Goal: Task Accomplishment & Management: Manage account settings

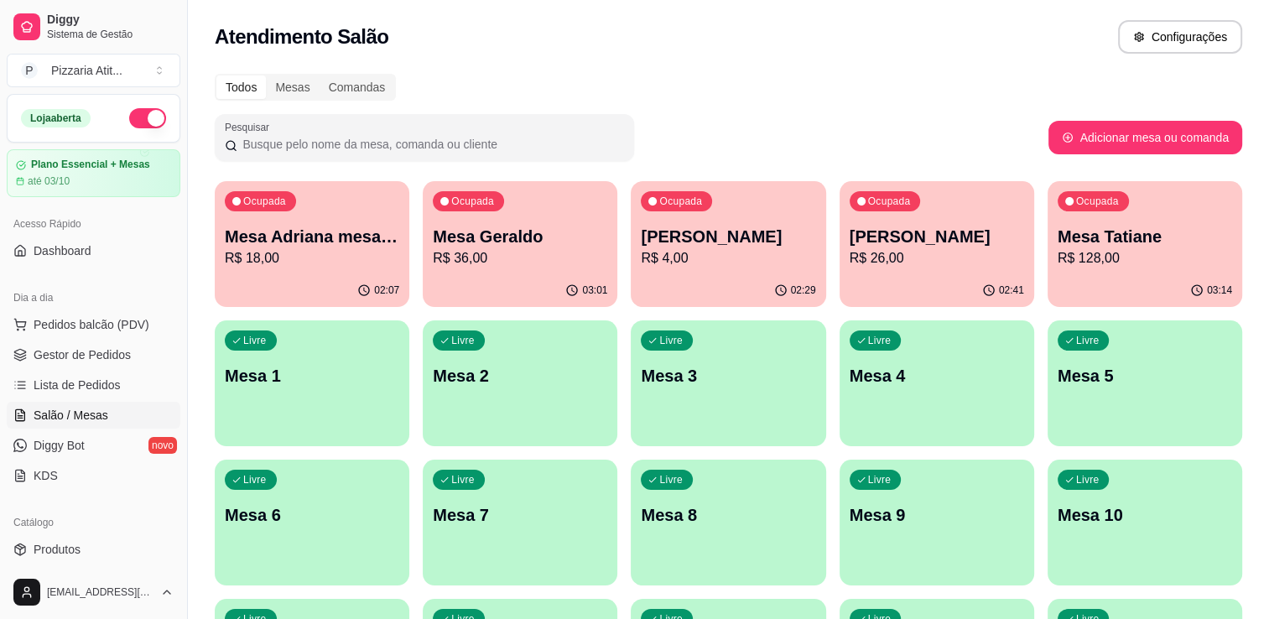
scroll to position [20, 0]
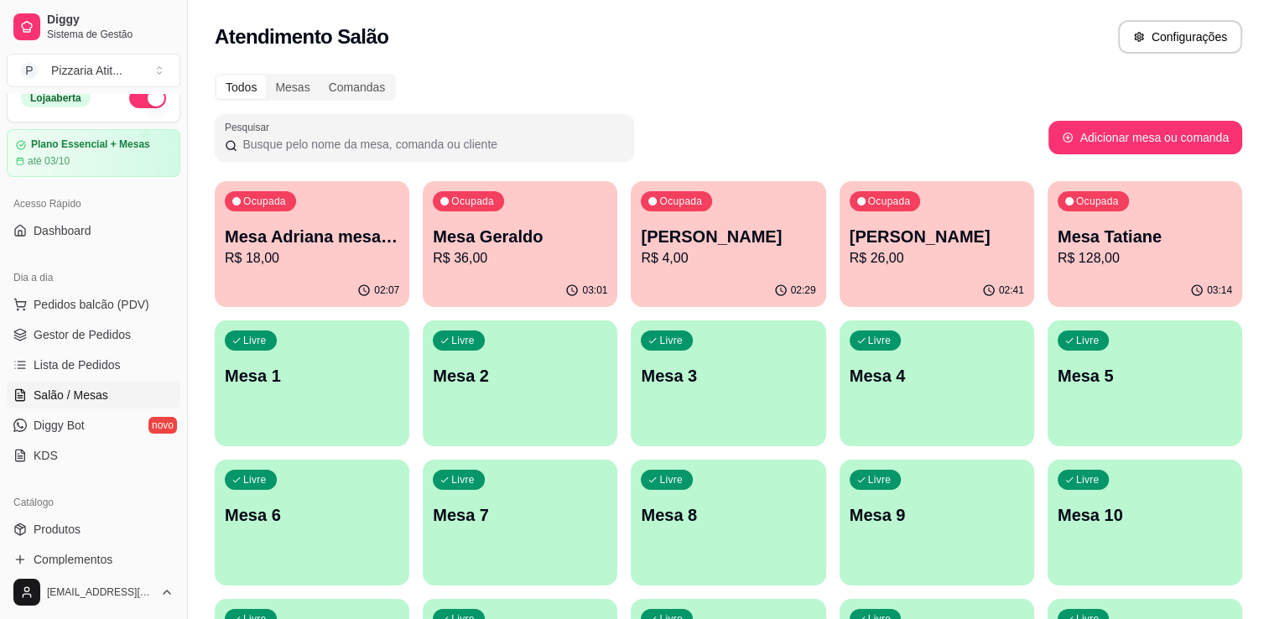
click at [1138, 235] on p "Mesa Tatiane" at bounding box center [1145, 236] width 174 height 23
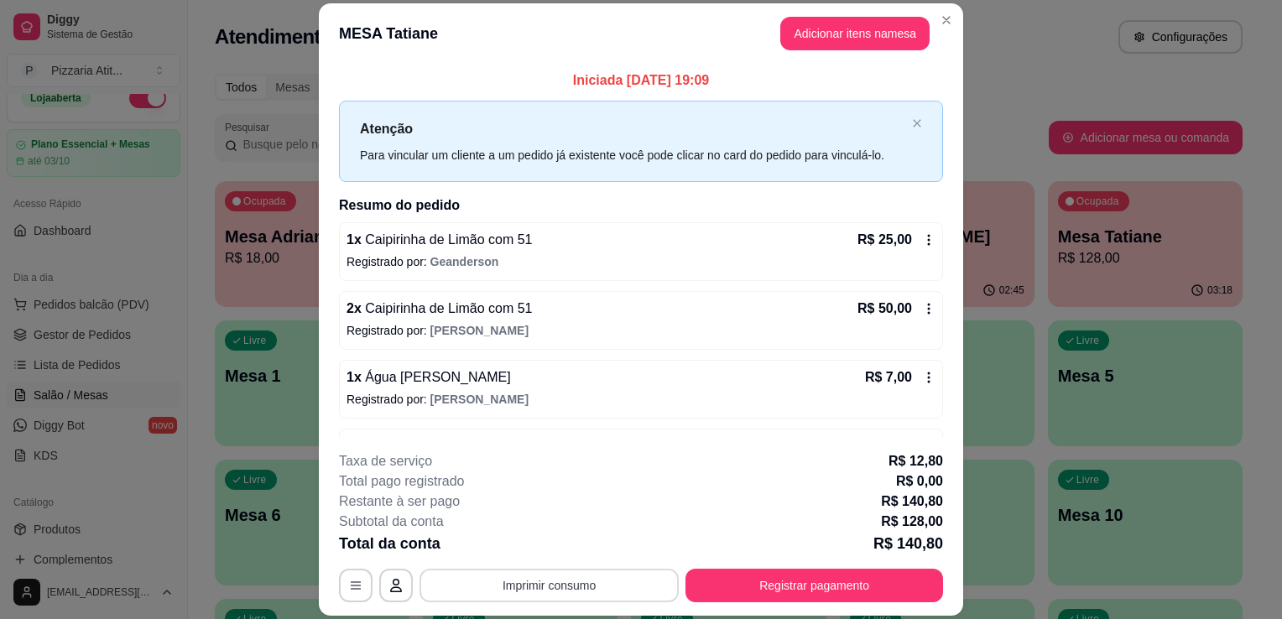
click at [573, 582] on button "Imprimir consumo" at bounding box center [548, 586] width 259 height 34
click at [570, 555] on button "IMPRESSORA" at bounding box center [547, 547] width 117 height 26
click at [741, 596] on button "Registrar pagamento" at bounding box center [814, 585] width 250 height 33
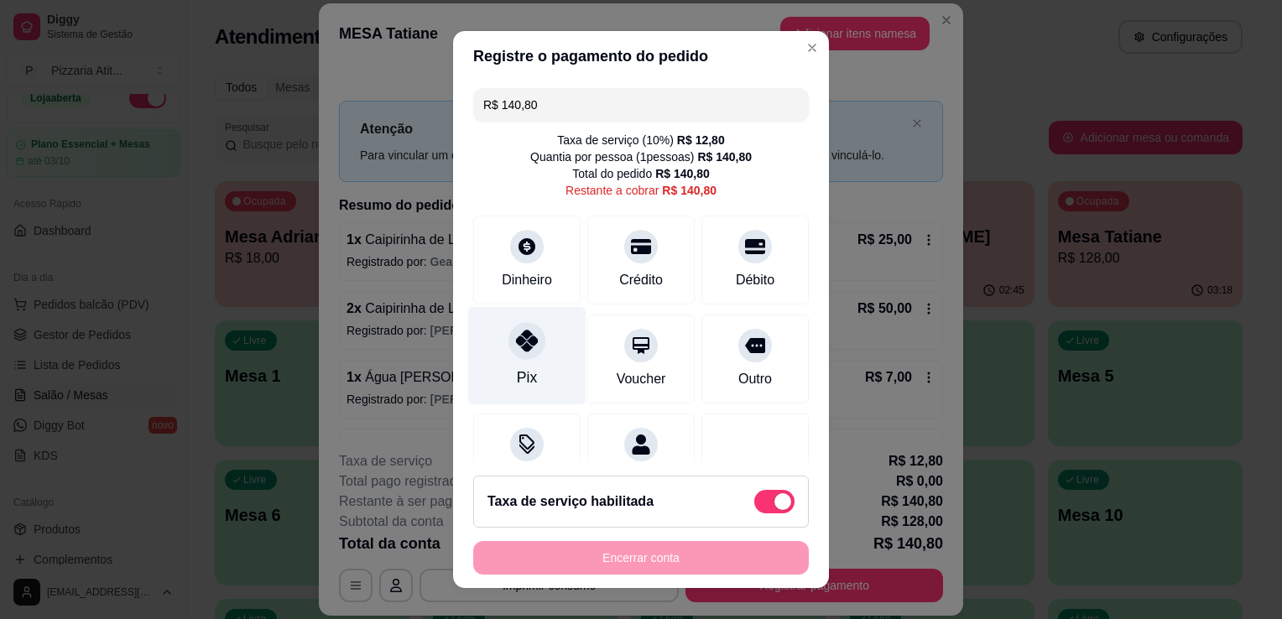
click at [516, 332] on icon at bounding box center [527, 341] width 22 height 22
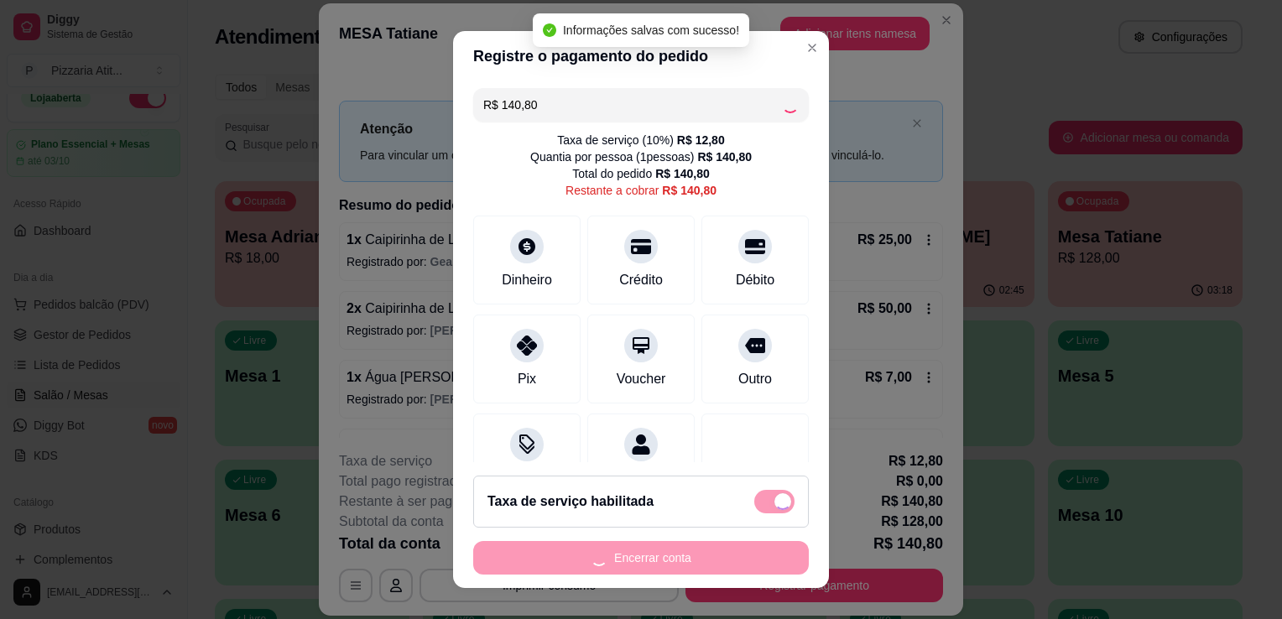
type input "R$ 0,00"
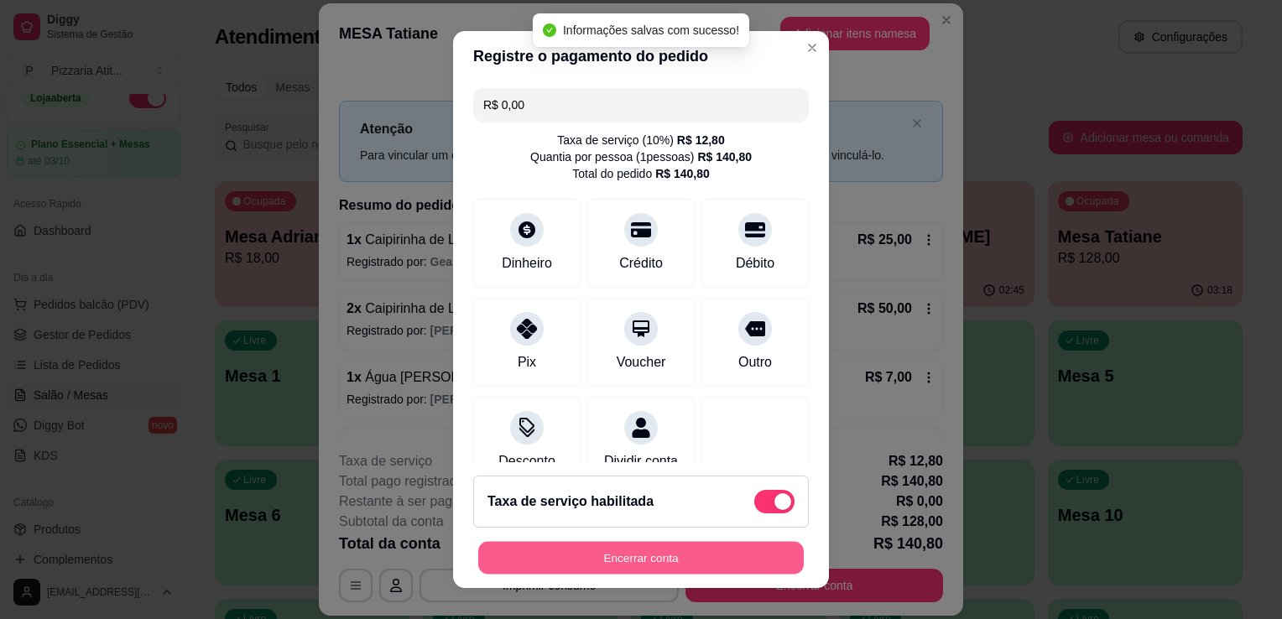
click at [614, 555] on button "Encerrar conta" at bounding box center [640, 558] width 325 height 33
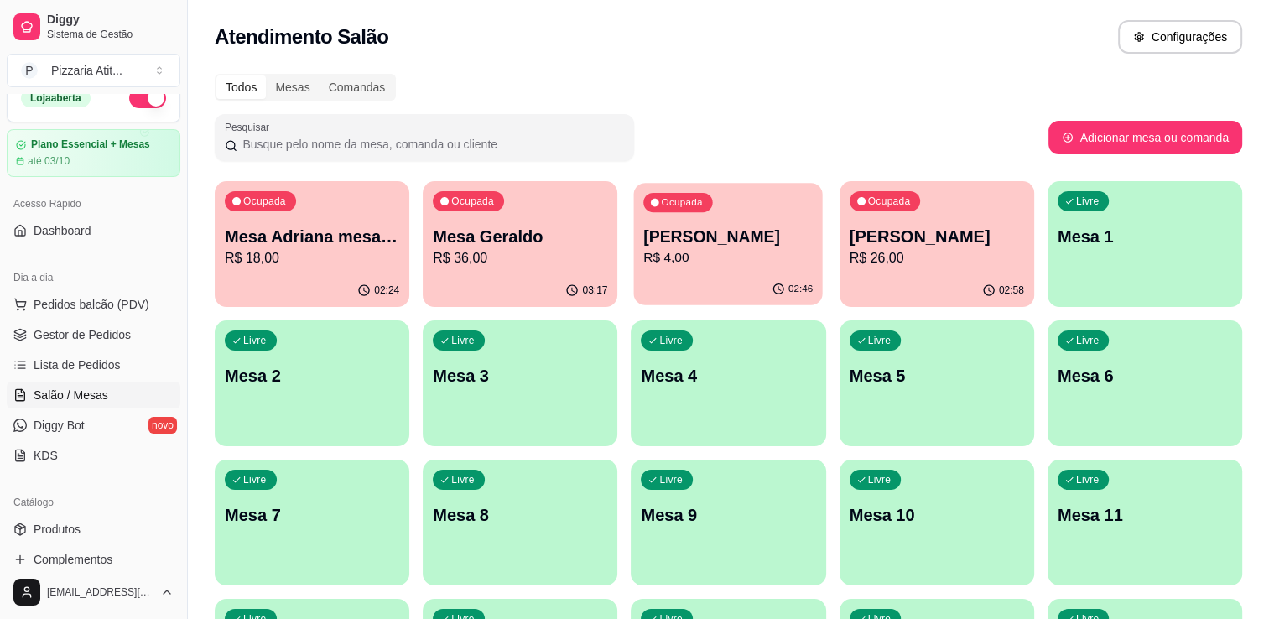
click at [758, 231] on p "[PERSON_NAME]" at bounding box center [728, 237] width 169 height 23
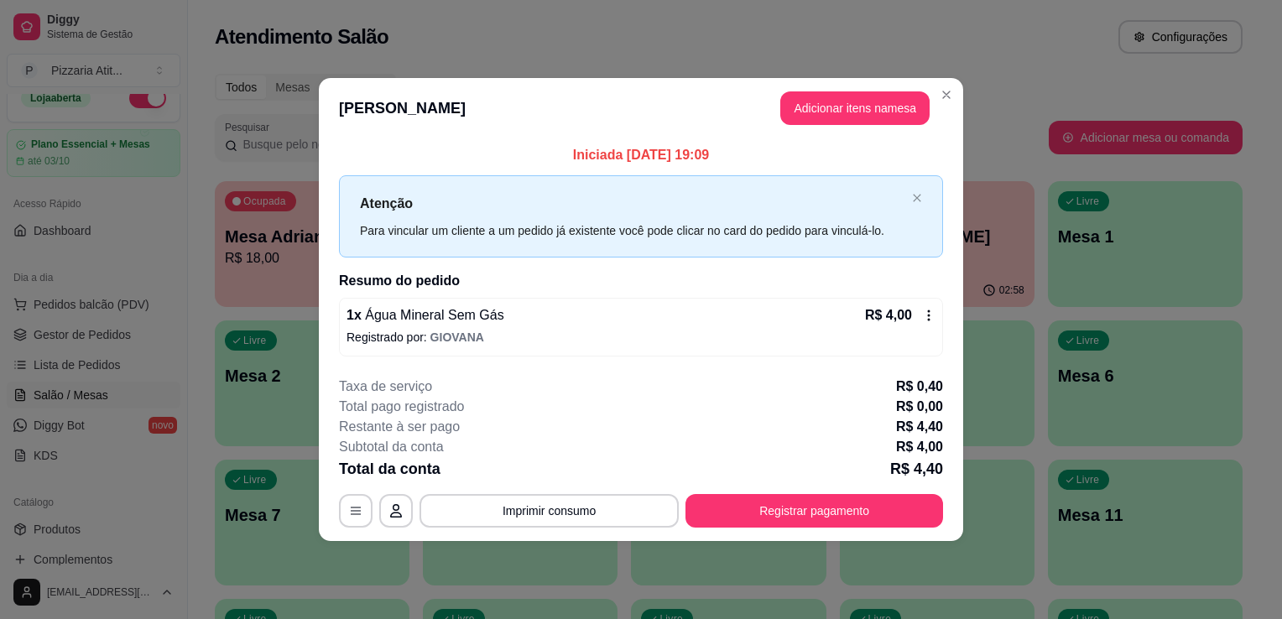
click at [934, 309] on icon at bounding box center [928, 315] width 13 height 13
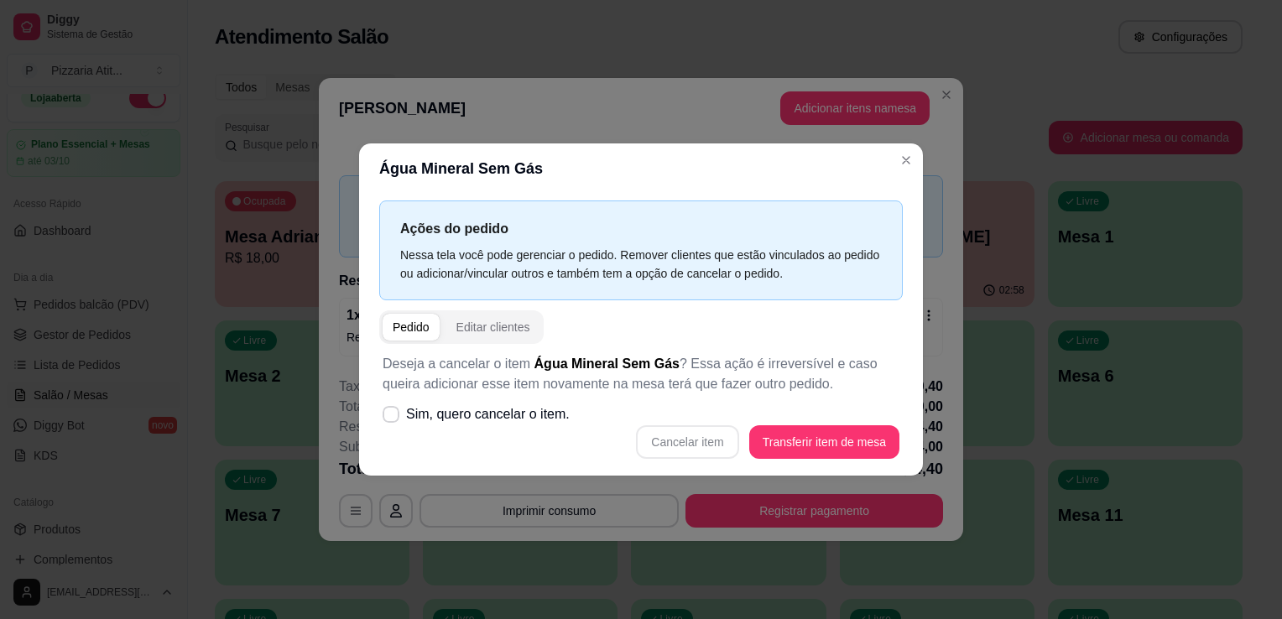
click at [712, 431] on div "Cancelar item Transferir item de mesa" at bounding box center [640, 442] width 517 height 34
click at [390, 417] on icon at bounding box center [390, 413] width 13 height 9
click at [390, 418] on input "Sim, quero cancelar o item." at bounding box center [387, 423] width 11 height 11
checkbox input "true"
click at [681, 445] on button "Cancelar item" at bounding box center [687, 442] width 100 height 33
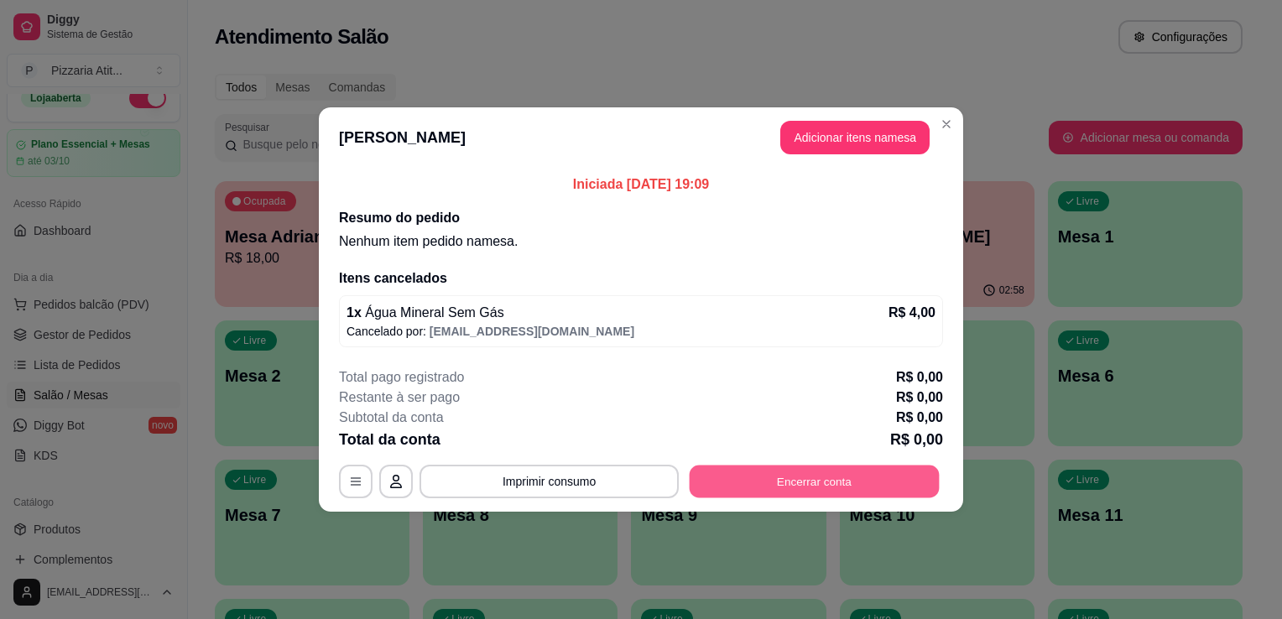
click at [727, 476] on button "Encerrar conta" at bounding box center [814, 481] width 250 height 33
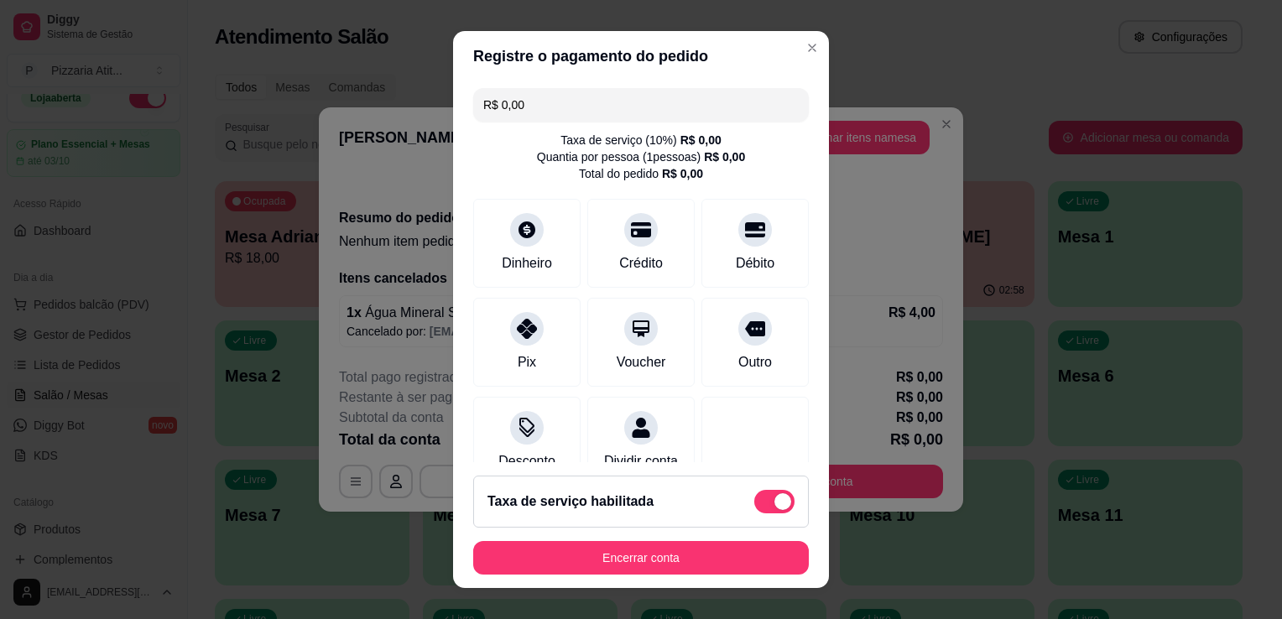
click at [576, 581] on footer "Taxa de serviço habilitada Encerrar conta" at bounding box center [641, 525] width 376 height 126
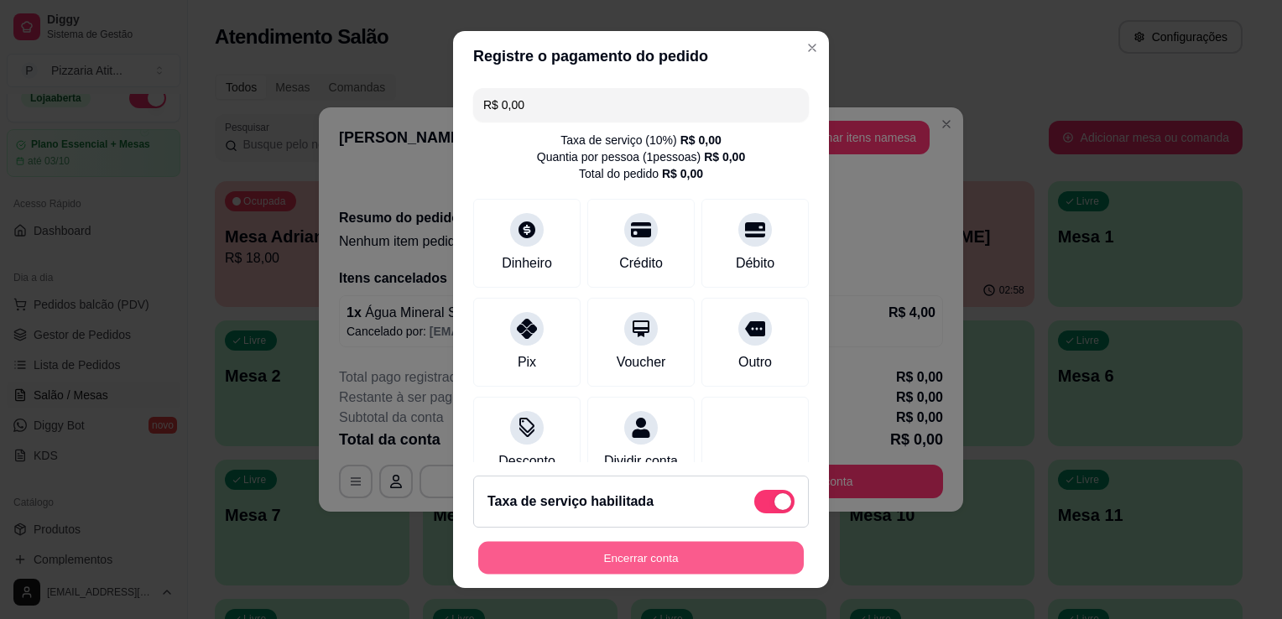
click at [583, 572] on button "Encerrar conta" at bounding box center [640, 558] width 325 height 33
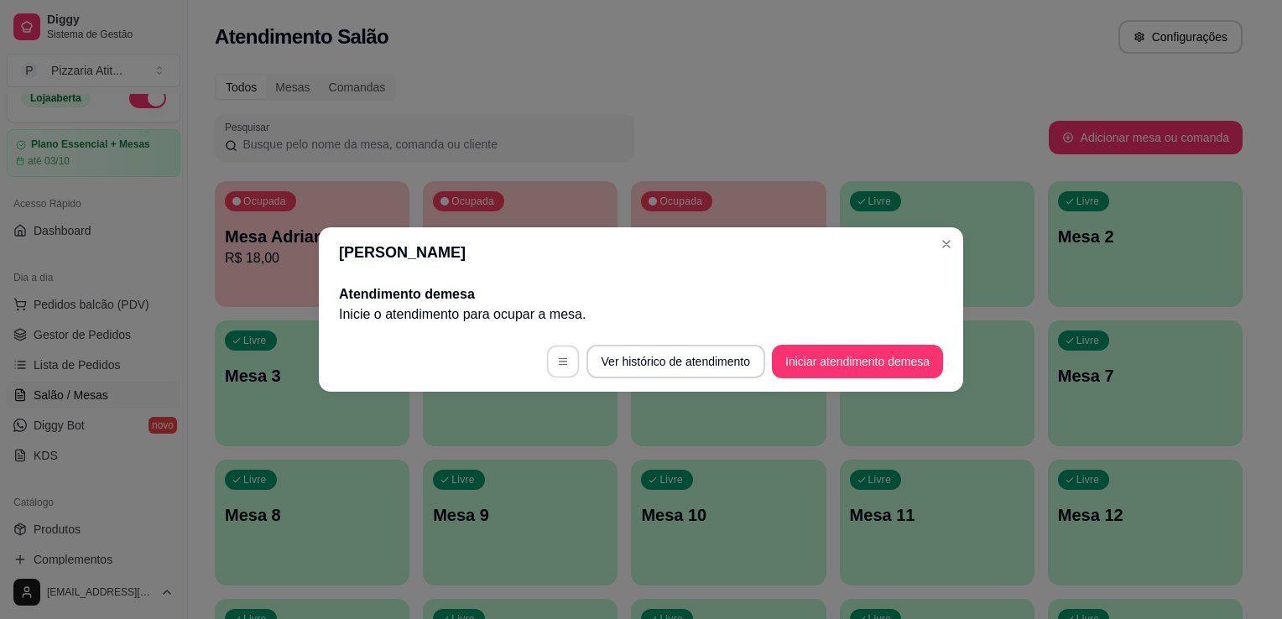
click at [571, 362] on button "button" at bounding box center [562, 362] width 33 height 33
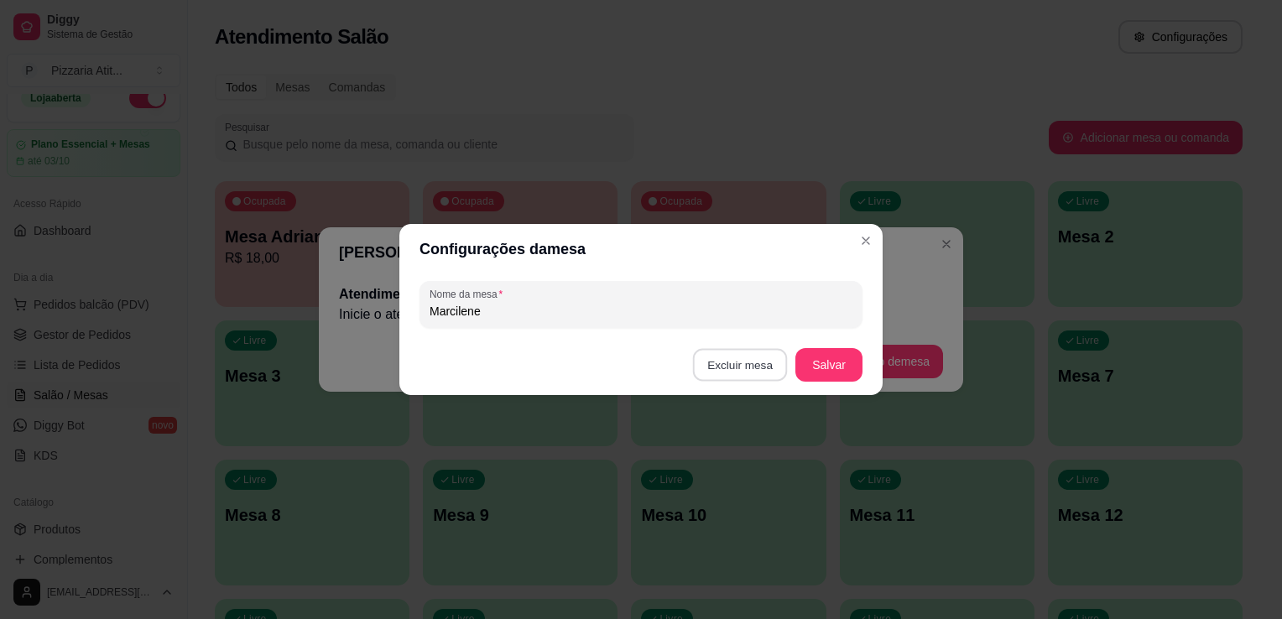
click at [757, 364] on button "Excluir mesa" at bounding box center [740, 365] width 95 height 33
click at [720, 481] on button "Confirmar" at bounding box center [743, 470] width 60 height 25
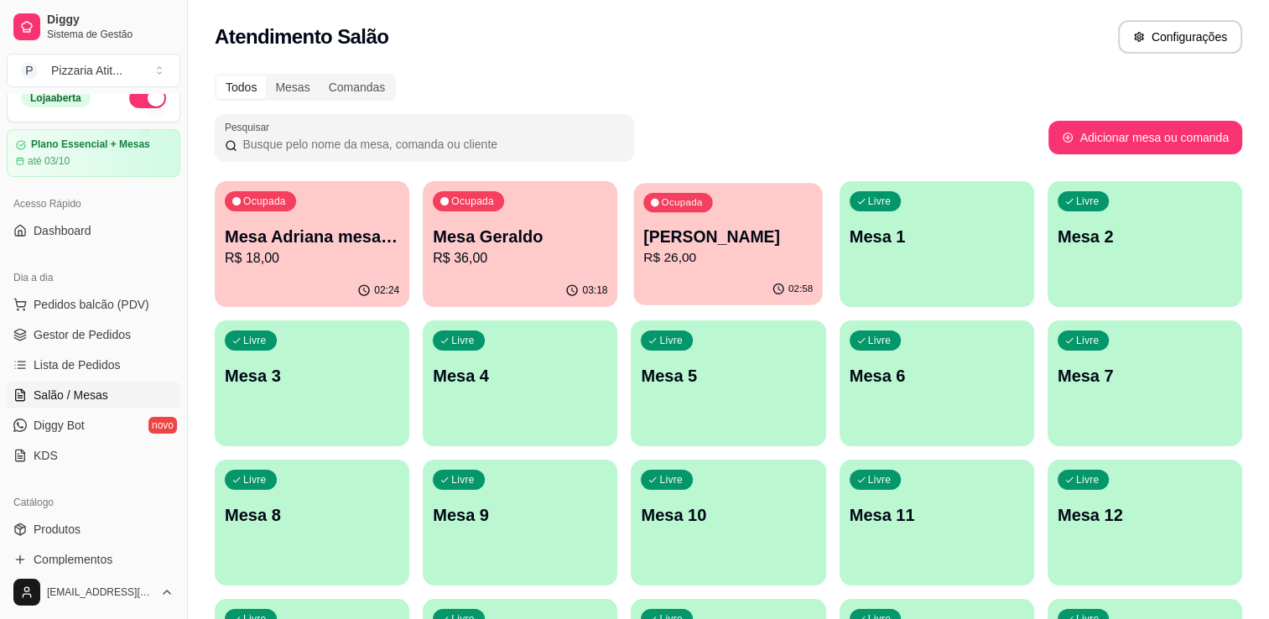
click at [744, 247] on p "[PERSON_NAME]" at bounding box center [728, 237] width 169 height 23
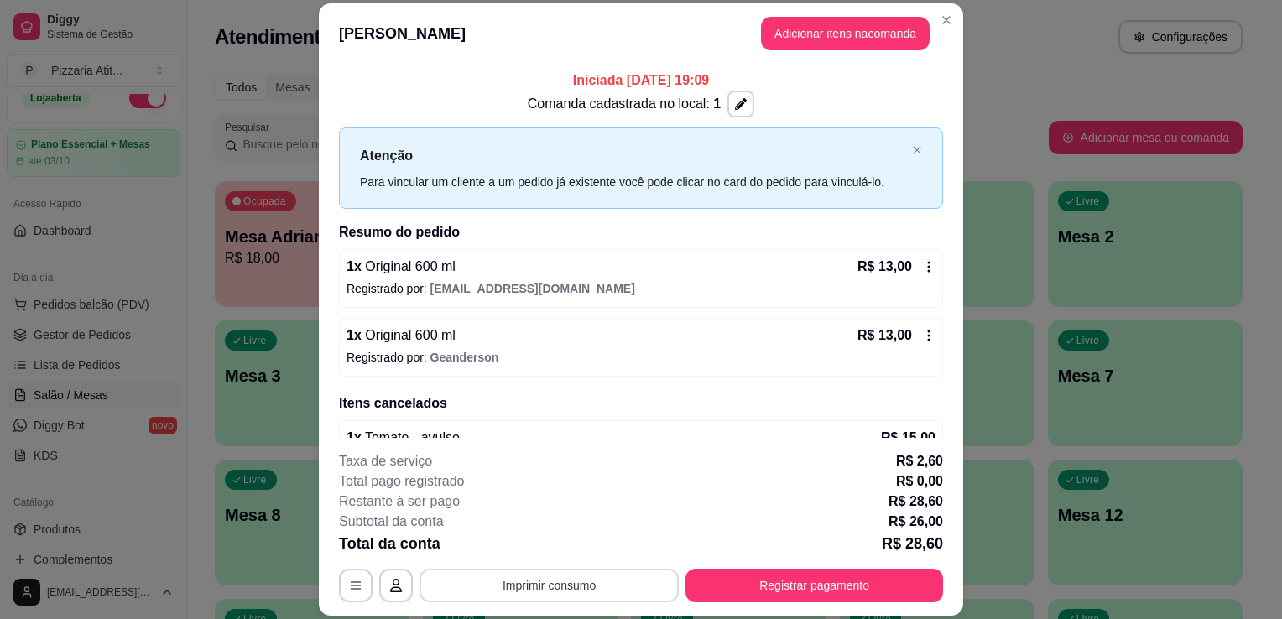
click at [608, 595] on button "Imprimir consumo" at bounding box center [548, 586] width 259 height 34
click at [554, 553] on button "IMPRESSORA" at bounding box center [547, 547] width 117 height 26
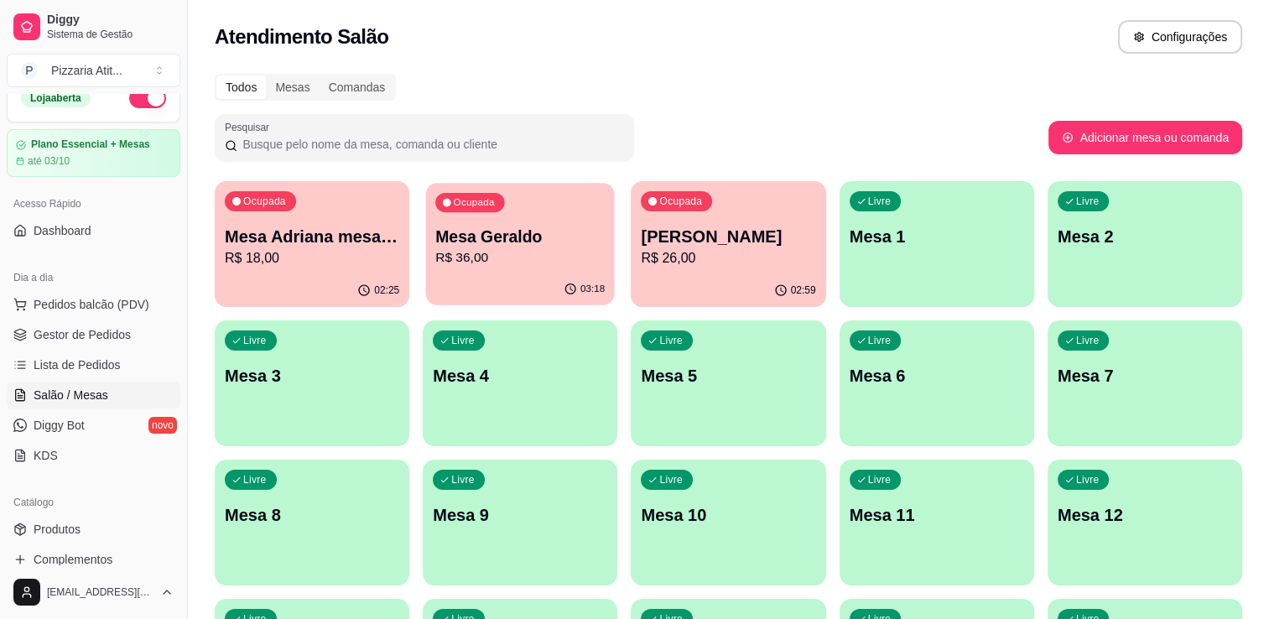
click at [529, 263] on p "R$ 36,00" at bounding box center [519, 257] width 169 height 19
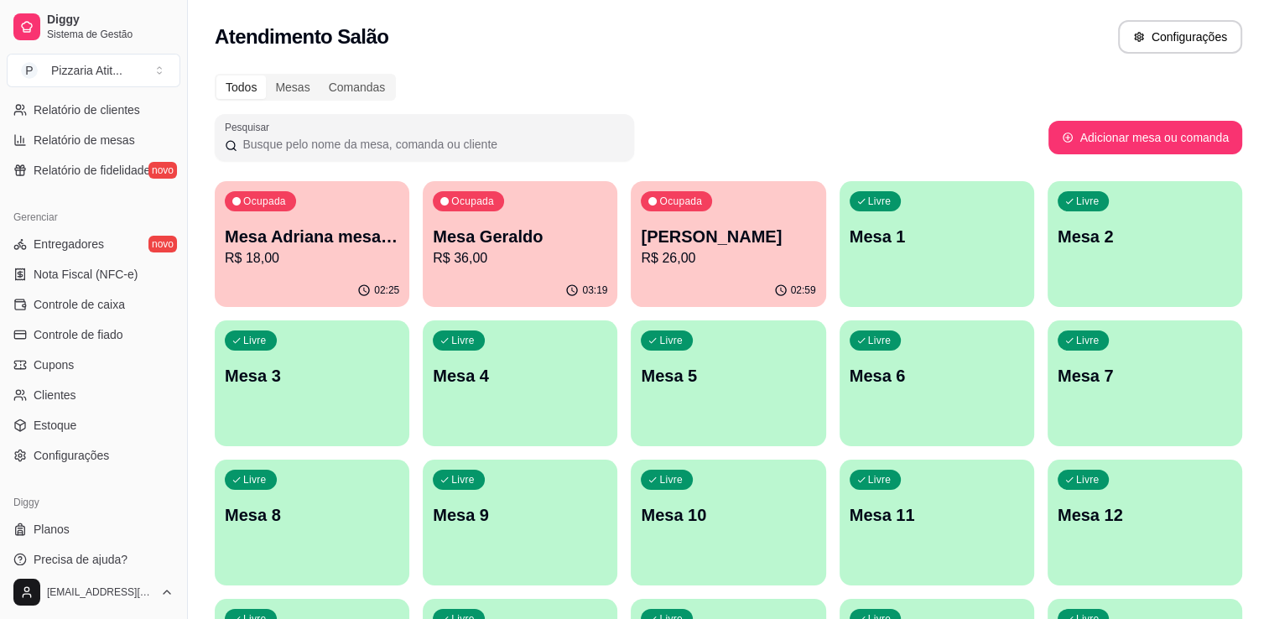
scroll to position [580, 0]
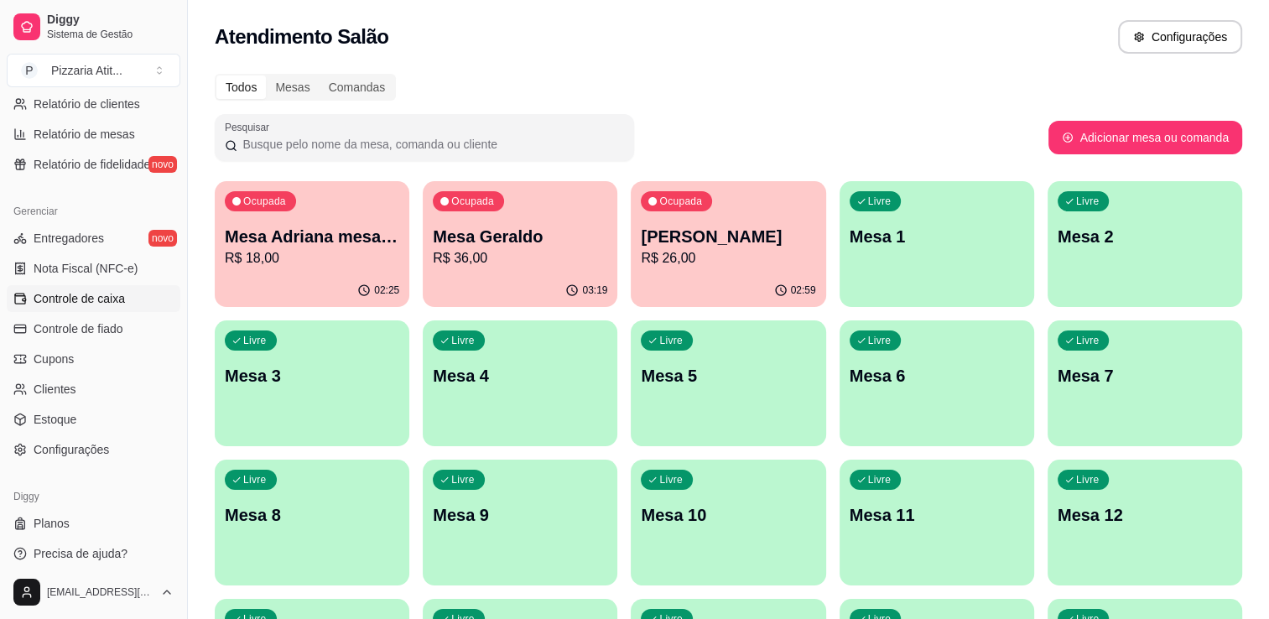
click at [81, 307] on link "Controle de caixa" at bounding box center [94, 298] width 174 height 27
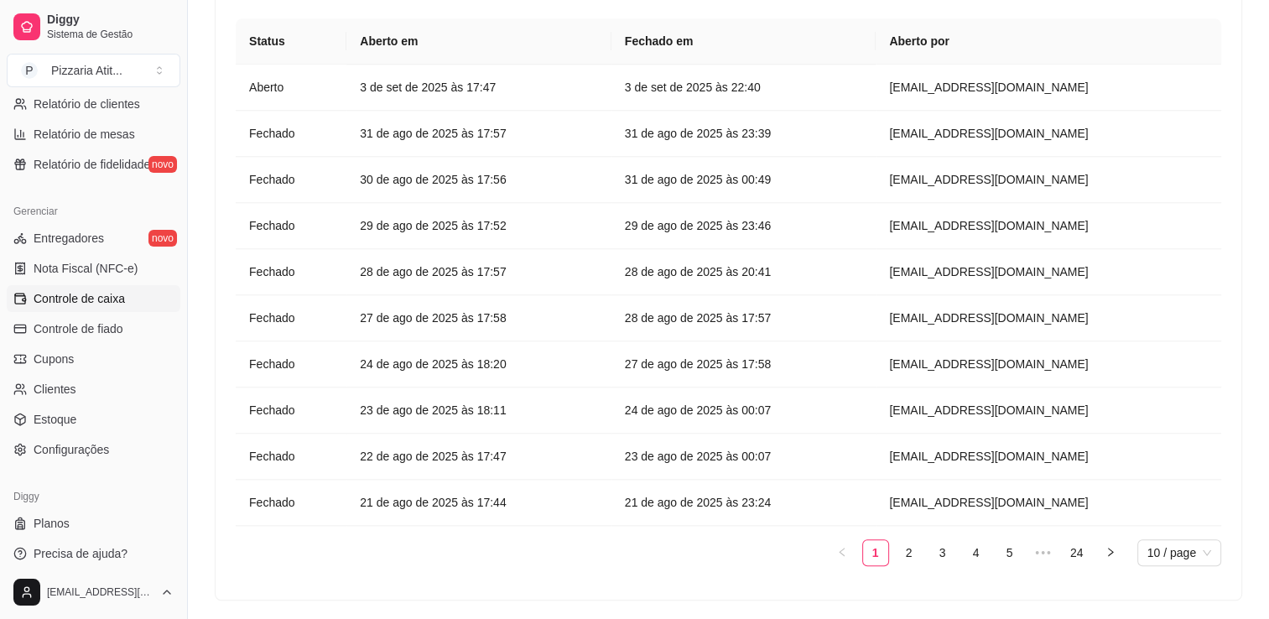
scroll to position [1548, 0]
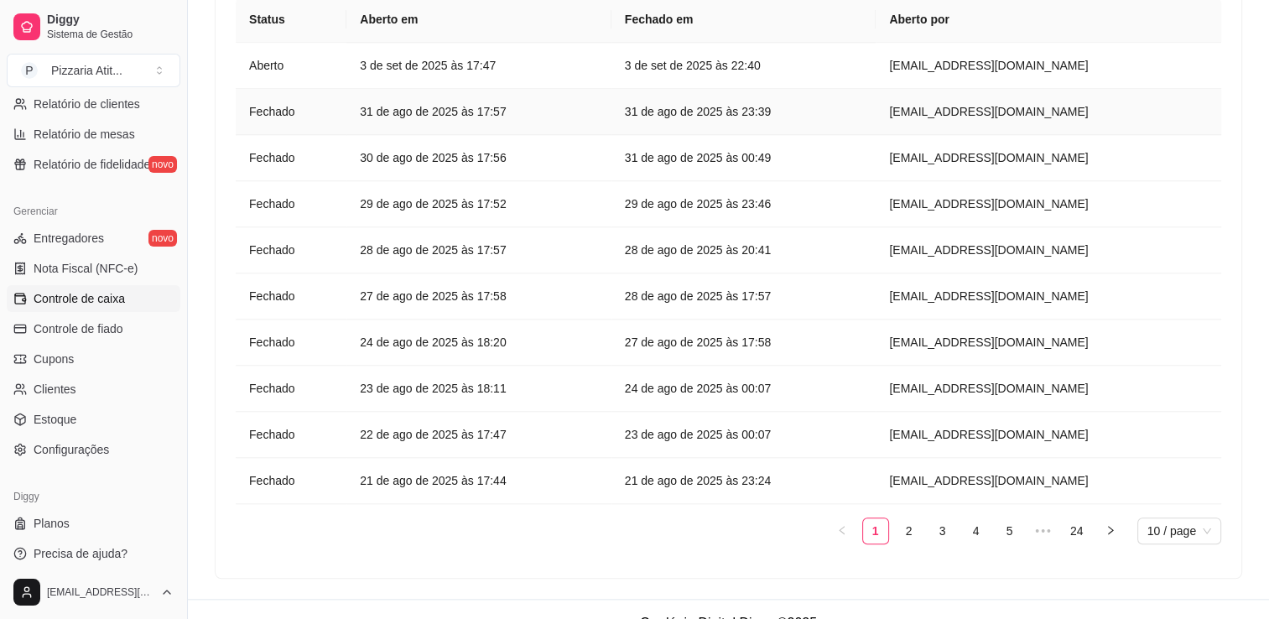
click at [464, 116] on article "31 de ago de 2025 às 17:57" at bounding box center [479, 111] width 238 height 18
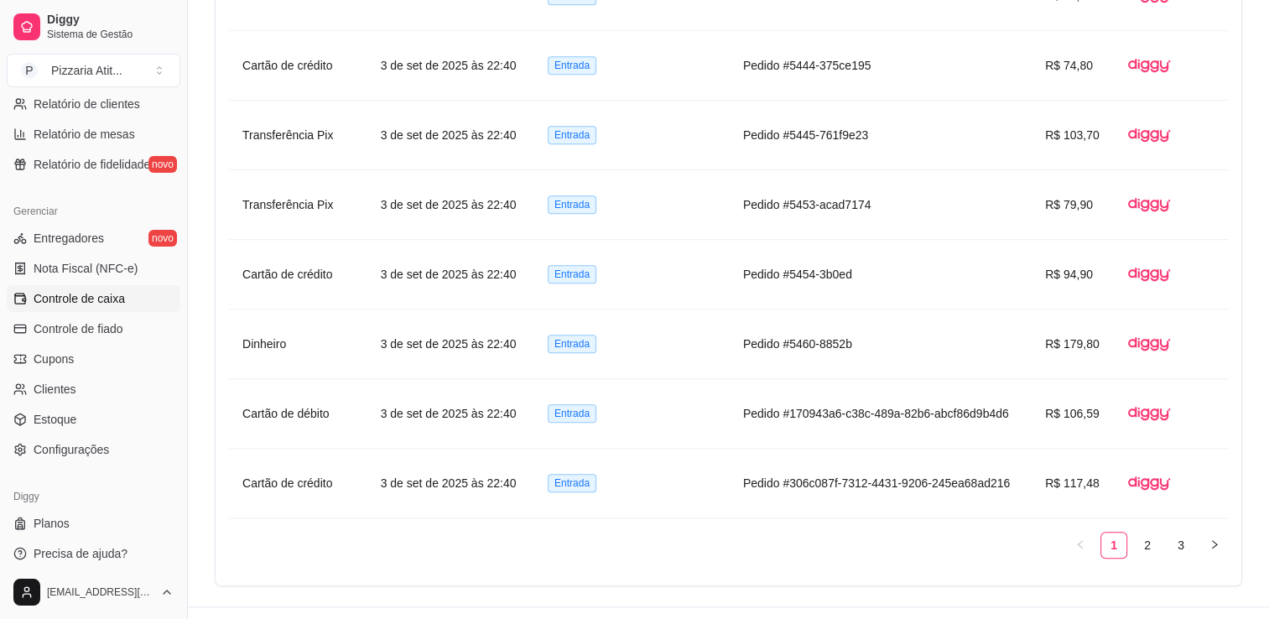
scroll to position [1389, 0]
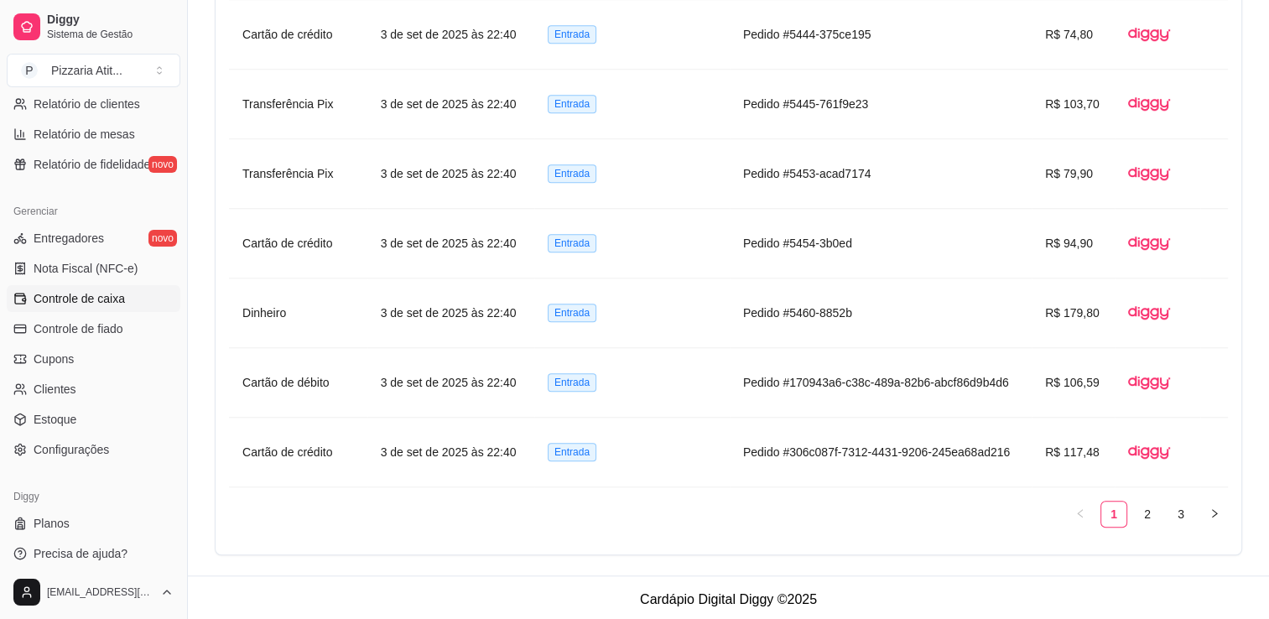
click at [94, 301] on span "Controle de caixa" at bounding box center [79, 298] width 91 height 17
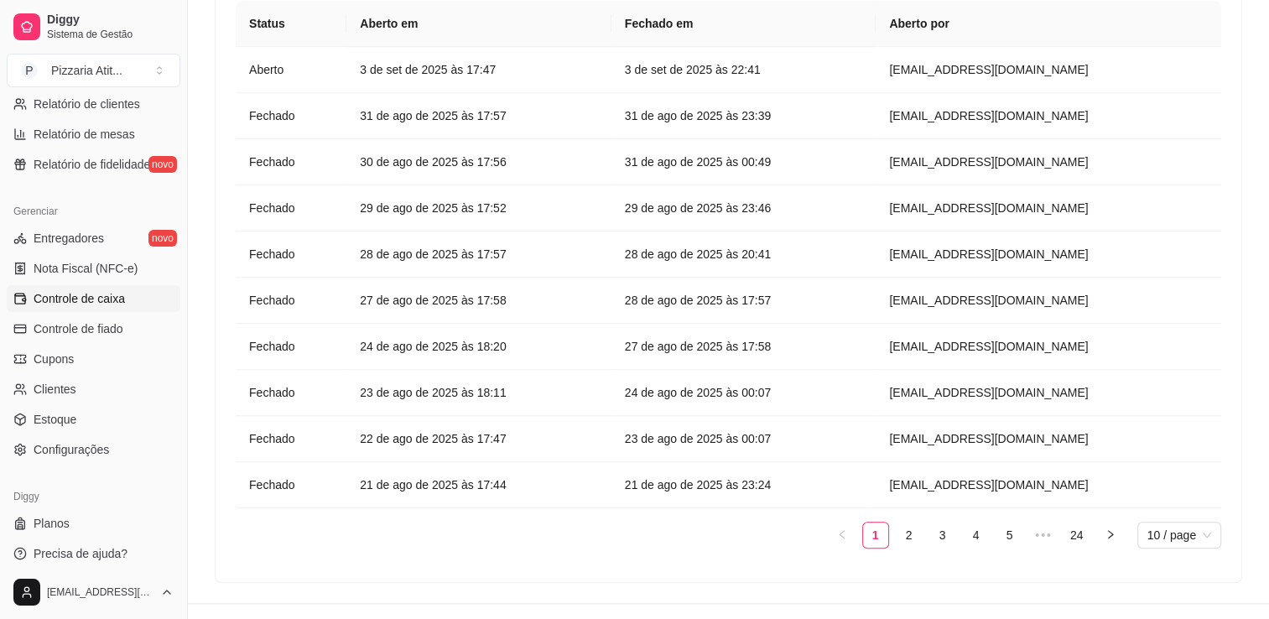
scroll to position [1571, 0]
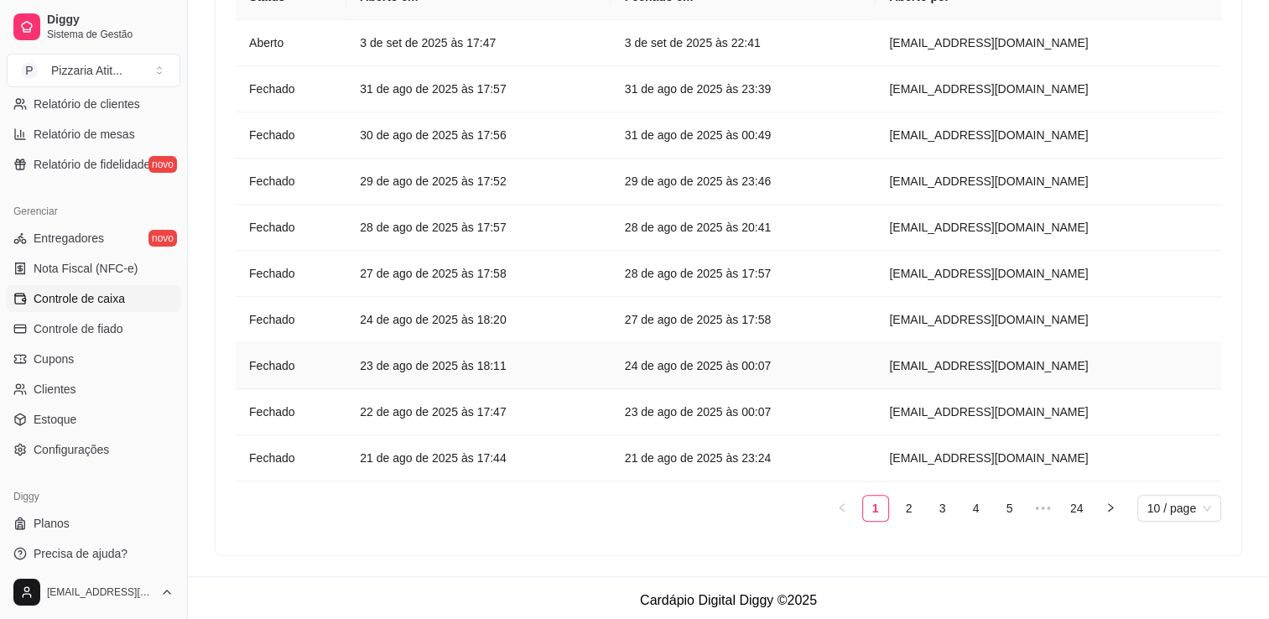
click at [580, 356] on article "23 de ago de 2025 às 18:11" at bounding box center [479, 365] width 238 height 18
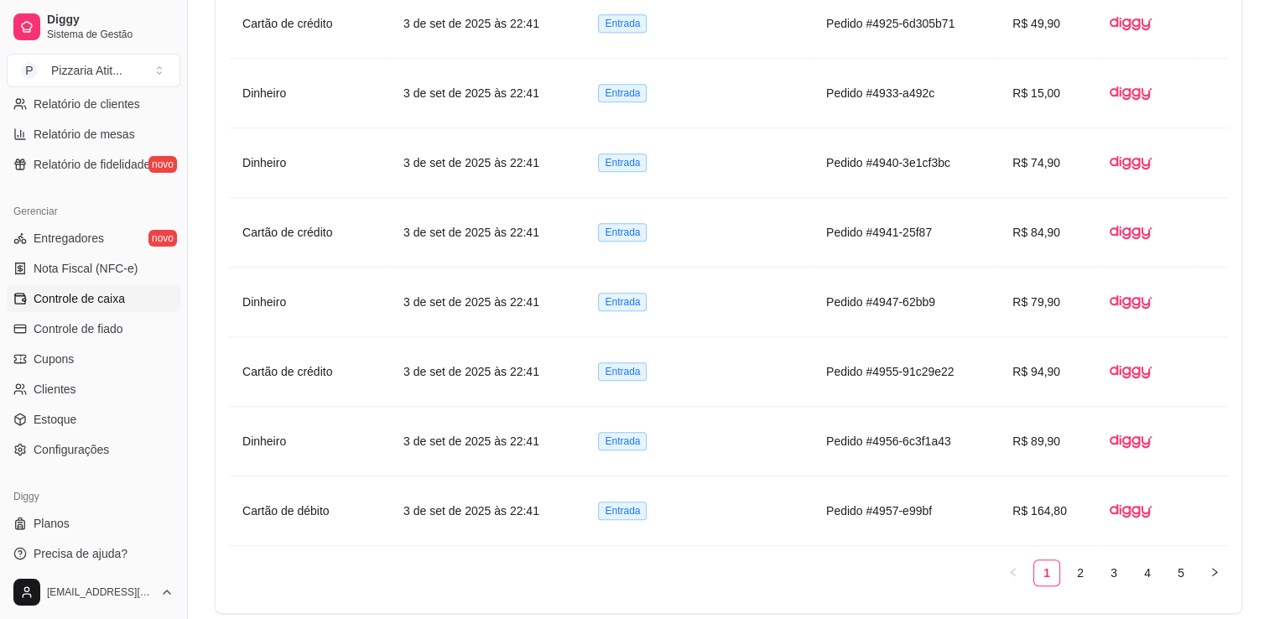
scroll to position [1389, 0]
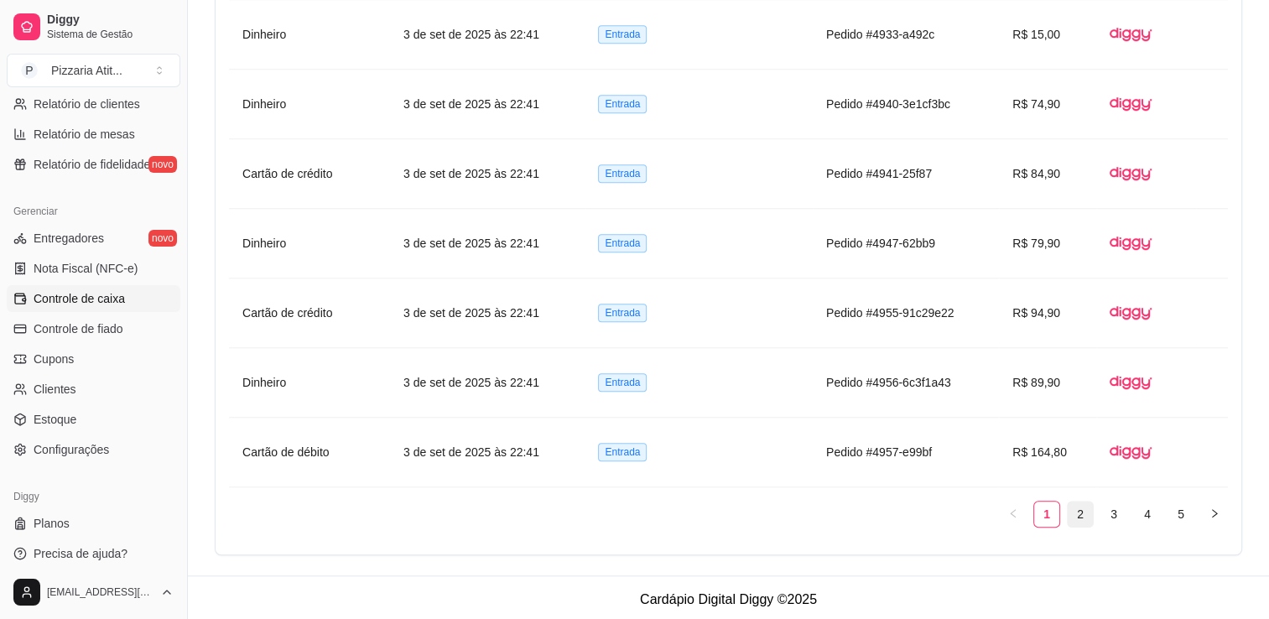
click at [1081, 512] on link "2" at bounding box center [1080, 514] width 25 height 25
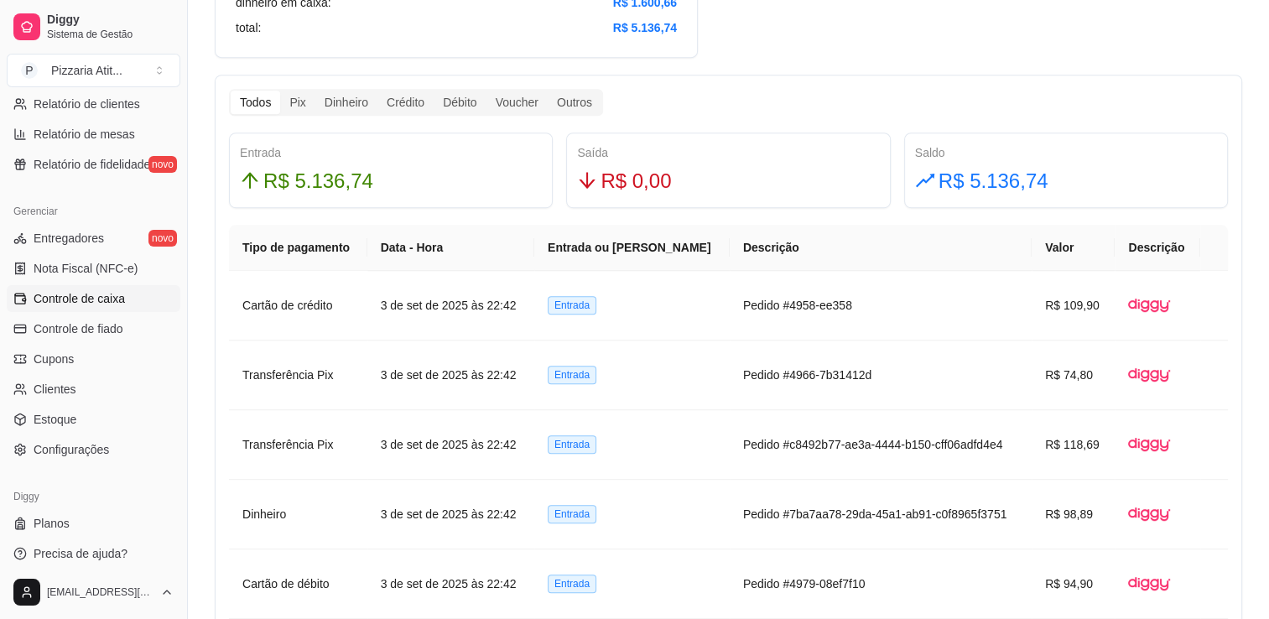
scroll to position [859, 0]
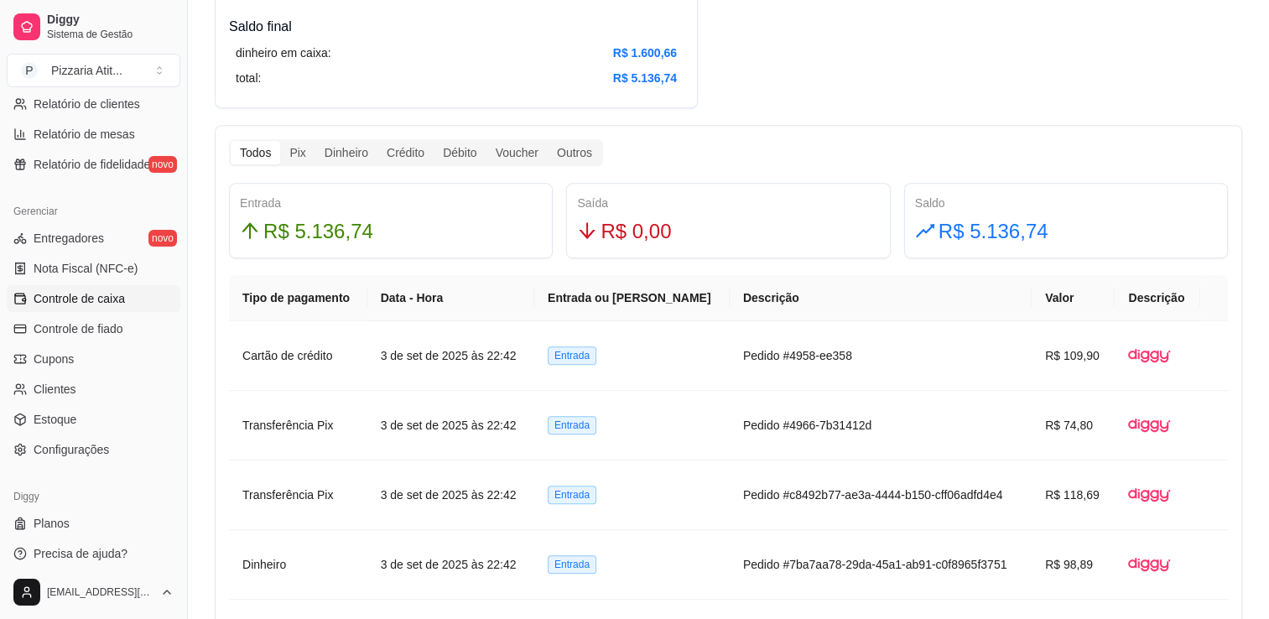
click at [1047, 298] on th "Valor" at bounding box center [1073, 298] width 83 height 46
click at [1074, 313] on th "Valor" at bounding box center [1073, 298] width 83 height 46
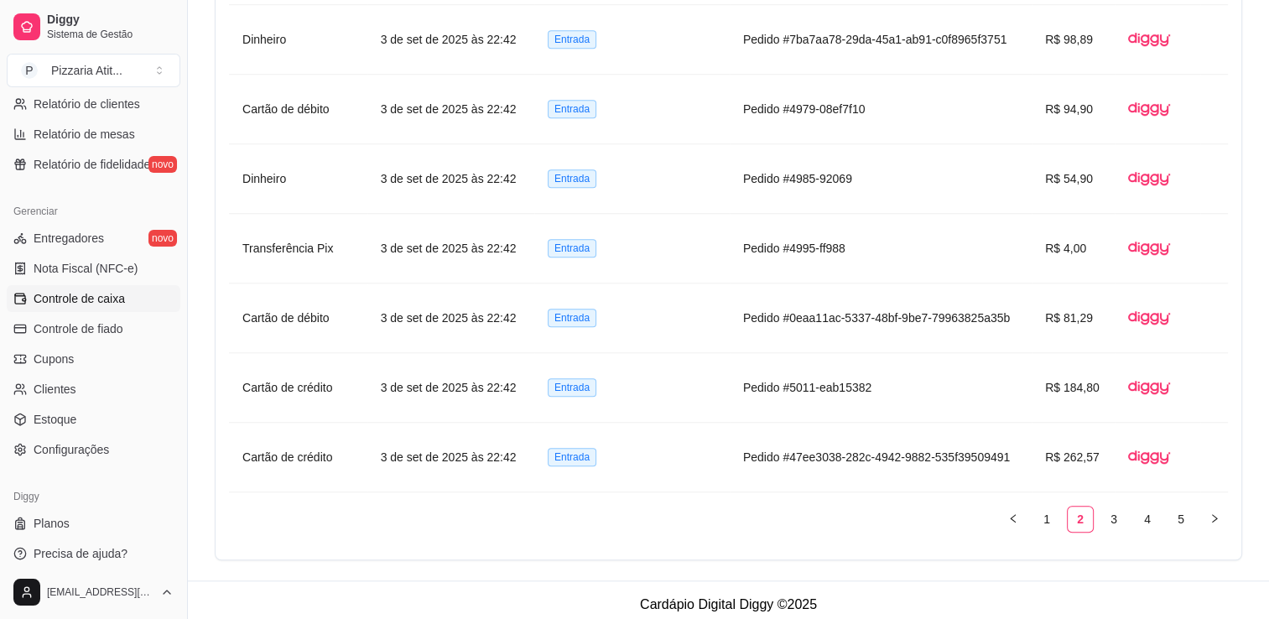
scroll to position [1389, 0]
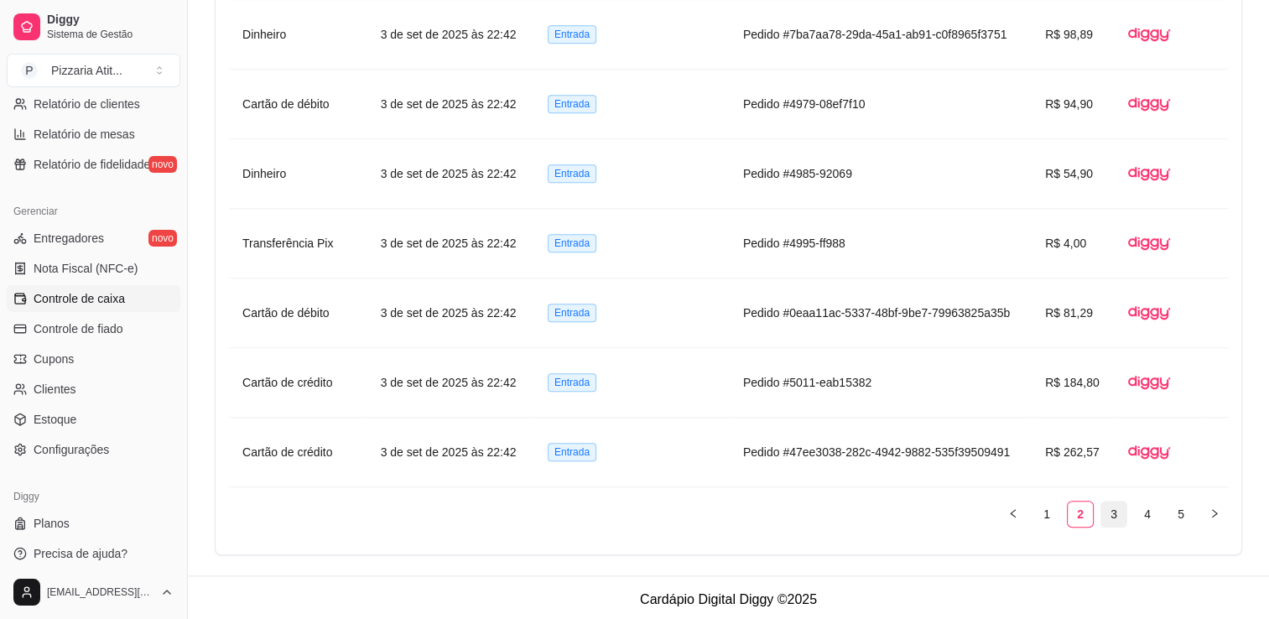
click at [1120, 512] on link "3" at bounding box center [1113, 514] width 25 height 25
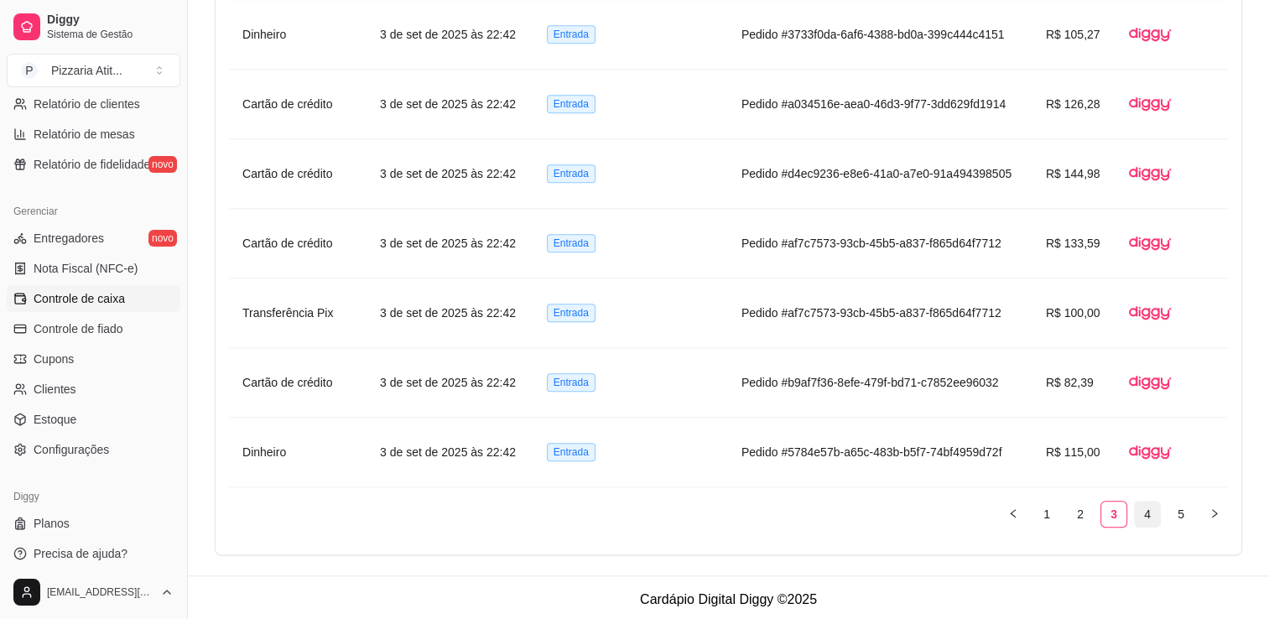
click at [1151, 516] on link "4" at bounding box center [1147, 514] width 25 height 25
click at [1176, 512] on link "5" at bounding box center [1180, 514] width 25 height 25
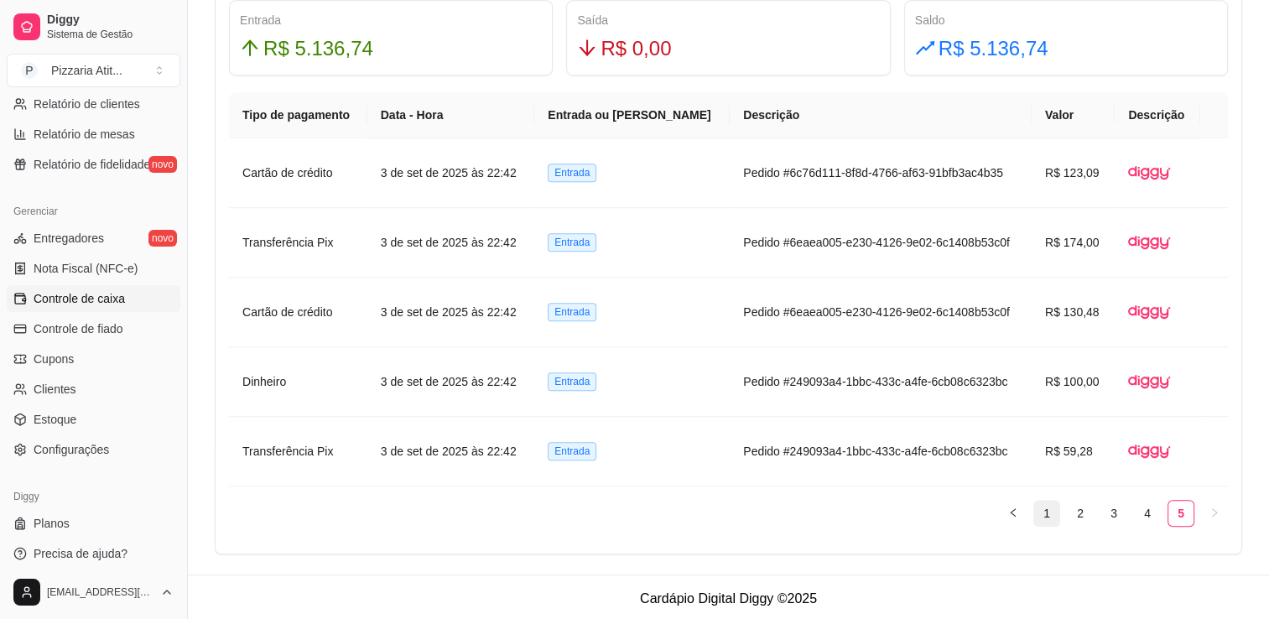
click at [1053, 509] on link "1" at bounding box center [1046, 513] width 25 height 25
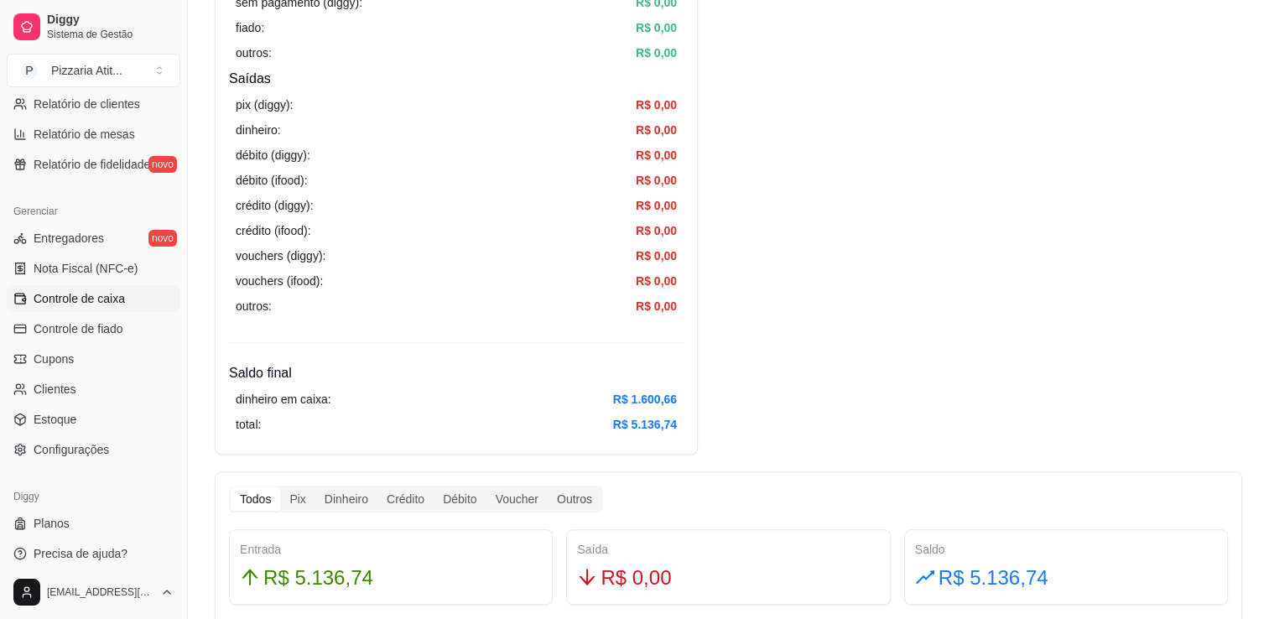
scroll to position [512, 0]
click at [406, 491] on div "Crédito" at bounding box center [405, 499] width 56 height 23
click at [377, 488] on input "Crédito" at bounding box center [377, 488] width 0 height 0
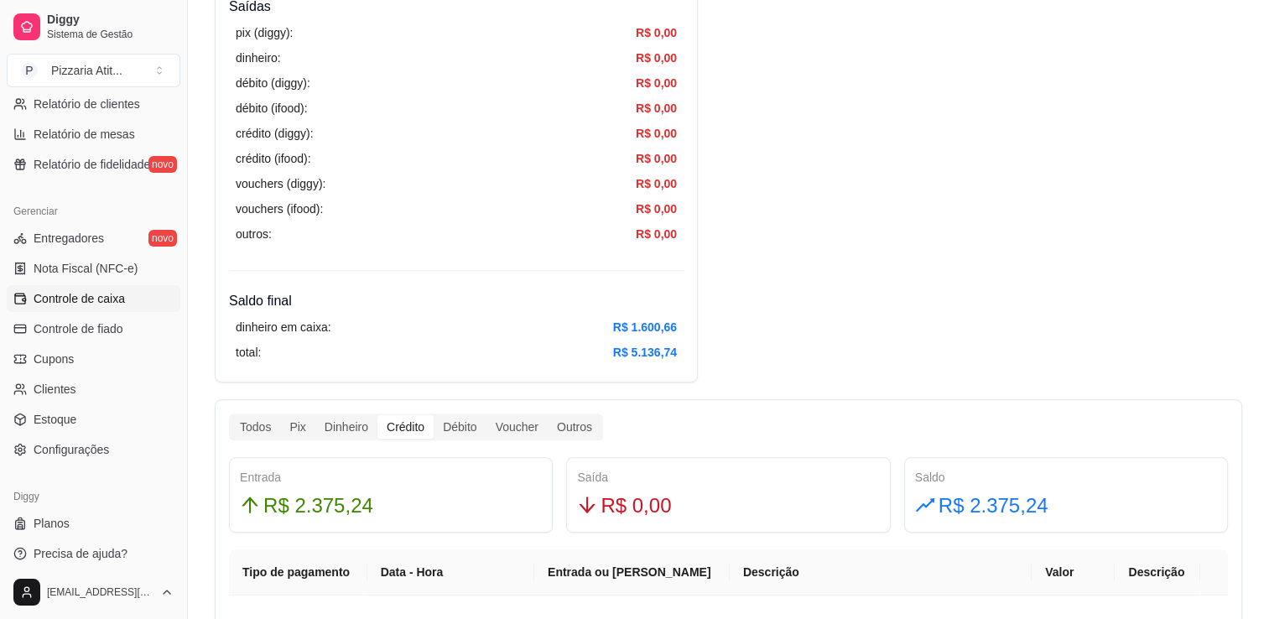
scroll to position [584, 0]
click at [572, 431] on div "Outros" at bounding box center [575, 427] width 54 height 23
click at [548, 416] on input "Outros" at bounding box center [548, 416] width 0 height 0
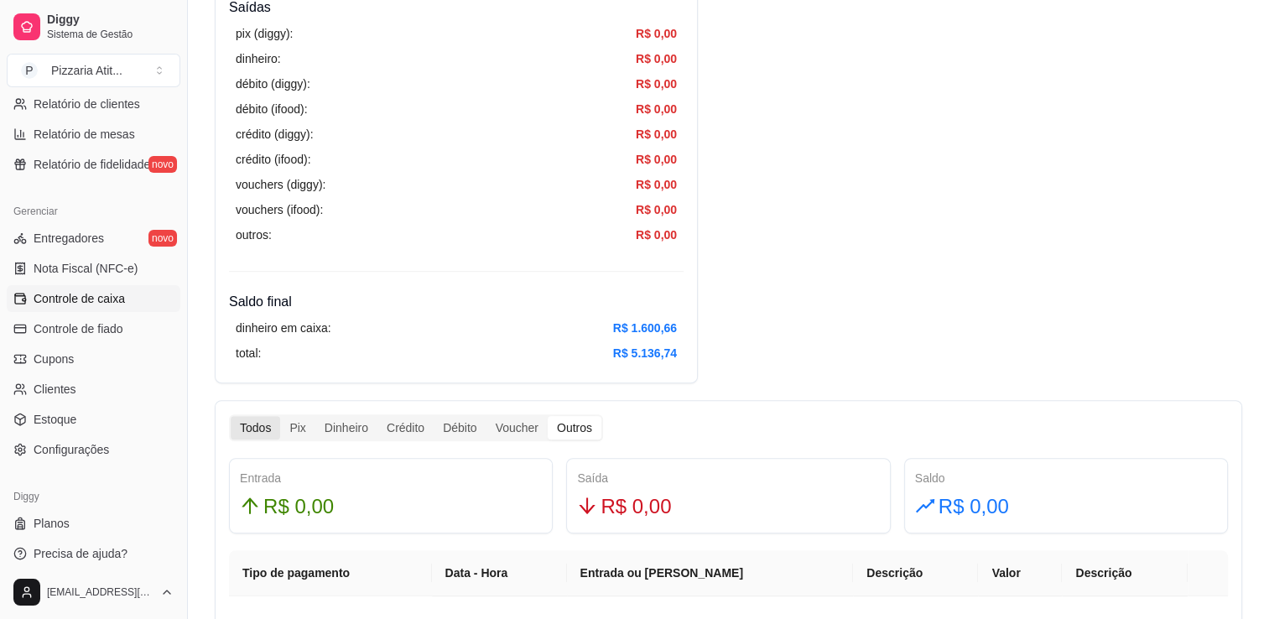
click at [252, 431] on div "Todos" at bounding box center [255, 427] width 49 height 23
click at [231, 416] on input "Todos" at bounding box center [231, 416] width 0 height 0
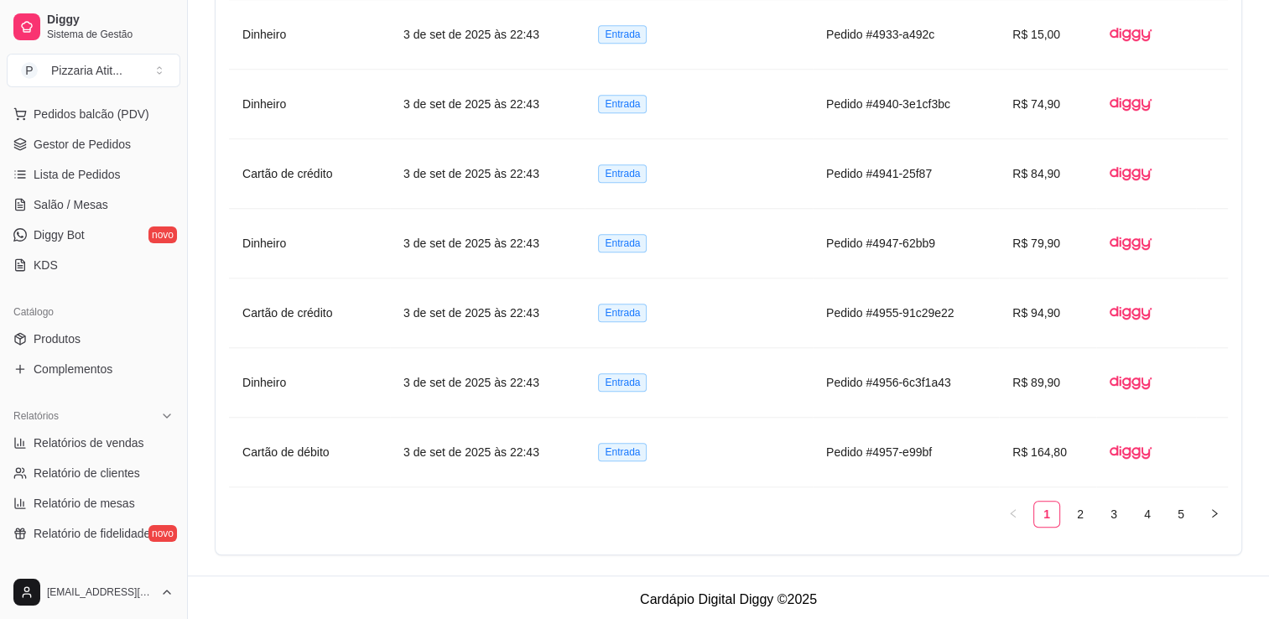
scroll to position [165, 0]
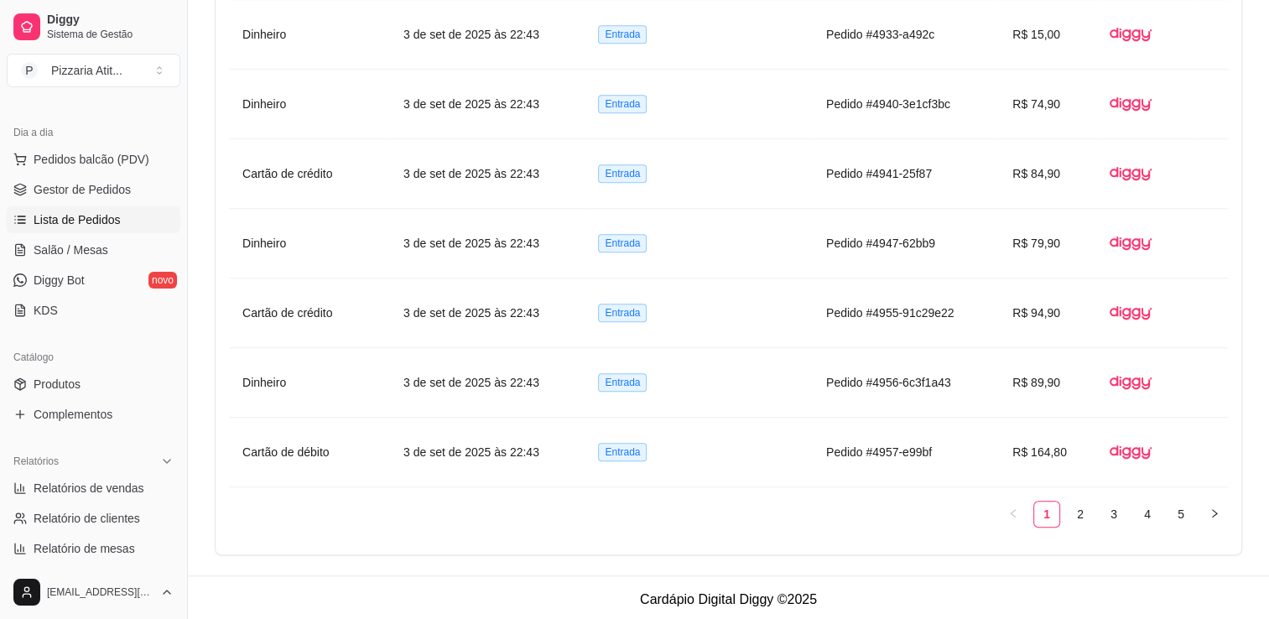
click at [81, 206] on link "Lista de Pedidos" at bounding box center [94, 219] width 174 height 27
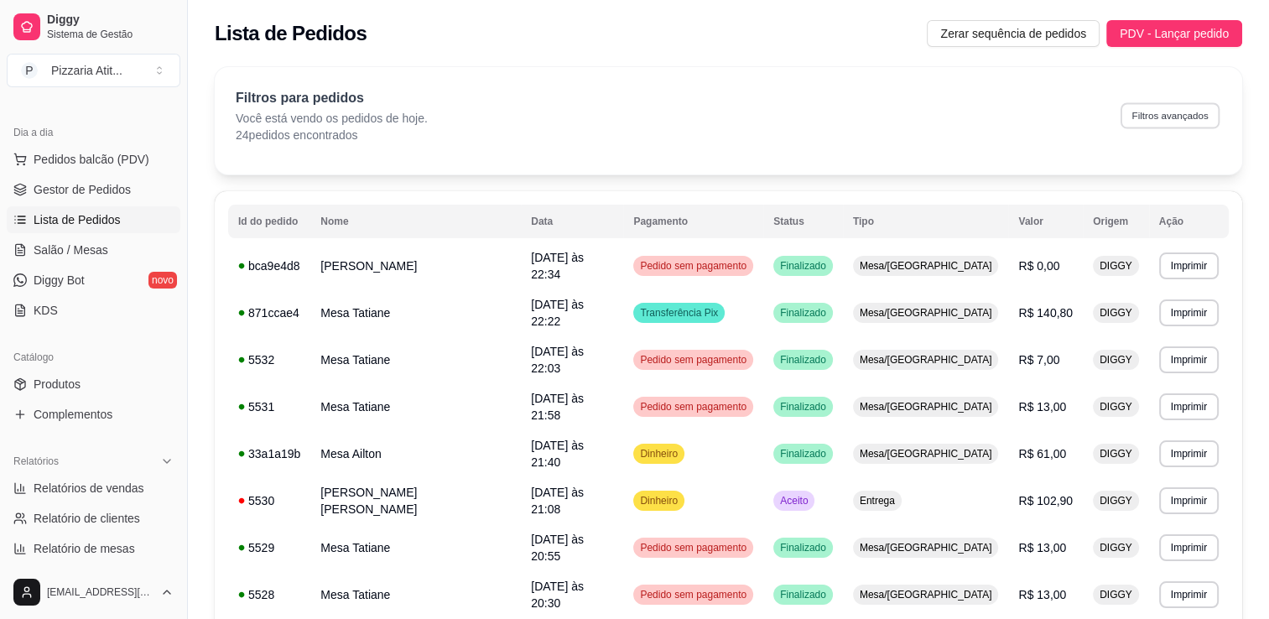
click at [1164, 123] on button "Filtros avançados" at bounding box center [1170, 115] width 99 height 26
select select "0"
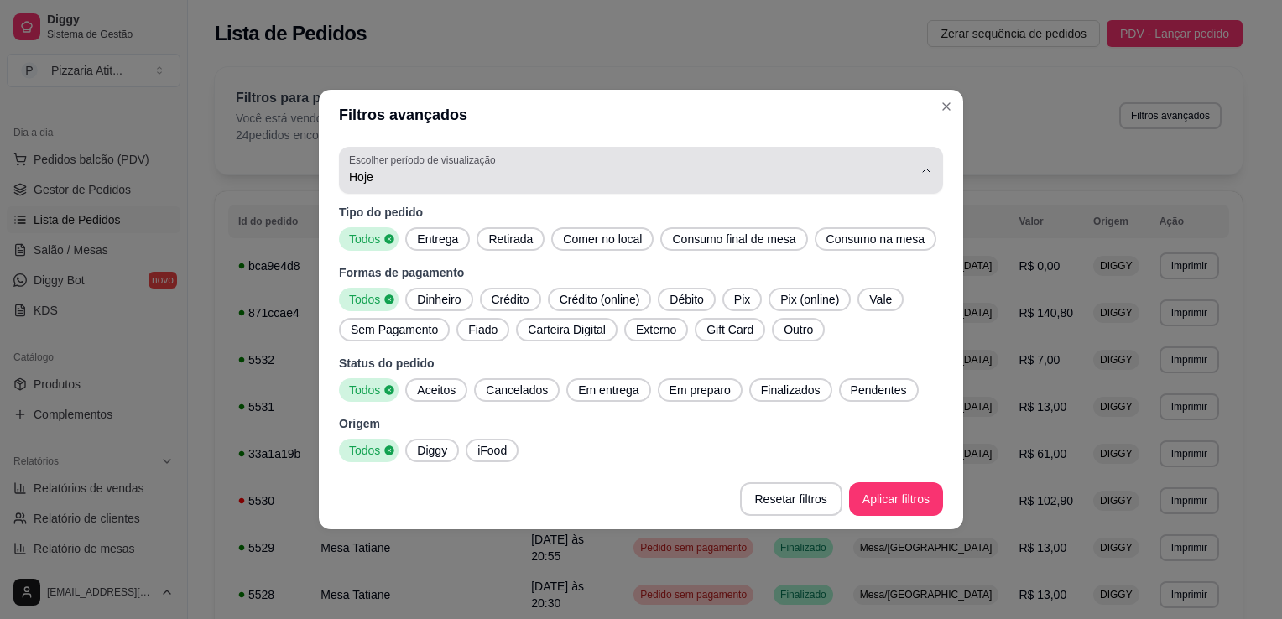
click at [583, 162] on div "Hoje" at bounding box center [631, 170] width 564 height 34
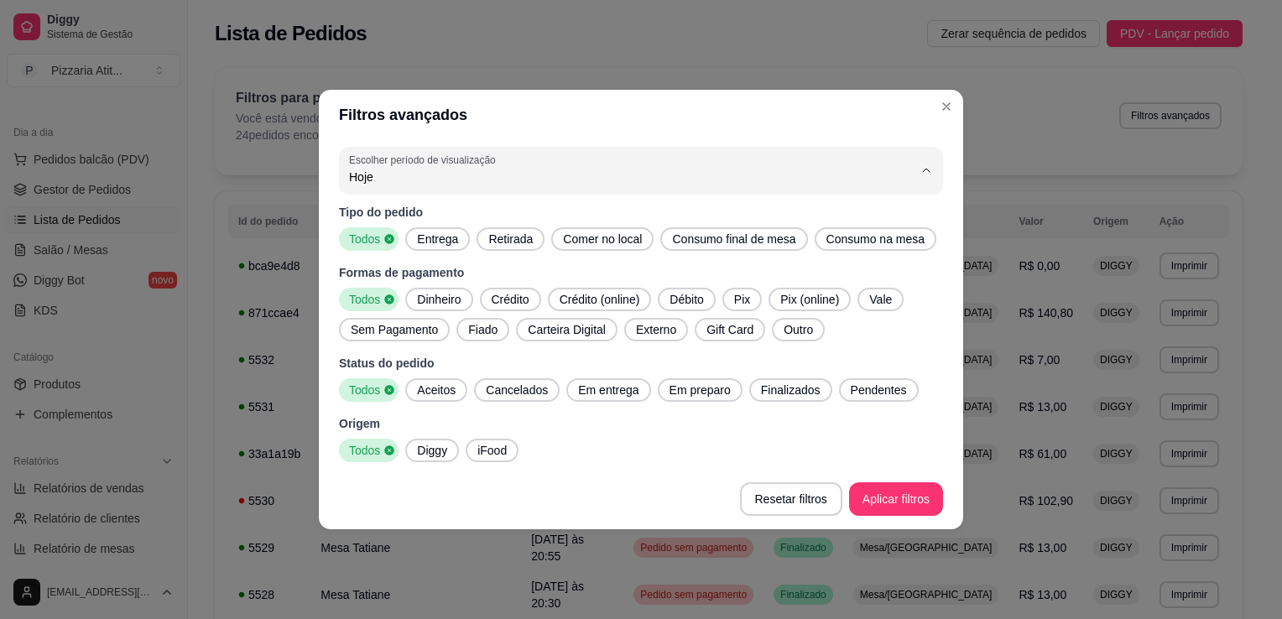
click at [422, 389] on span "Customizado" at bounding box center [633, 381] width 538 height 16
type input "-1"
select select "-1"
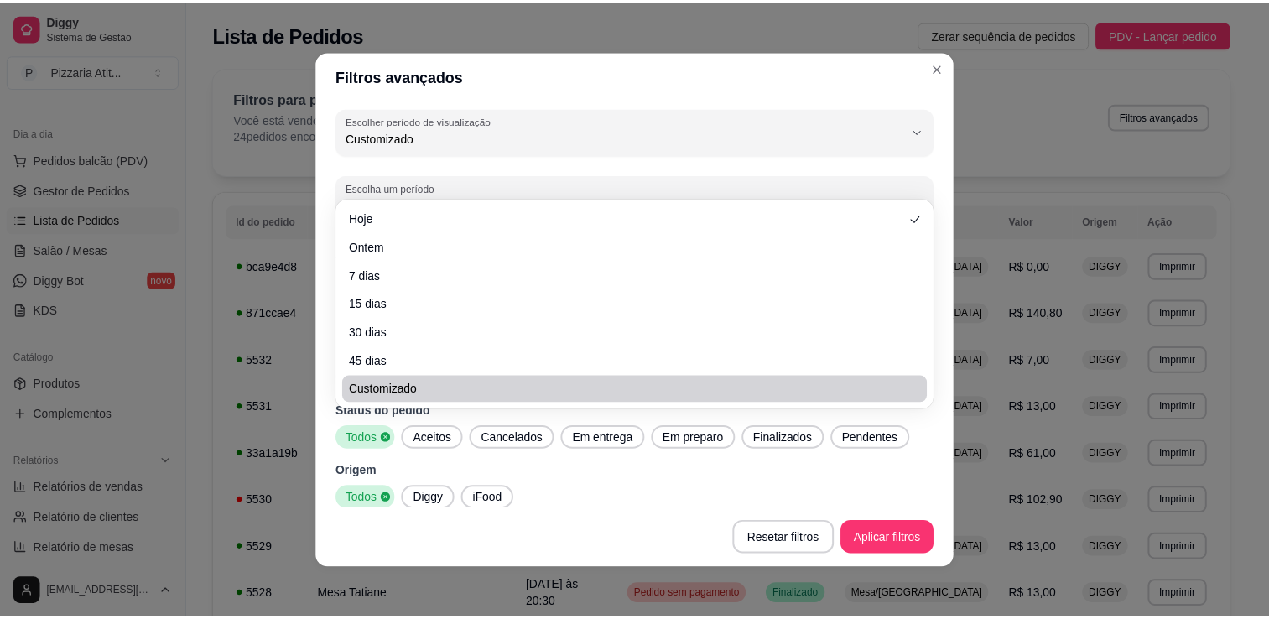
scroll to position [16, 0]
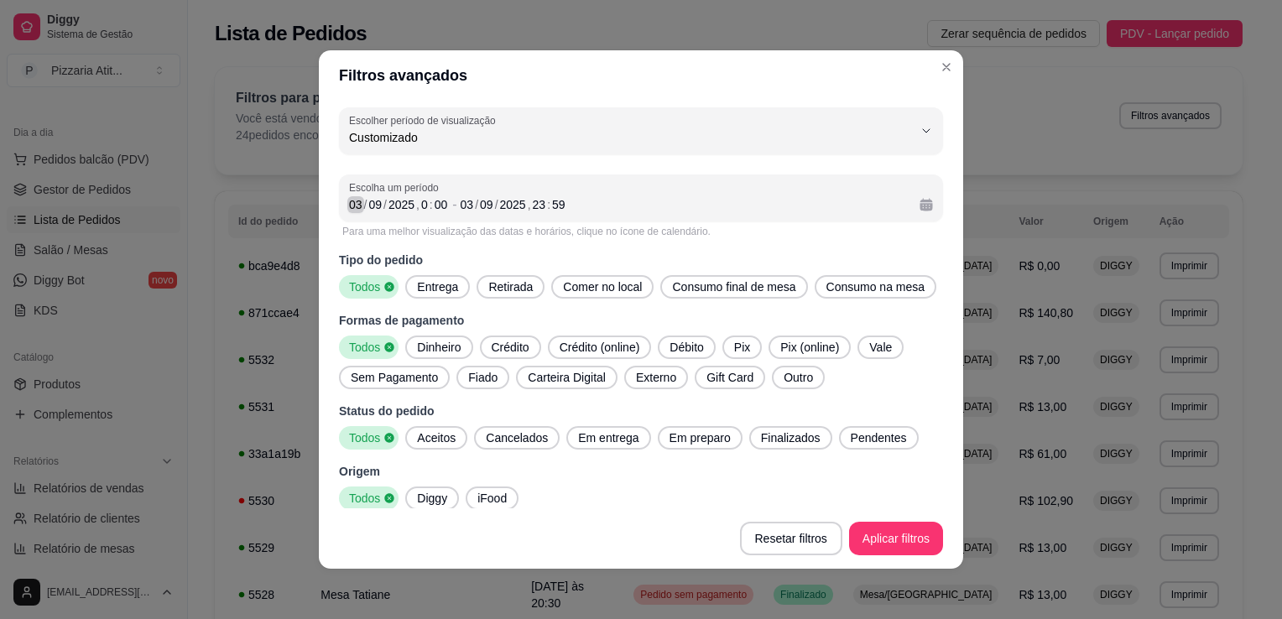
click at [362, 203] on div "/" at bounding box center [365, 204] width 7 height 17
click at [419, 204] on div "0" at bounding box center [424, 204] width 10 height 17
click at [371, 203] on div "09" at bounding box center [375, 204] width 17 height 17
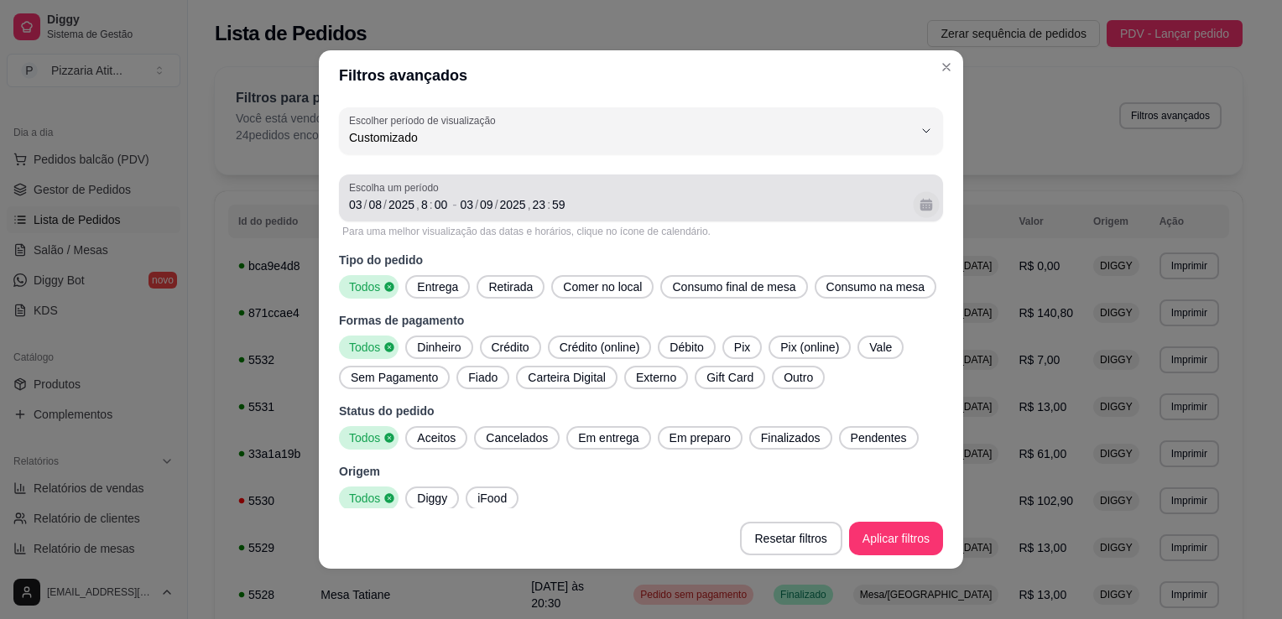
click at [913, 204] on button "Calendário" at bounding box center [926, 204] width 26 height 26
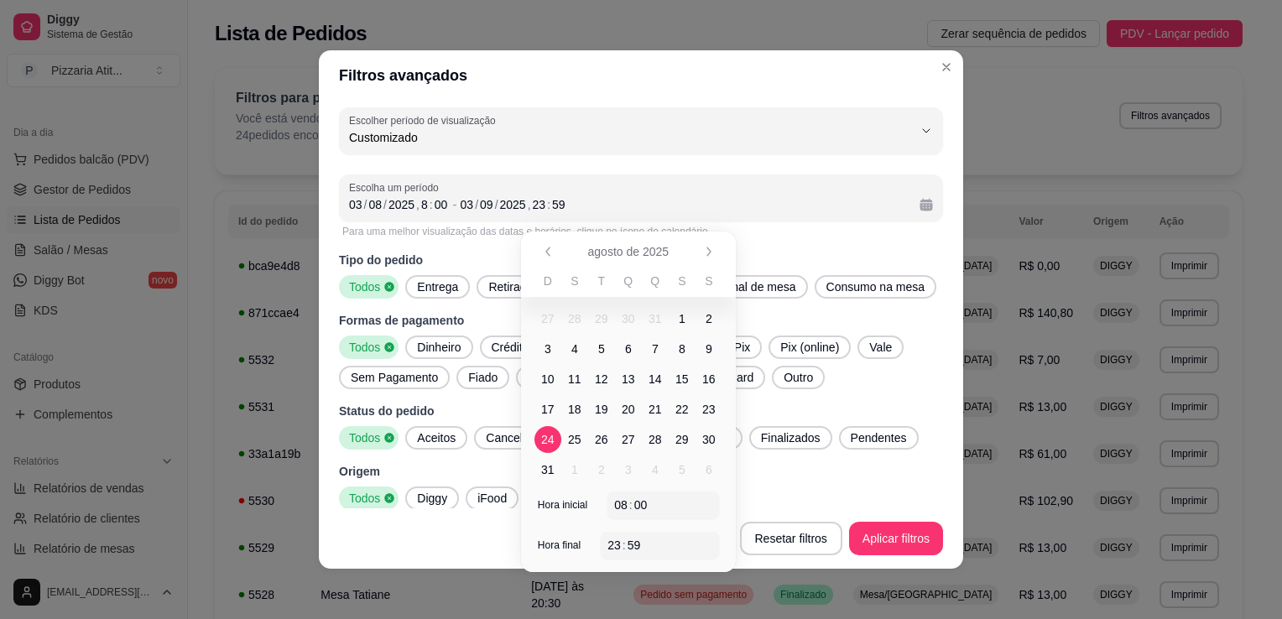
click at [550, 441] on span "24" at bounding box center [547, 439] width 13 height 17
click at [569, 442] on span "25" at bounding box center [574, 439] width 13 height 17
click at [877, 537] on button "Aplicar filtros" at bounding box center [896, 539] width 94 height 34
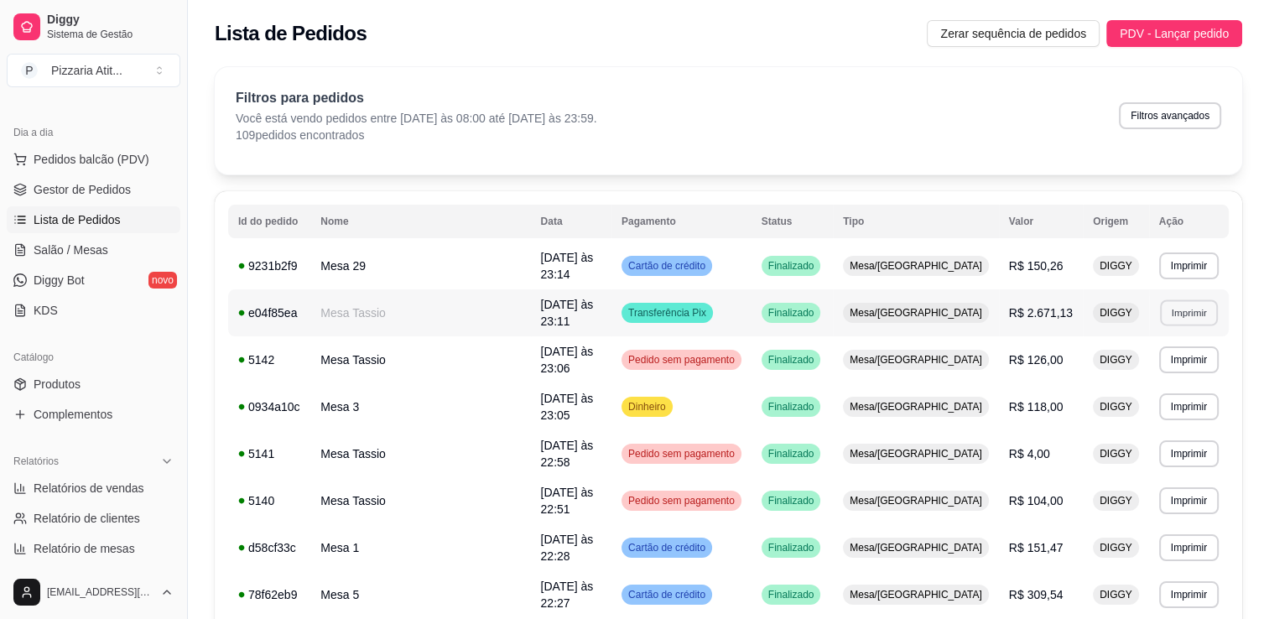
click at [1173, 300] on button "Imprimir" at bounding box center [1189, 312] width 58 height 26
click at [1164, 357] on button "IMPRESSORA" at bounding box center [1154, 361] width 117 height 26
click at [94, 483] on span "Relatórios de vendas" at bounding box center [89, 488] width 111 height 17
select select "ALL"
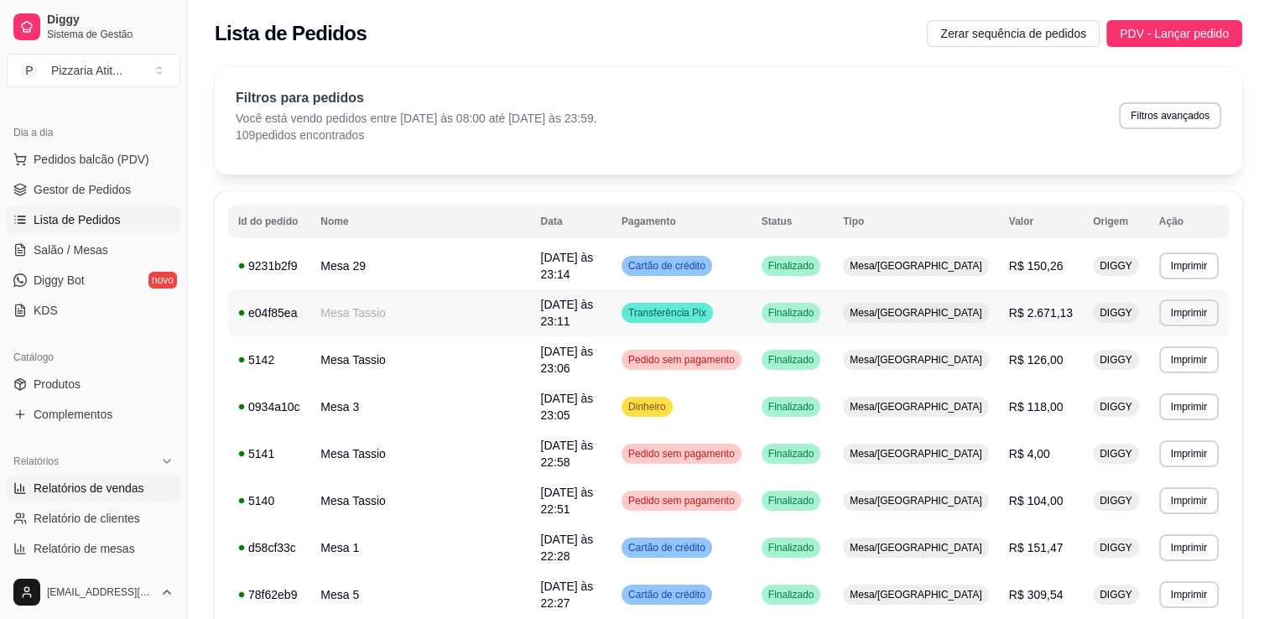
select select "0"
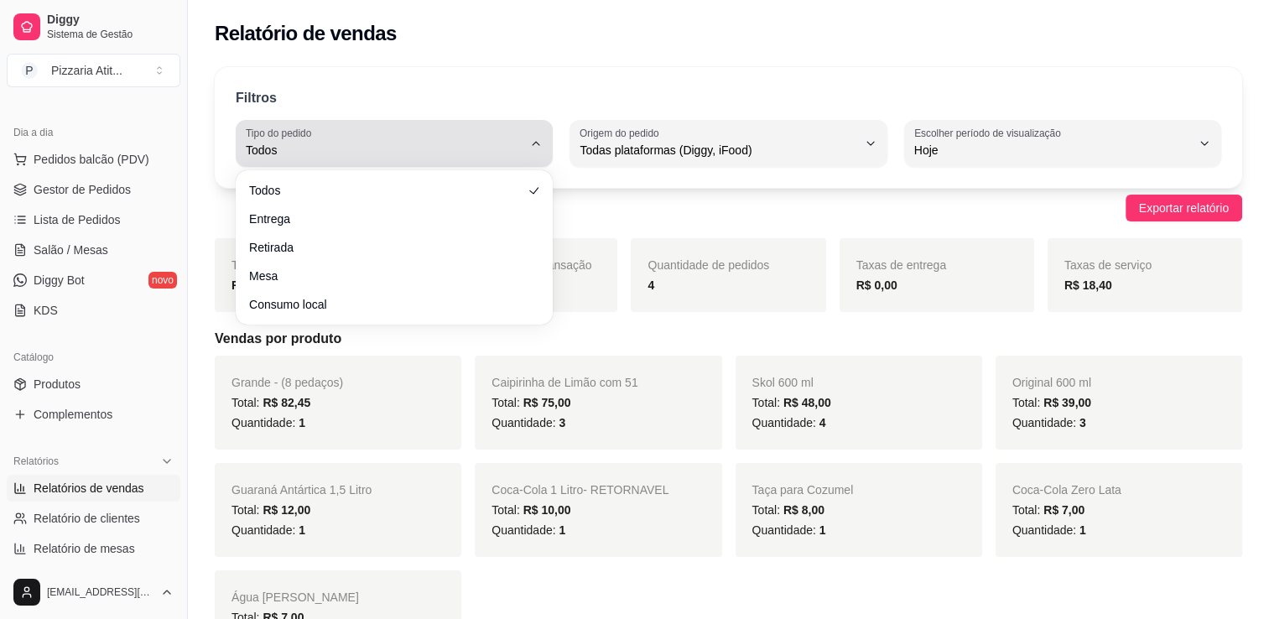
click at [457, 128] on div "Todos" at bounding box center [384, 144] width 277 height 34
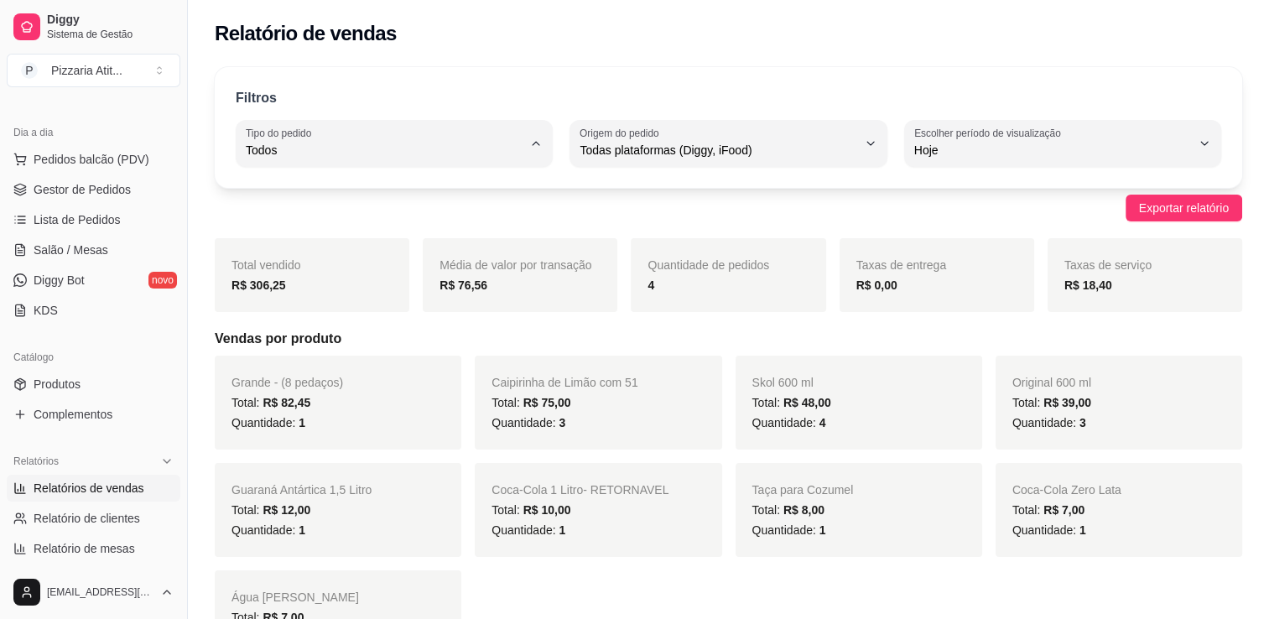
click at [349, 195] on span "Todos" at bounding box center [386, 189] width 263 height 16
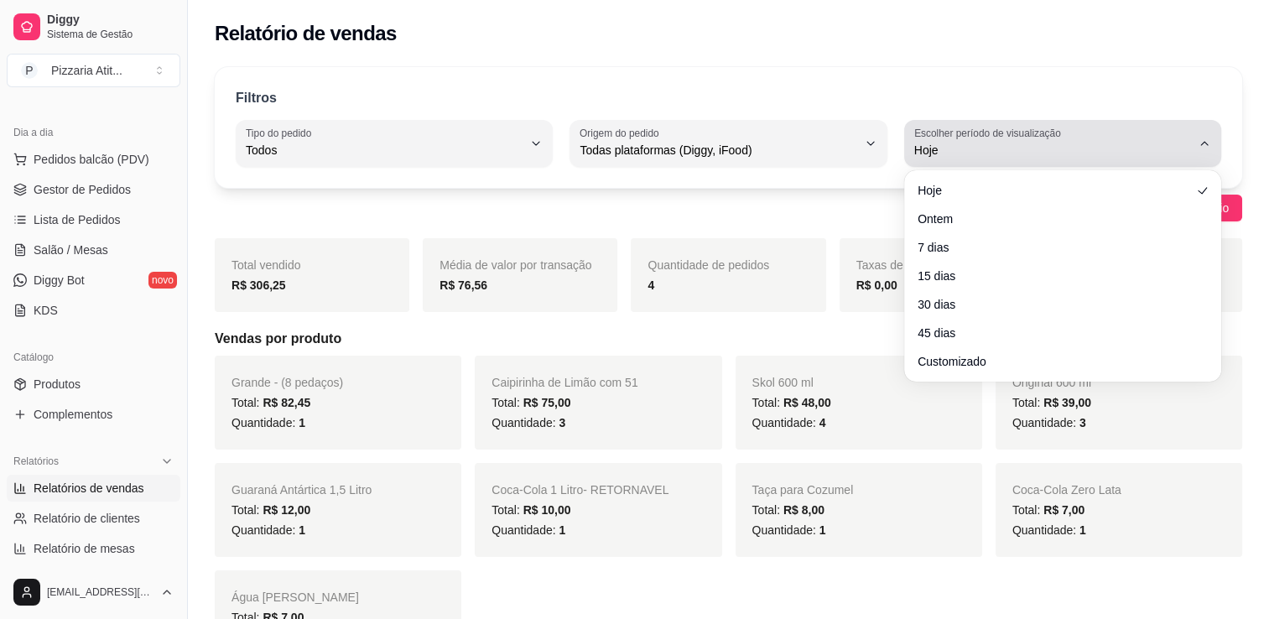
click at [1177, 127] on div "Hoje" at bounding box center [1052, 144] width 277 height 34
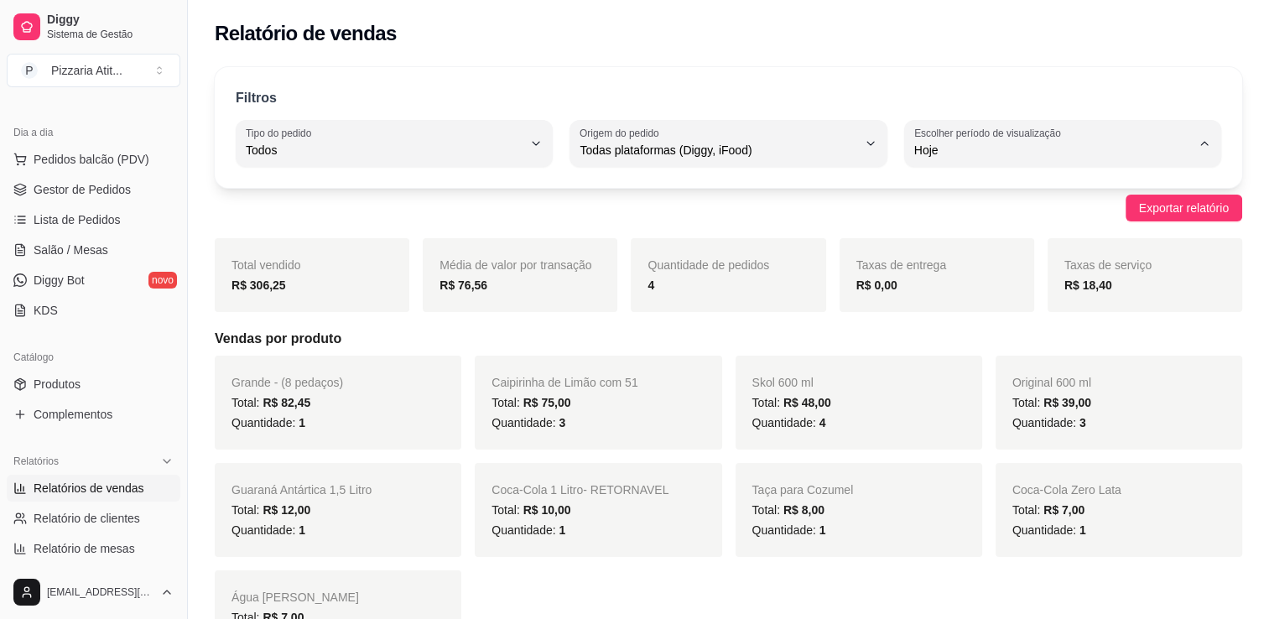
click at [982, 361] on span "Customizado" at bounding box center [1054, 354] width 263 height 16
type input "-1"
select select "-1"
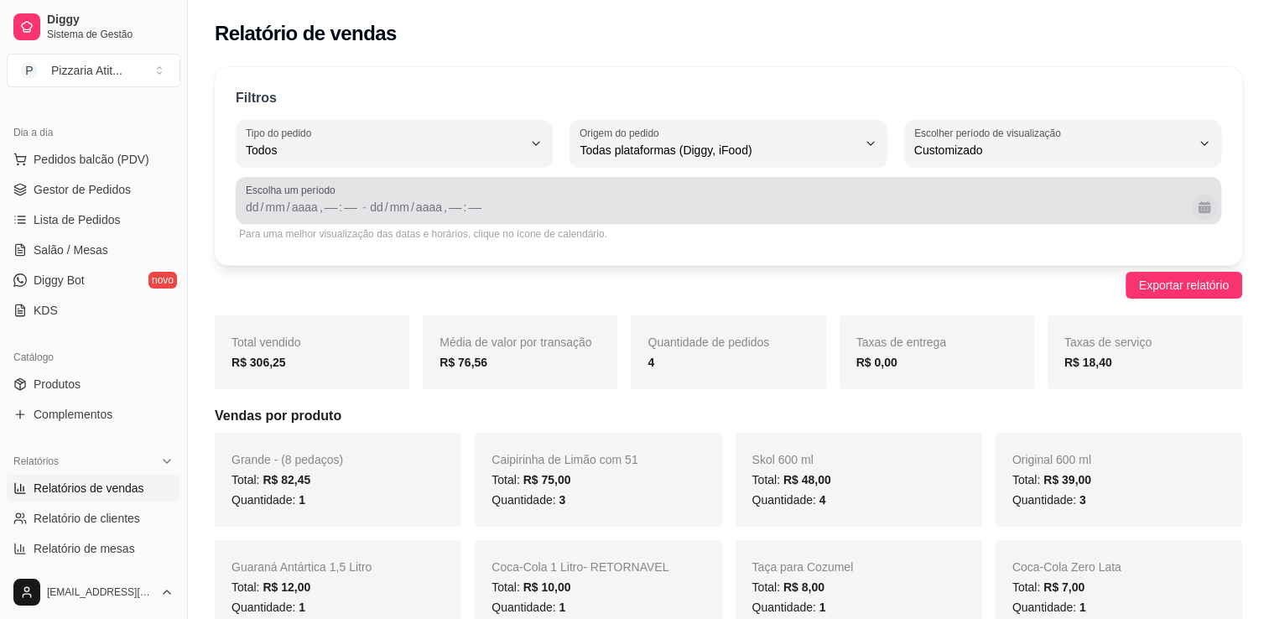
click at [1201, 206] on button "Calendário" at bounding box center [1204, 207] width 26 height 26
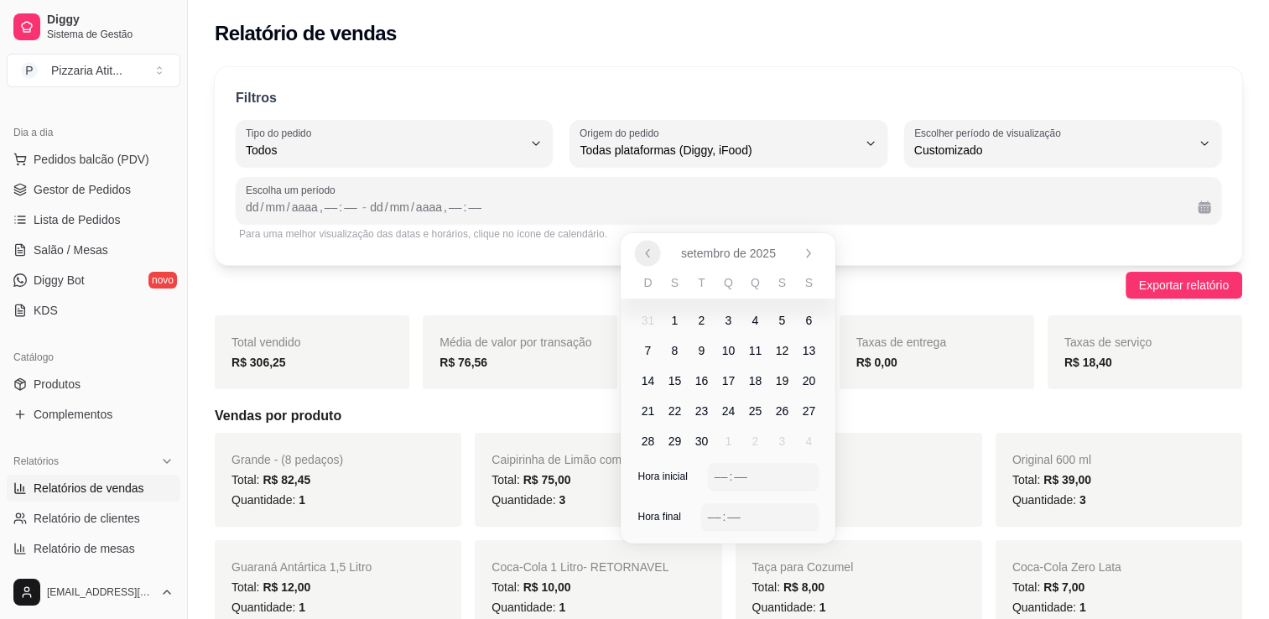
click at [647, 259] on icon "Anterior" at bounding box center [648, 253] width 13 height 13
click at [788, 315] on span "1" at bounding box center [781, 320] width 27 height 27
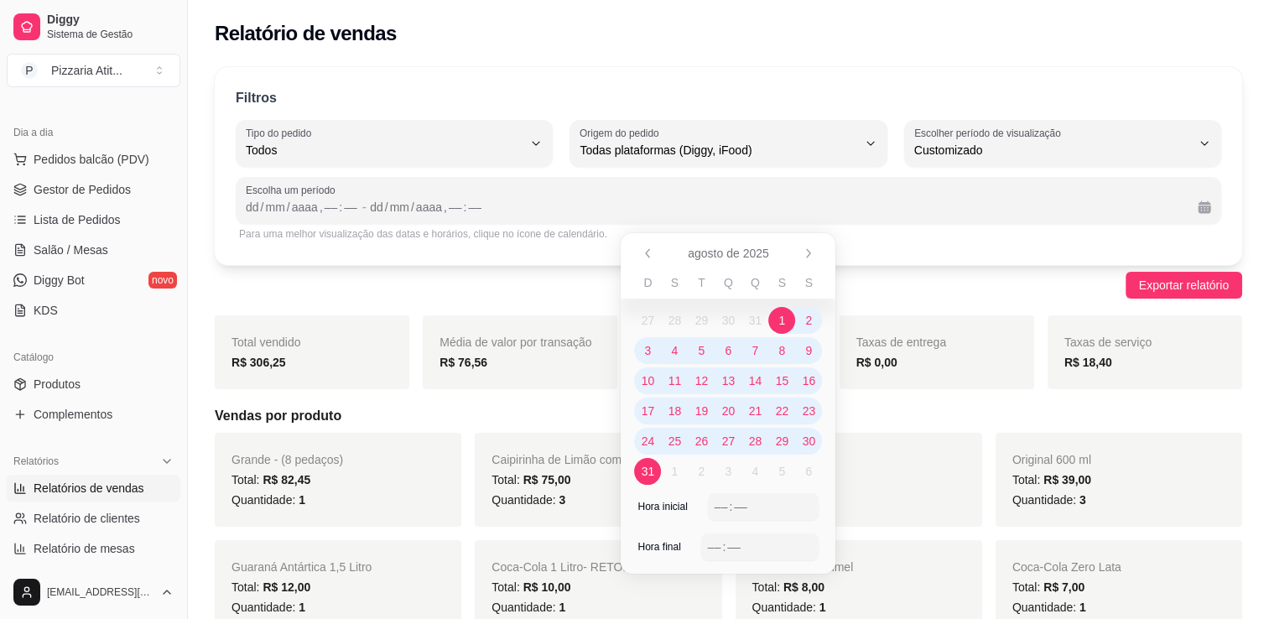
click at [647, 471] on span "31" at bounding box center [648, 471] width 13 height 17
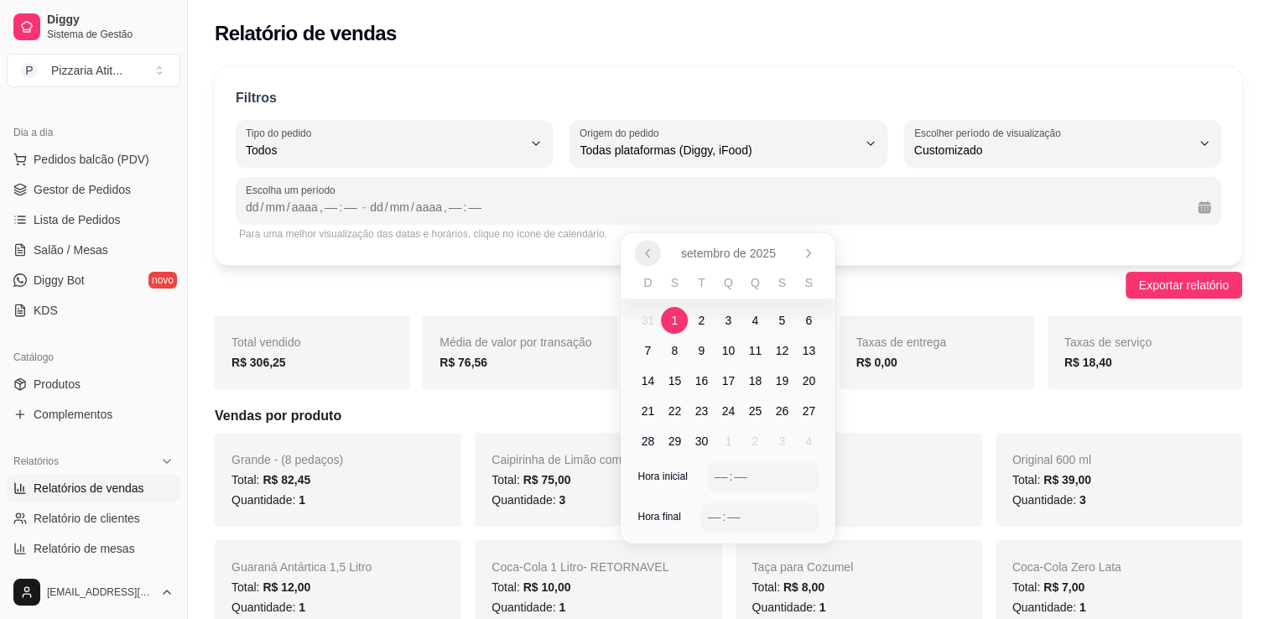
click at [642, 259] on icon "Anterior" at bounding box center [648, 253] width 13 height 13
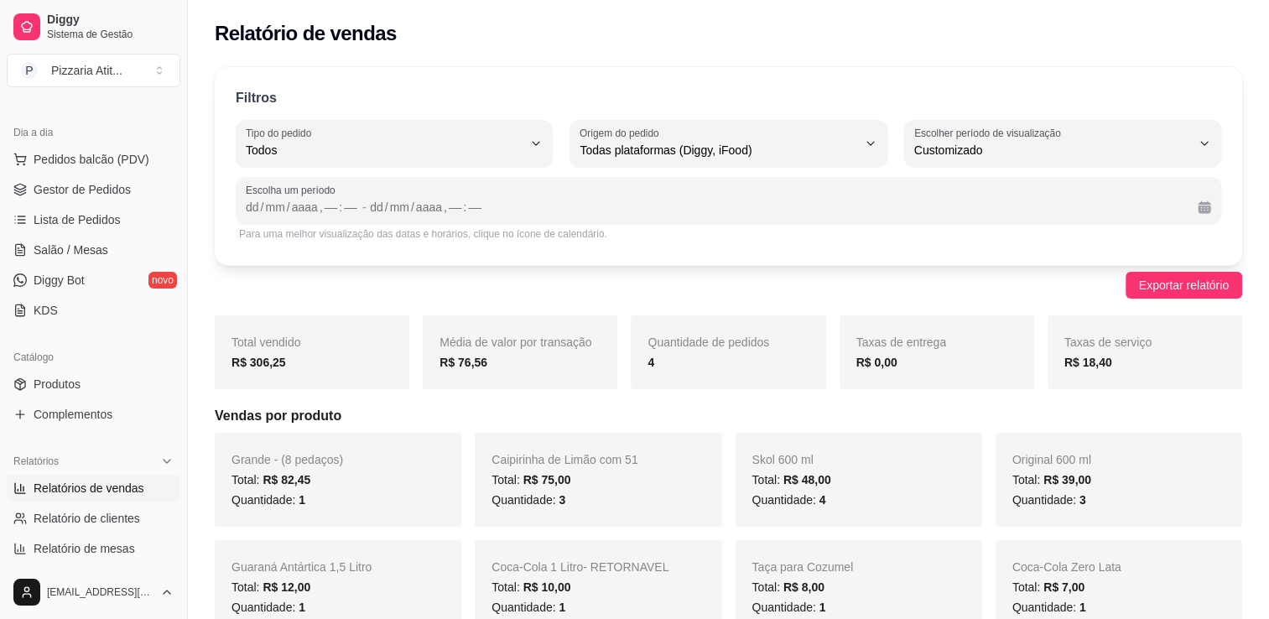
click at [943, 283] on div "Exportar relatório" at bounding box center [728, 285] width 1027 height 27
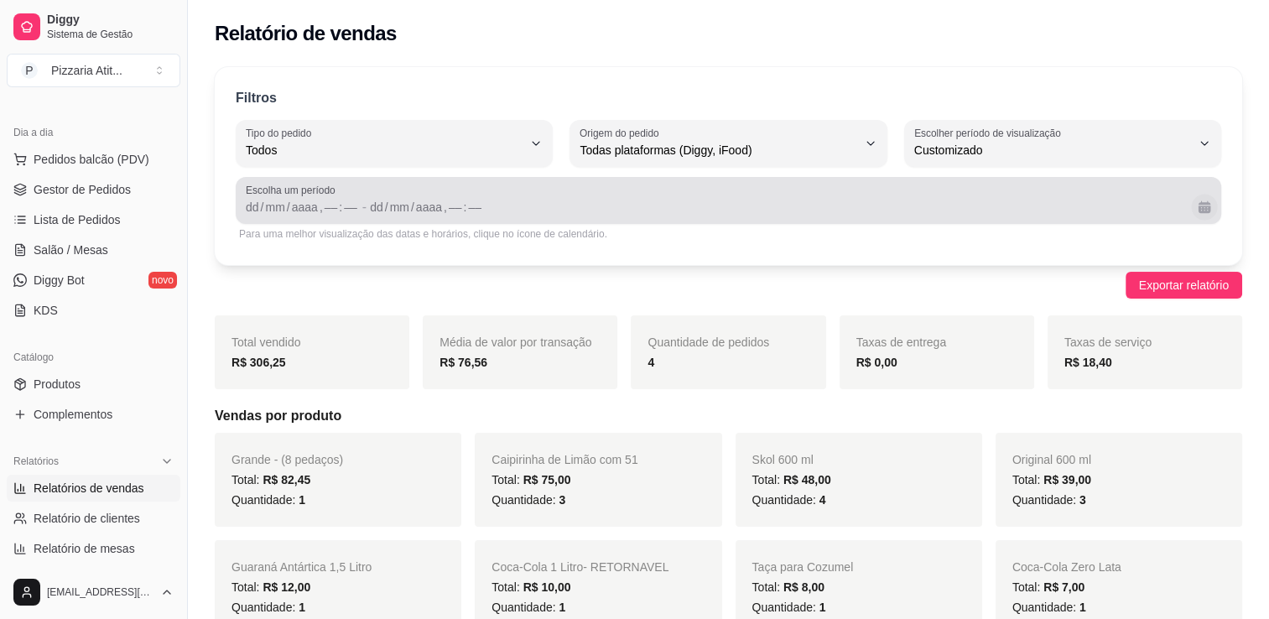
click at [1211, 211] on button "Calendário" at bounding box center [1204, 207] width 26 height 26
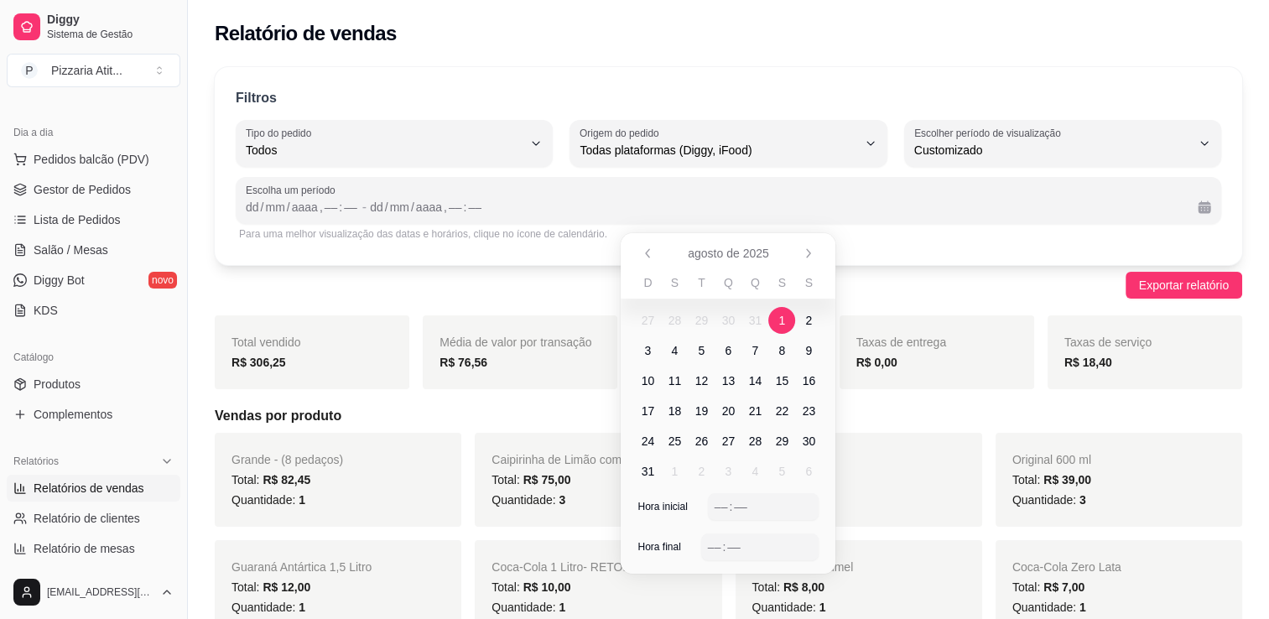
click at [777, 319] on span "1" at bounding box center [781, 320] width 27 height 27
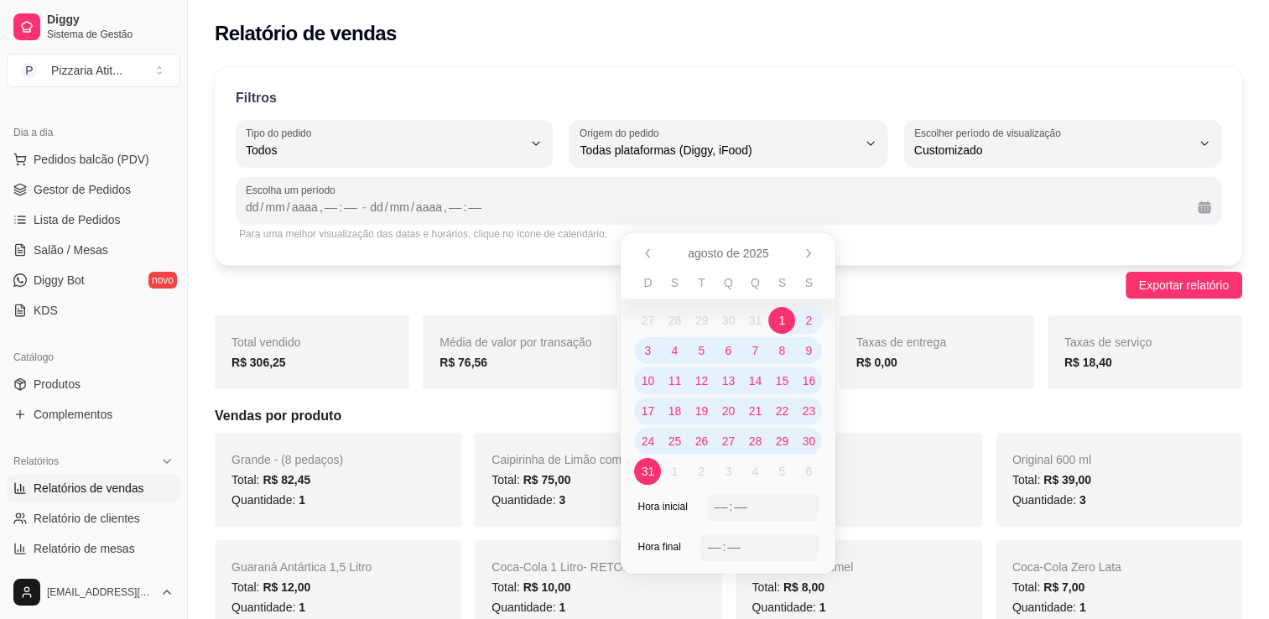
click at [640, 474] on span "31" at bounding box center [647, 471] width 27 height 27
click at [715, 506] on div "––" at bounding box center [721, 506] width 17 height 17
click at [709, 538] on div "––" at bounding box center [714, 546] width 17 height 17
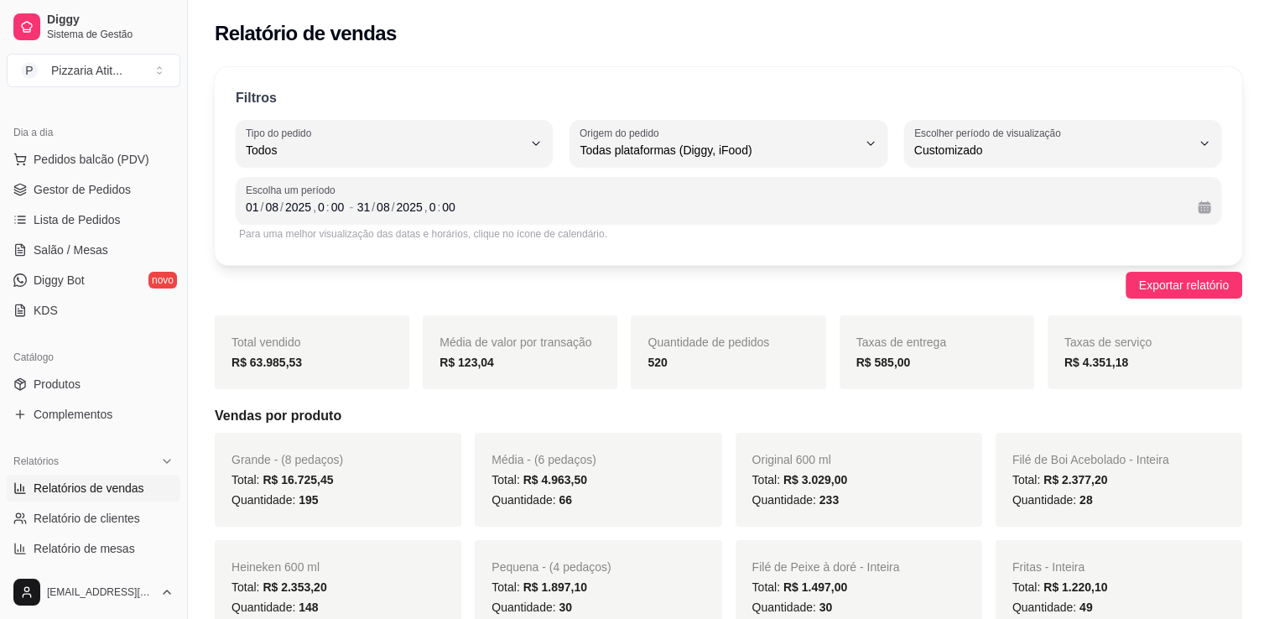
click at [1148, 406] on h5 "Vendas por produto" at bounding box center [728, 416] width 1027 height 20
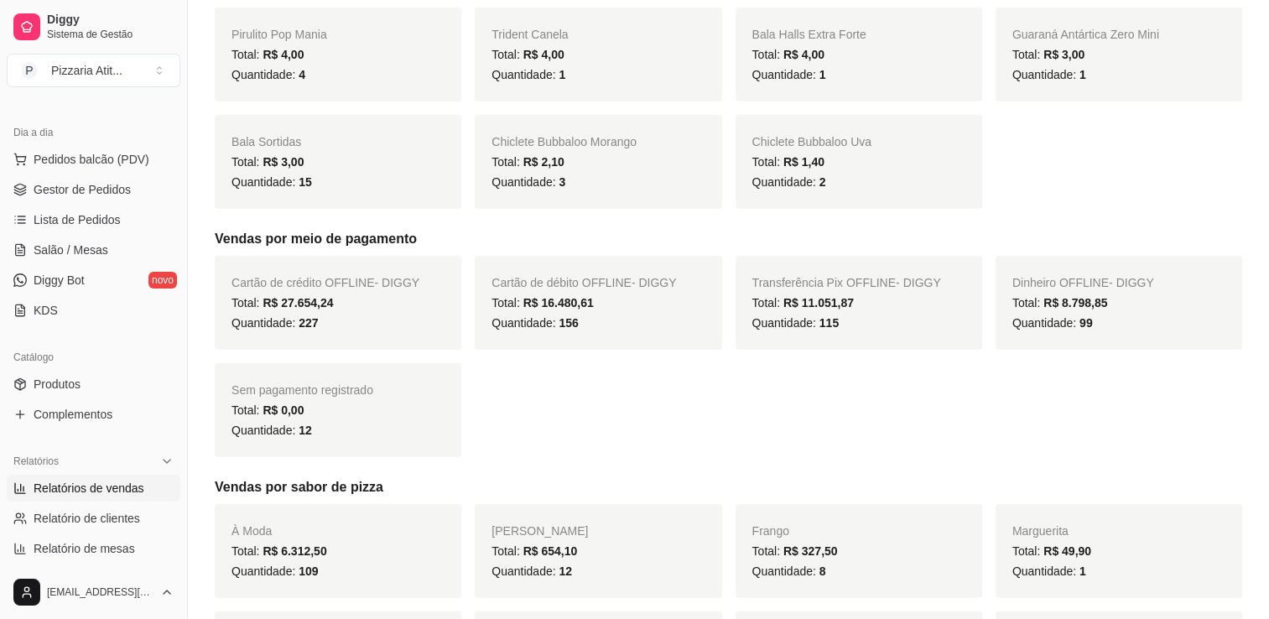
scroll to position [4914, 0]
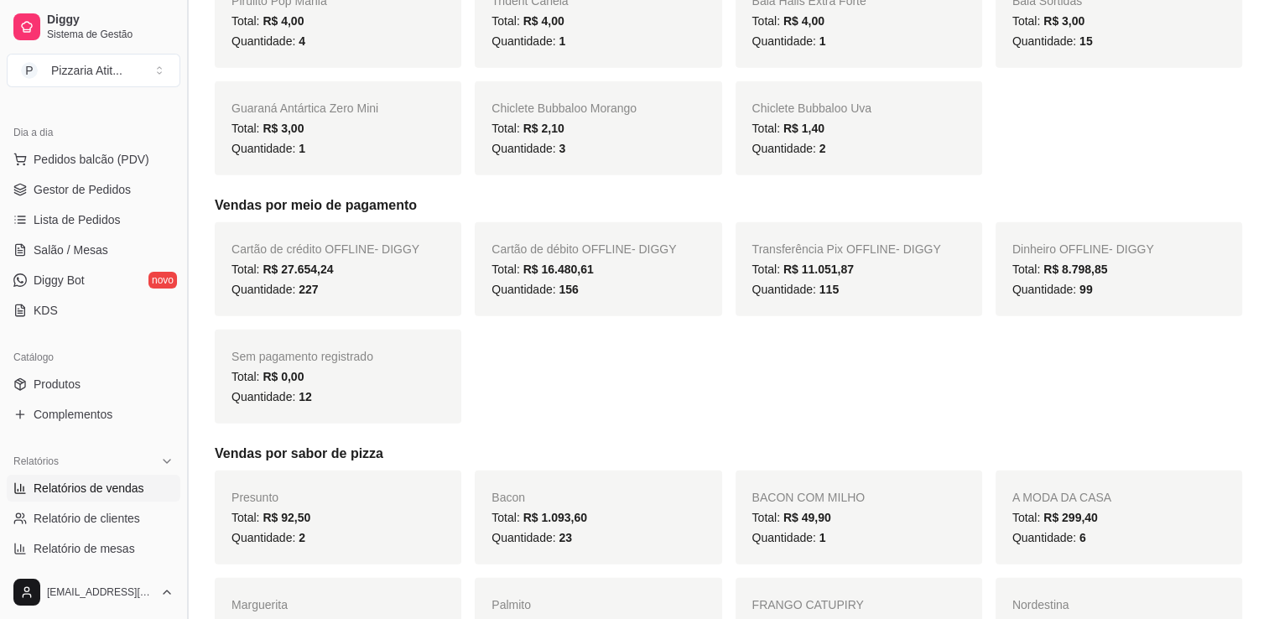
click at [185, 106] on button "Toggle Sidebar" at bounding box center [186, 309] width 13 height 619
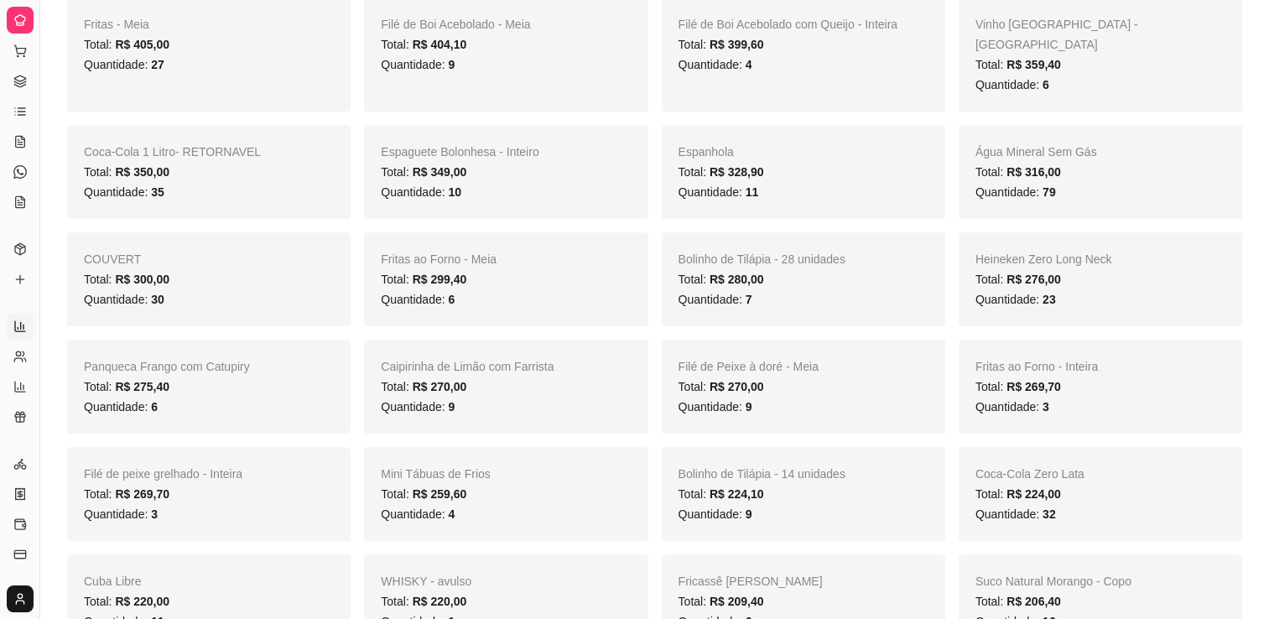
scroll to position [956, 0]
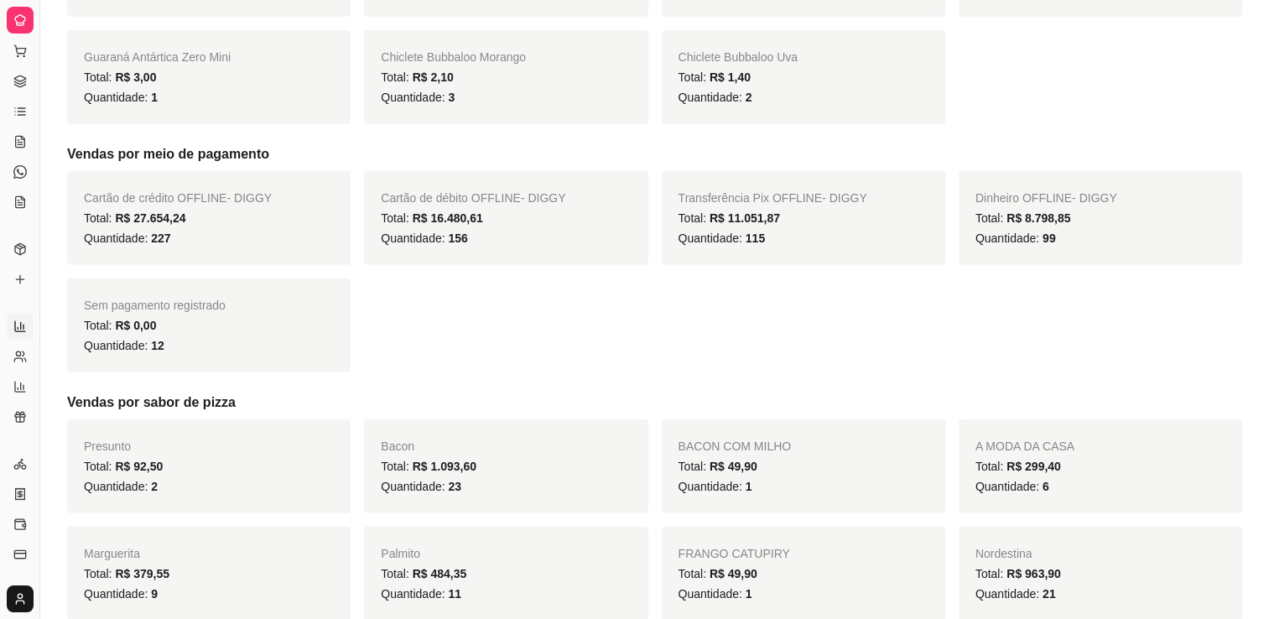
scroll to position [4834, 0]
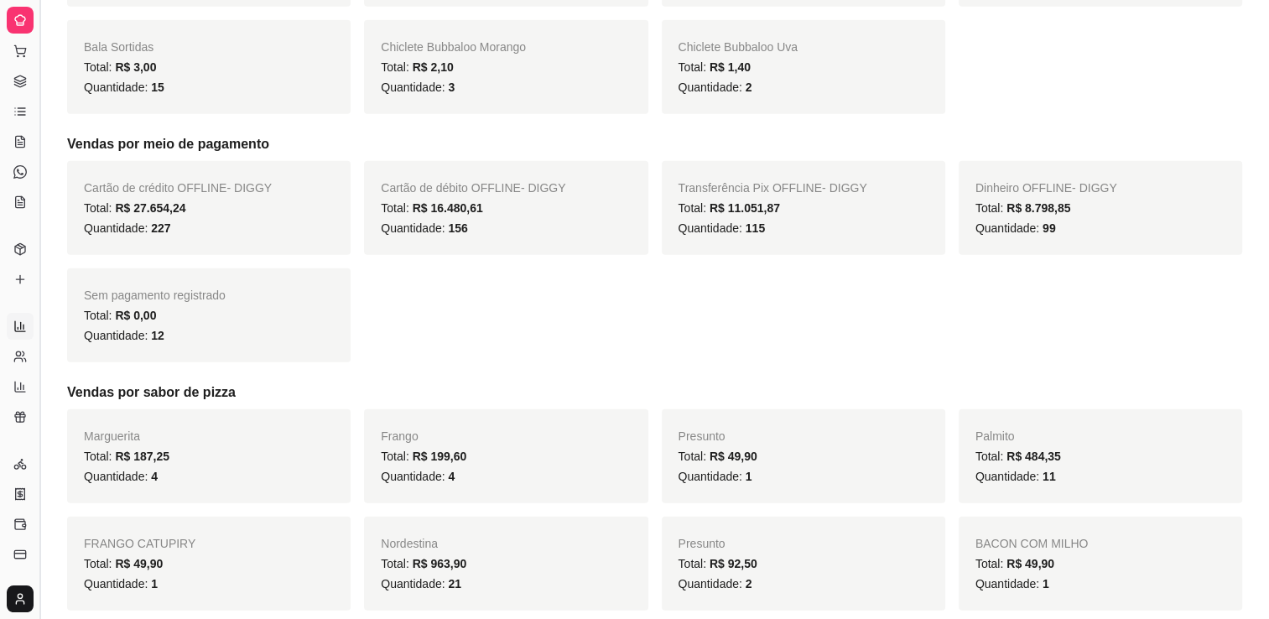
click at [39, 205] on button "Toggle Sidebar" at bounding box center [39, 309] width 13 height 619
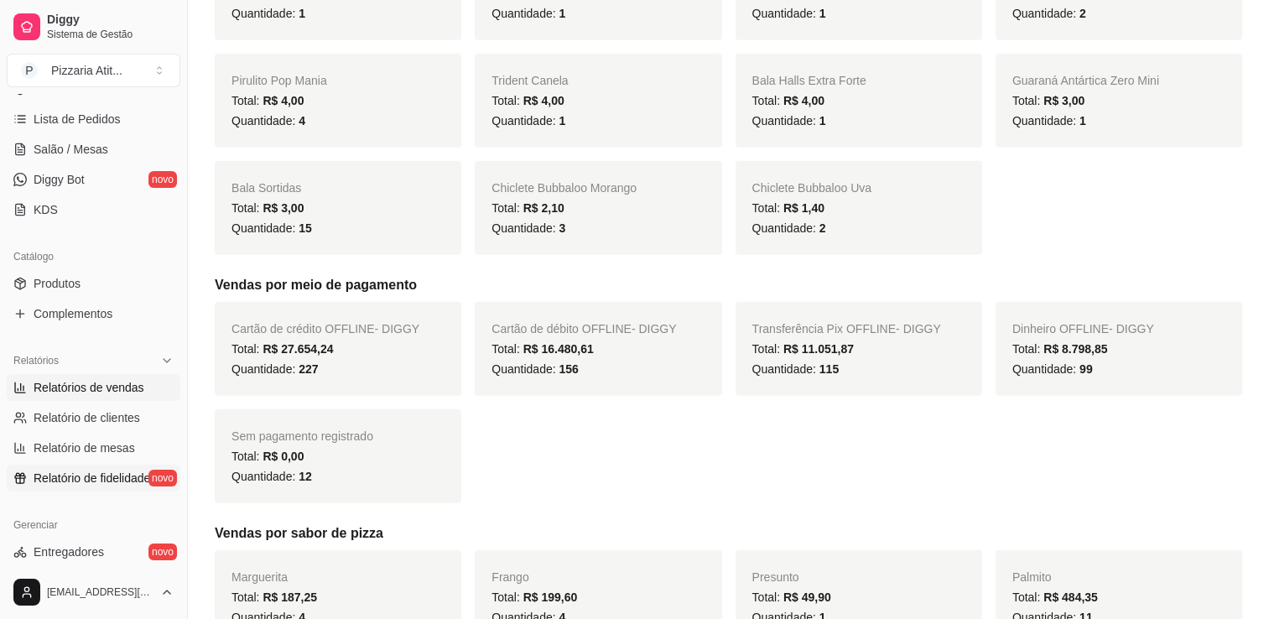
scroll to position [268, 0]
click at [67, 385] on span "Relatórios de vendas" at bounding box center [89, 385] width 111 height 17
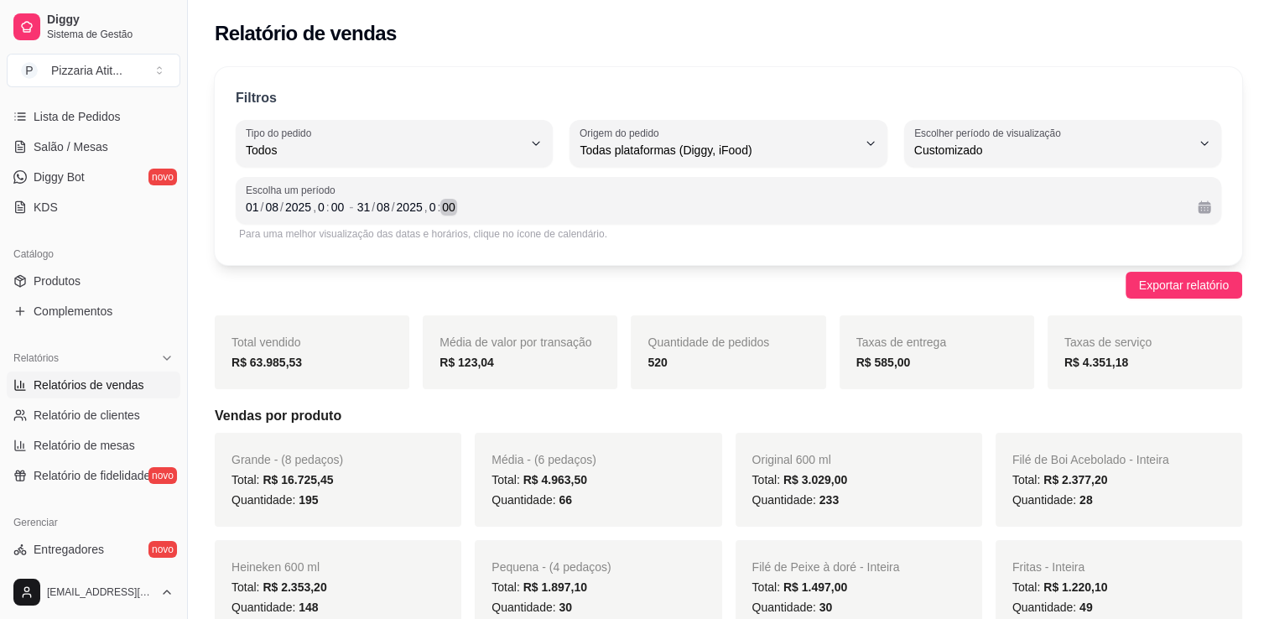
click at [523, 205] on div "[DATE] 0 : 00" at bounding box center [770, 207] width 827 height 20
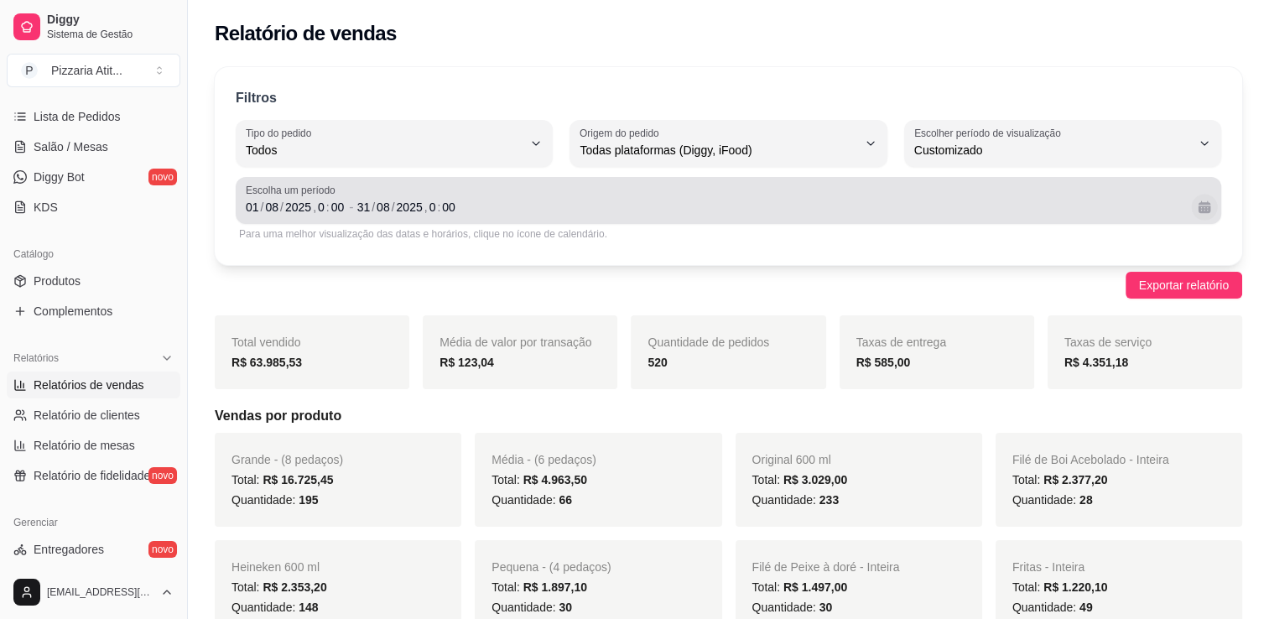
click at [1203, 211] on button "Calendário" at bounding box center [1204, 207] width 26 height 26
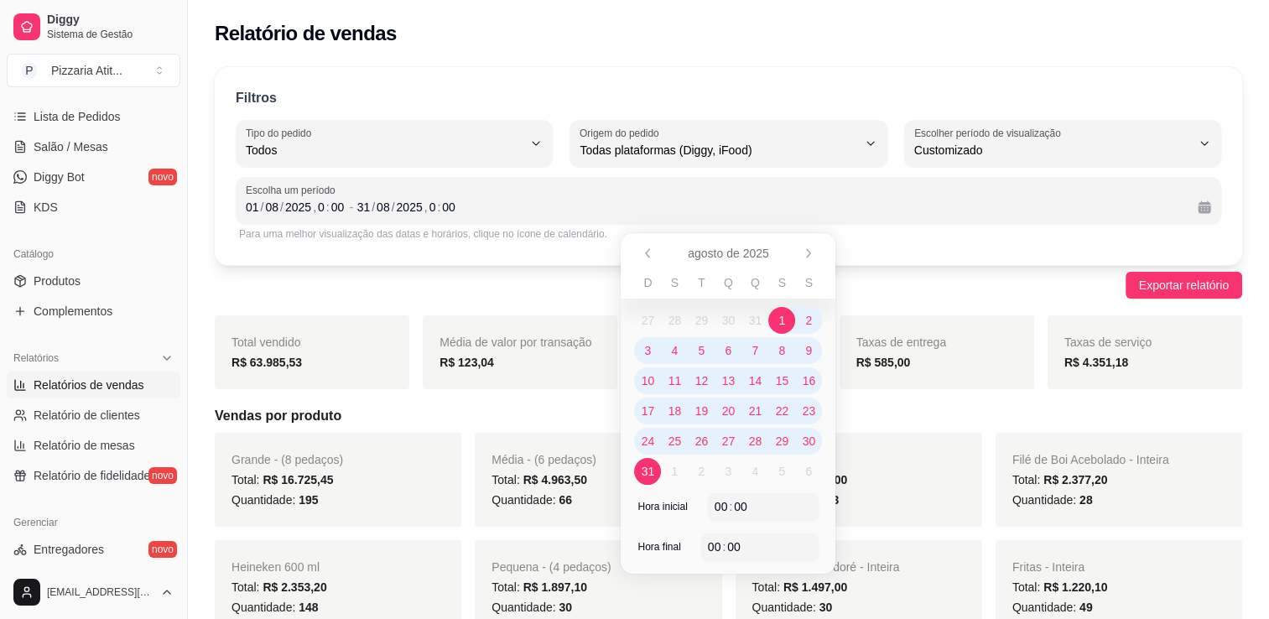
click at [282, 323] on div "Total vendido R$ 63.985,53" at bounding box center [312, 352] width 195 height 74
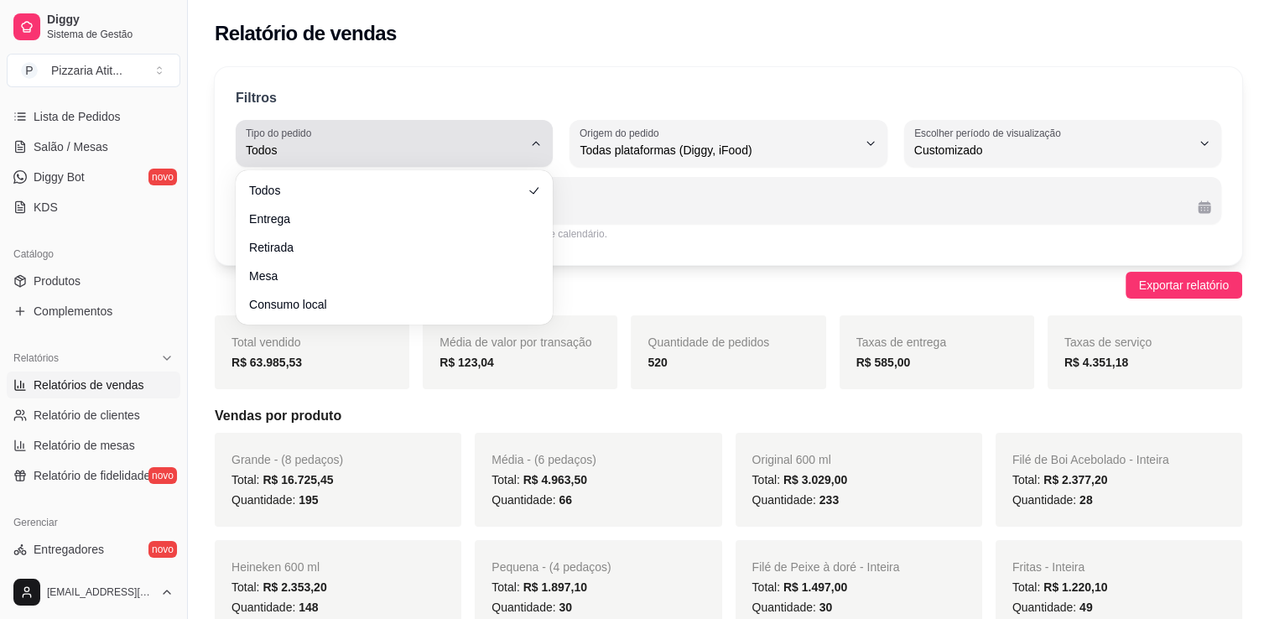
click at [487, 130] on div "Todos" at bounding box center [384, 144] width 277 height 34
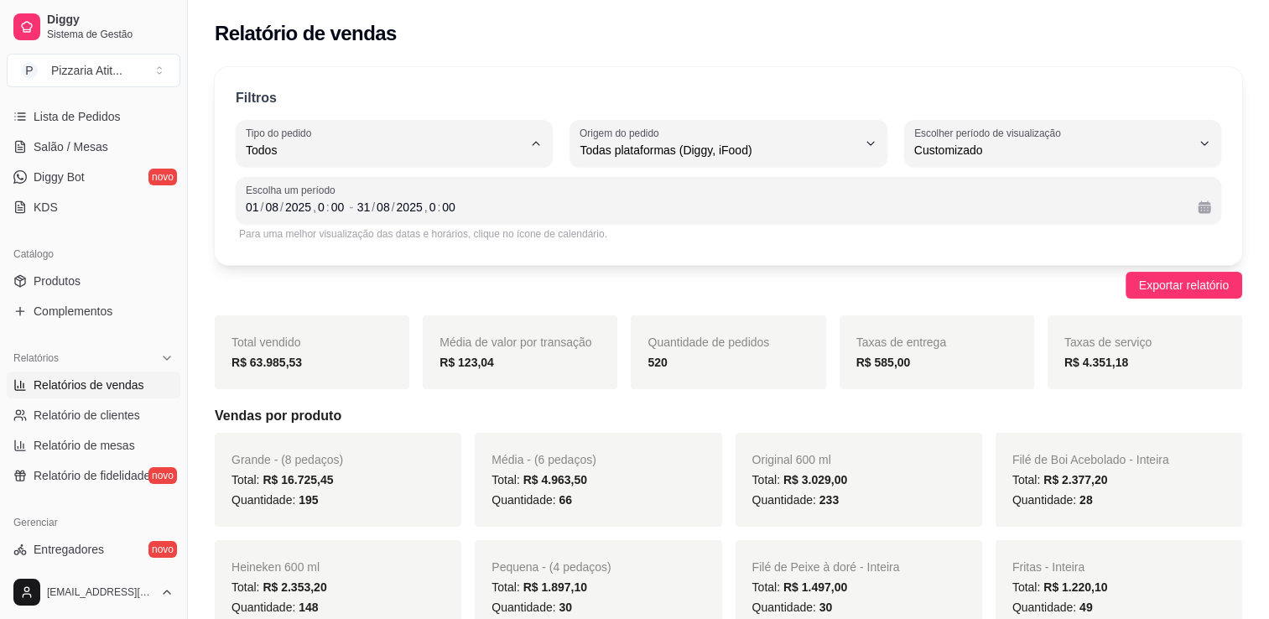
click at [406, 223] on span "Entrega" at bounding box center [386, 217] width 263 height 16
type input "DELIVERY"
select select "DELIVERY"
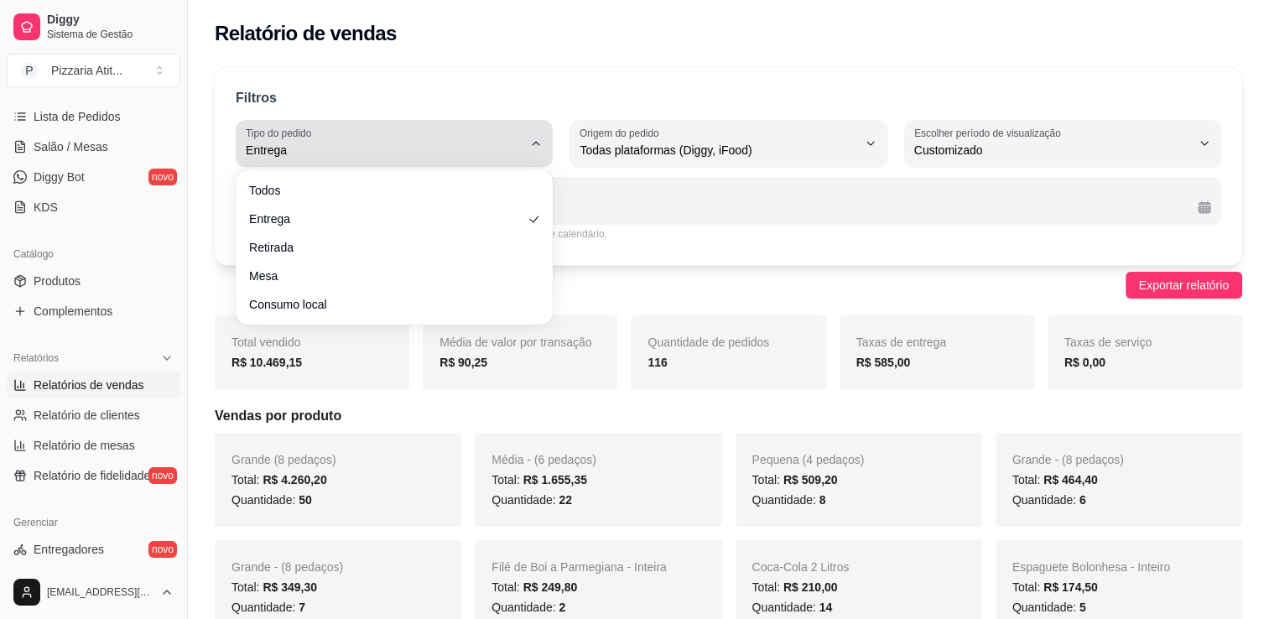
click at [286, 127] on label "Tipo do pedido" at bounding box center [281, 133] width 71 height 14
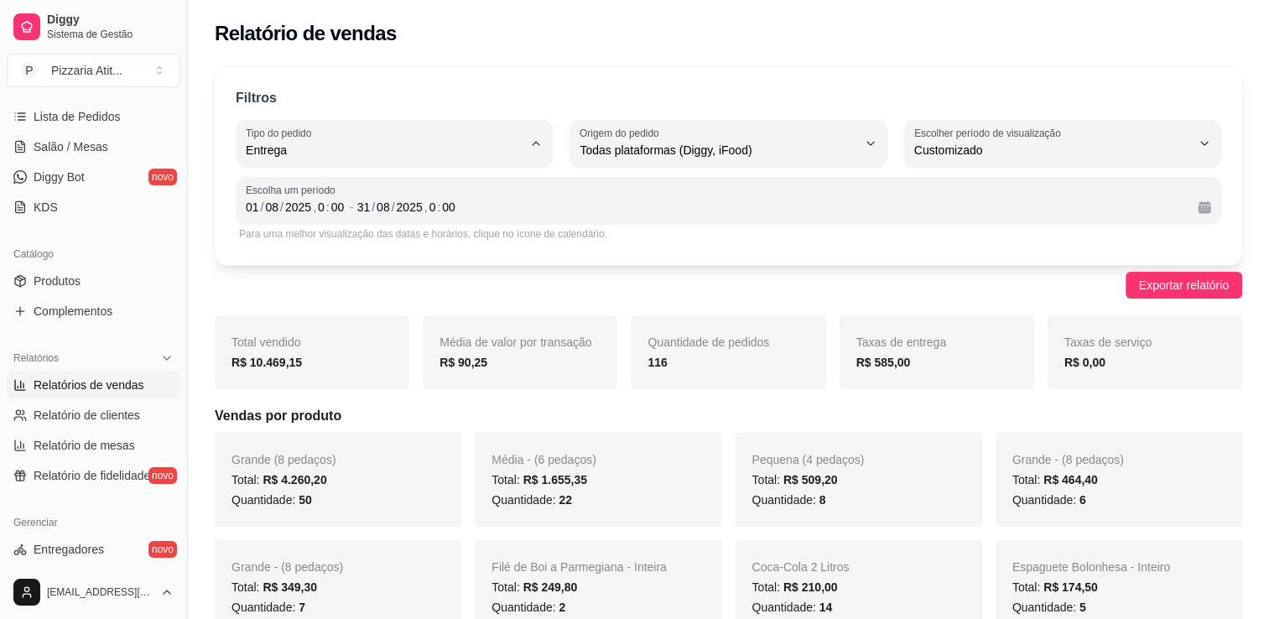
click at [289, 237] on li "Retirada" at bounding box center [394, 244] width 292 height 26
type input "PICKUP"
select select "PICKUP"
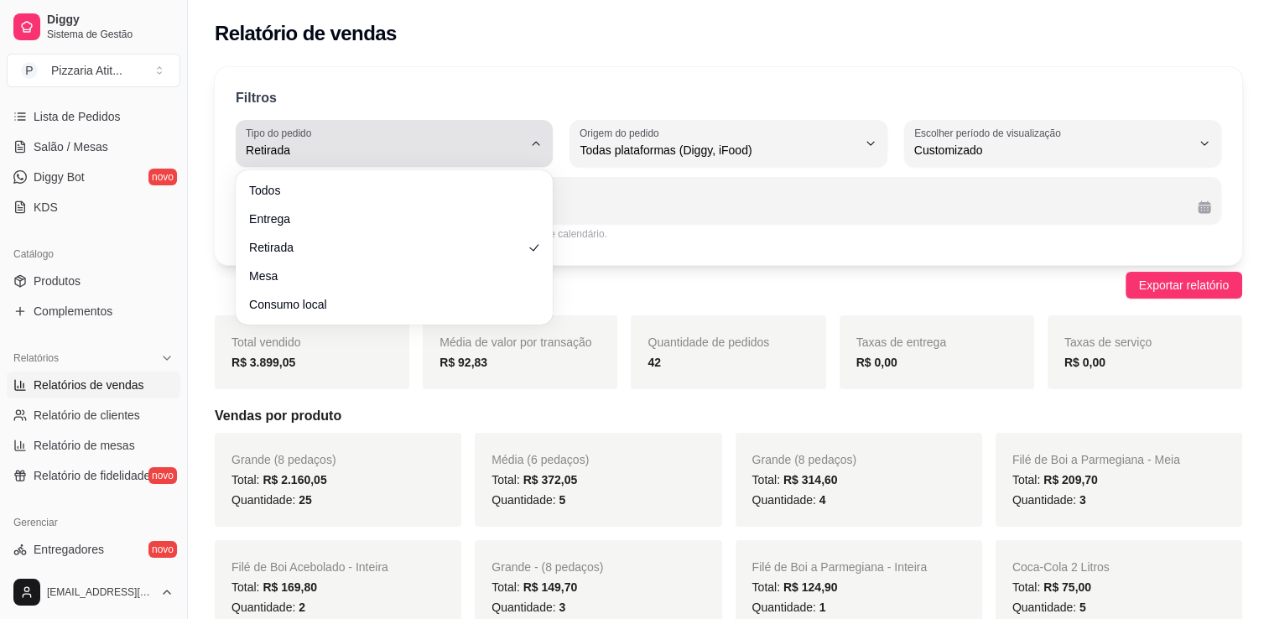
click at [437, 139] on div "Retirada" at bounding box center [384, 144] width 277 height 34
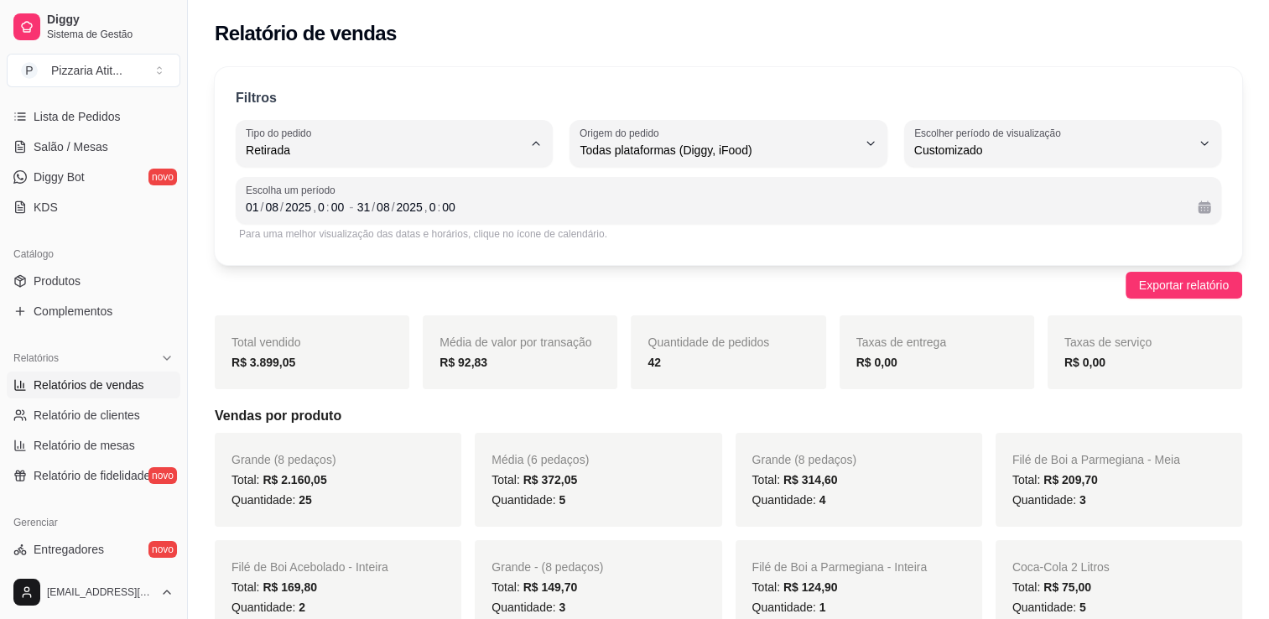
click at [373, 225] on span "Entrega" at bounding box center [386, 217] width 263 height 16
type input "DELIVERY"
select select "DELIVERY"
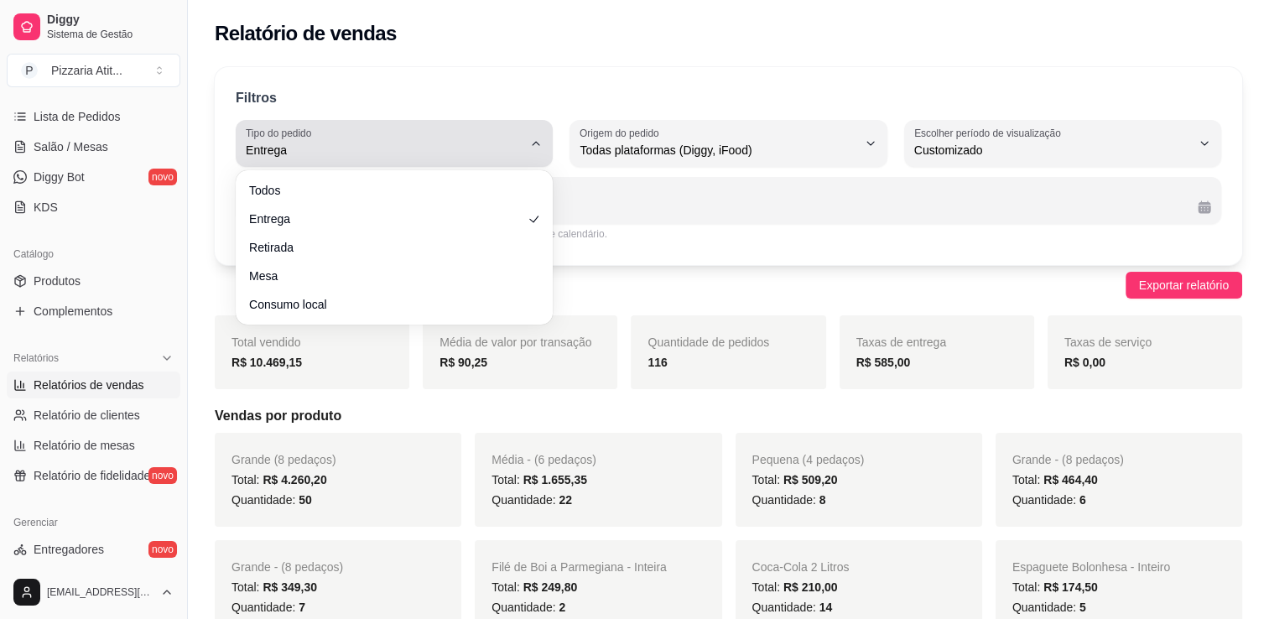
click at [422, 129] on div "Entrega" at bounding box center [384, 144] width 277 height 34
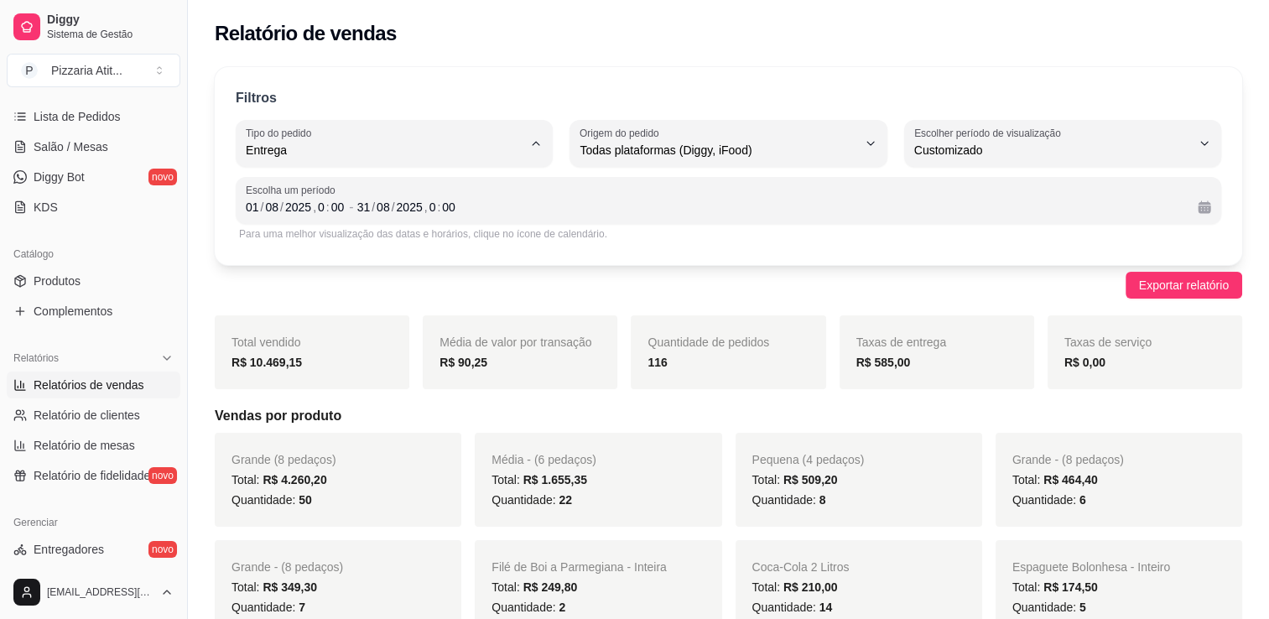
click at [352, 294] on li "Consumo local" at bounding box center [394, 299] width 292 height 26
type input "EAT_IN"
select select "EAT_IN"
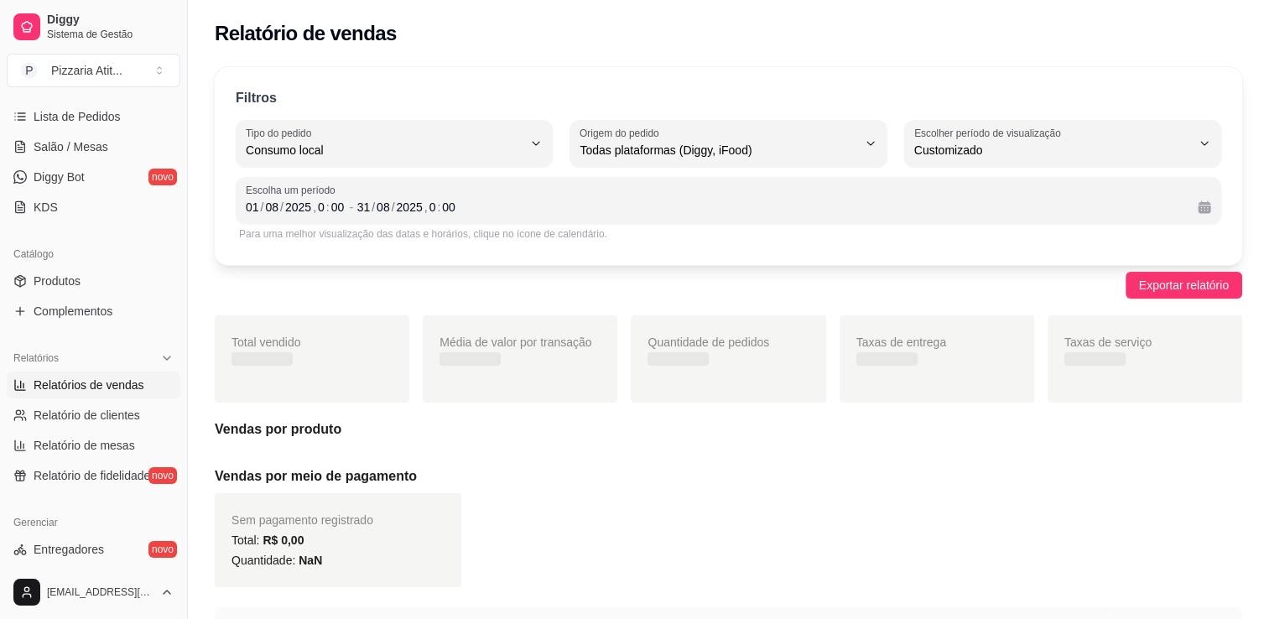
scroll to position [16, 0]
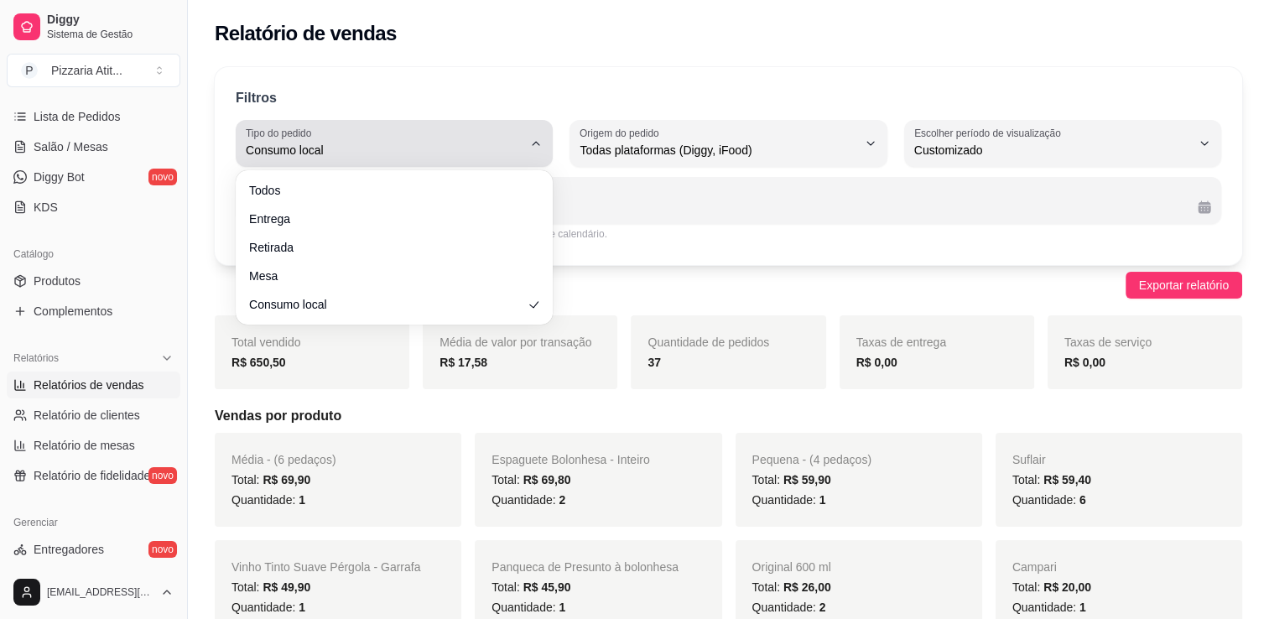
click at [419, 127] on div "Consumo local" at bounding box center [384, 144] width 277 height 34
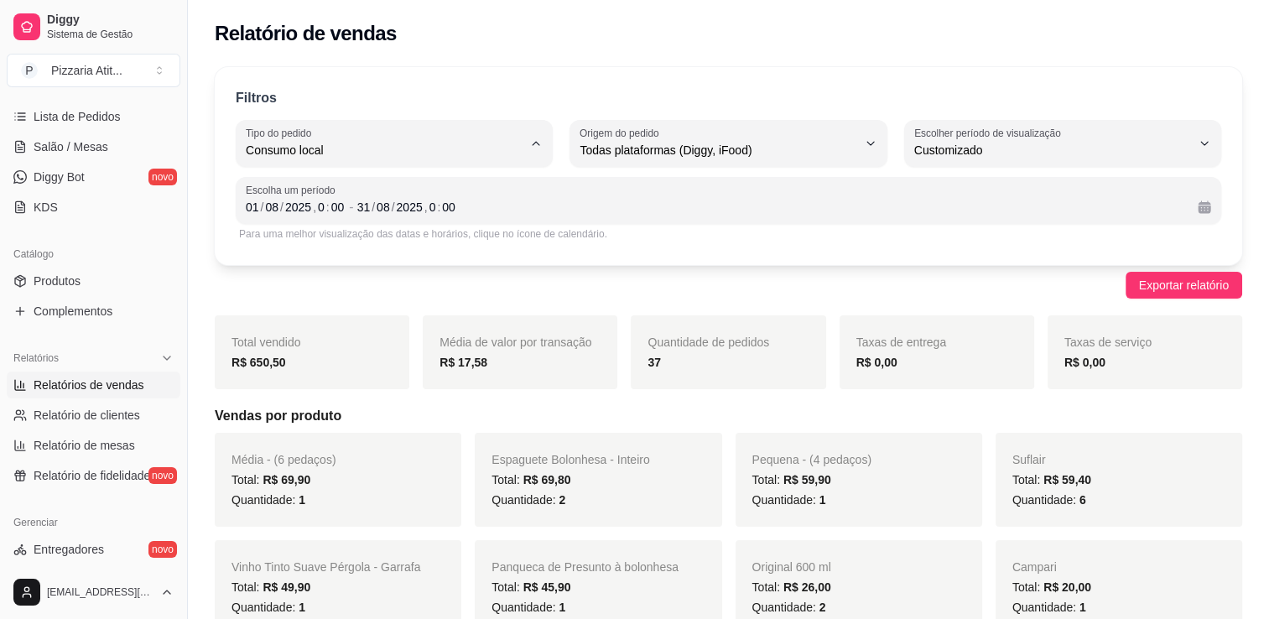
click at [357, 279] on span "Mesa" at bounding box center [386, 271] width 263 height 16
type input "IN_STORE"
select select "IN_STORE"
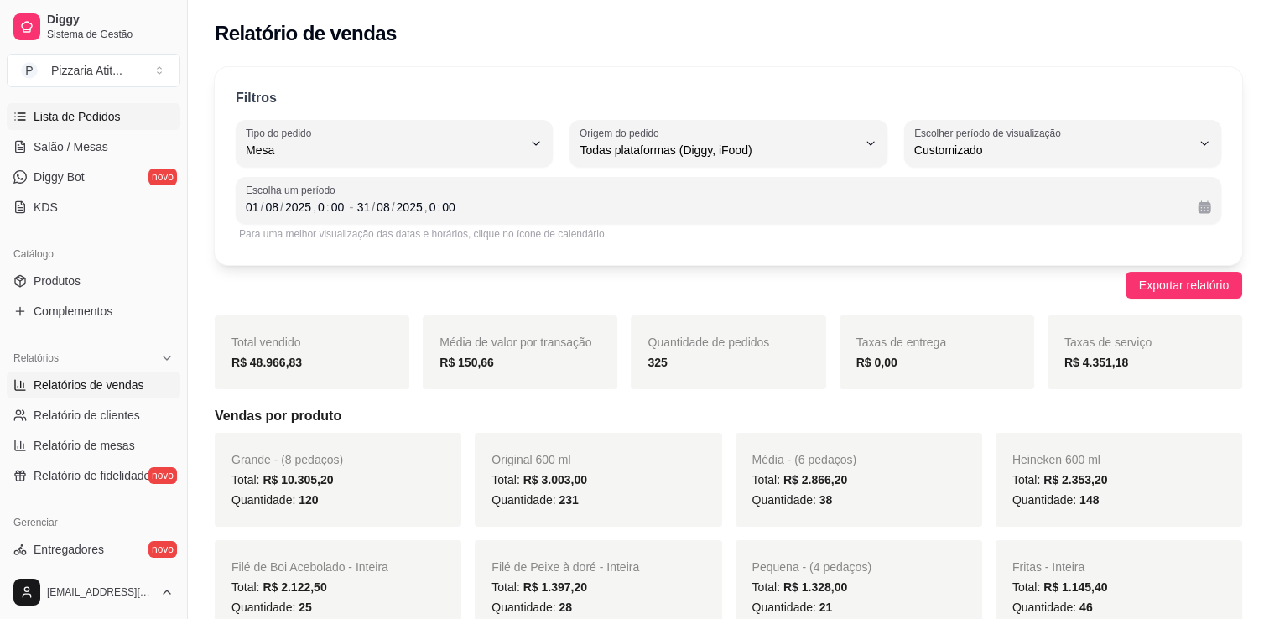
click at [89, 129] on link "Lista de Pedidos" at bounding box center [94, 116] width 174 height 27
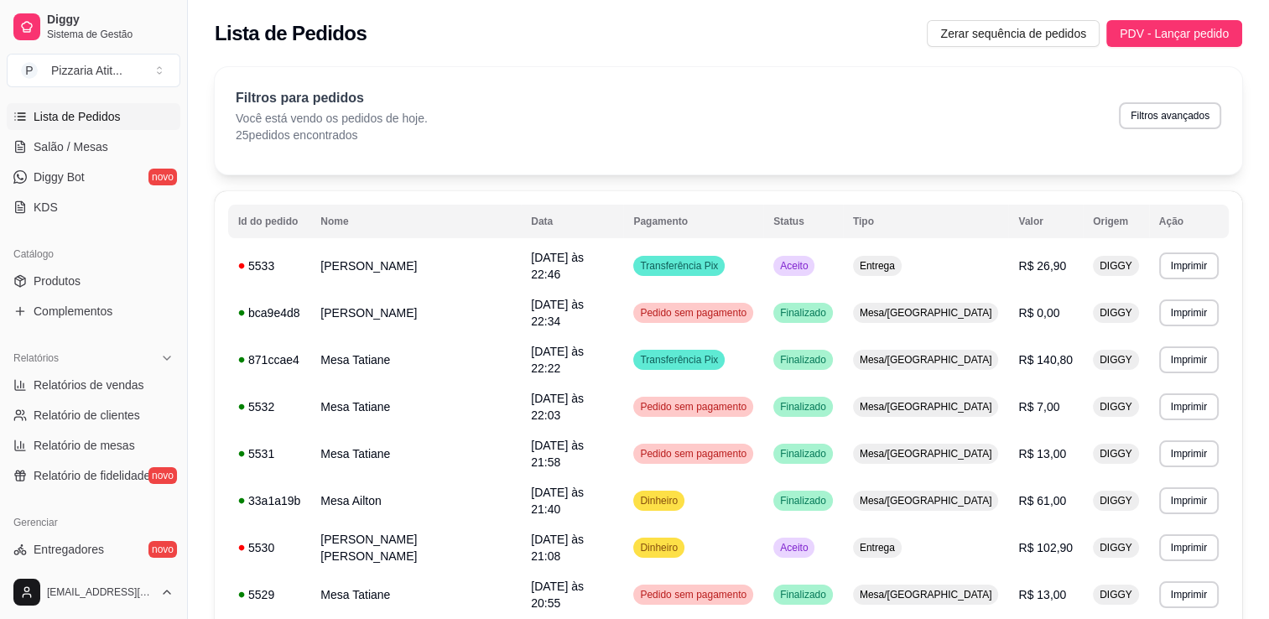
click at [7, 103] on link "Lista de Pedidos" at bounding box center [94, 116] width 174 height 27
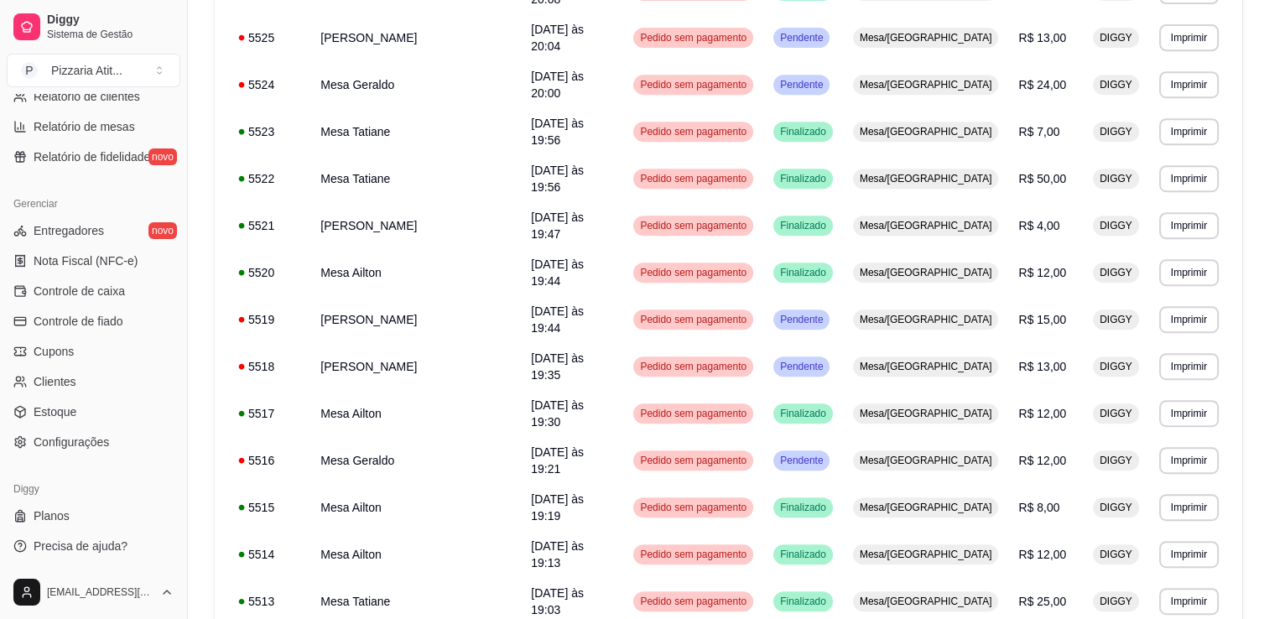
scroll to position [751, 0]
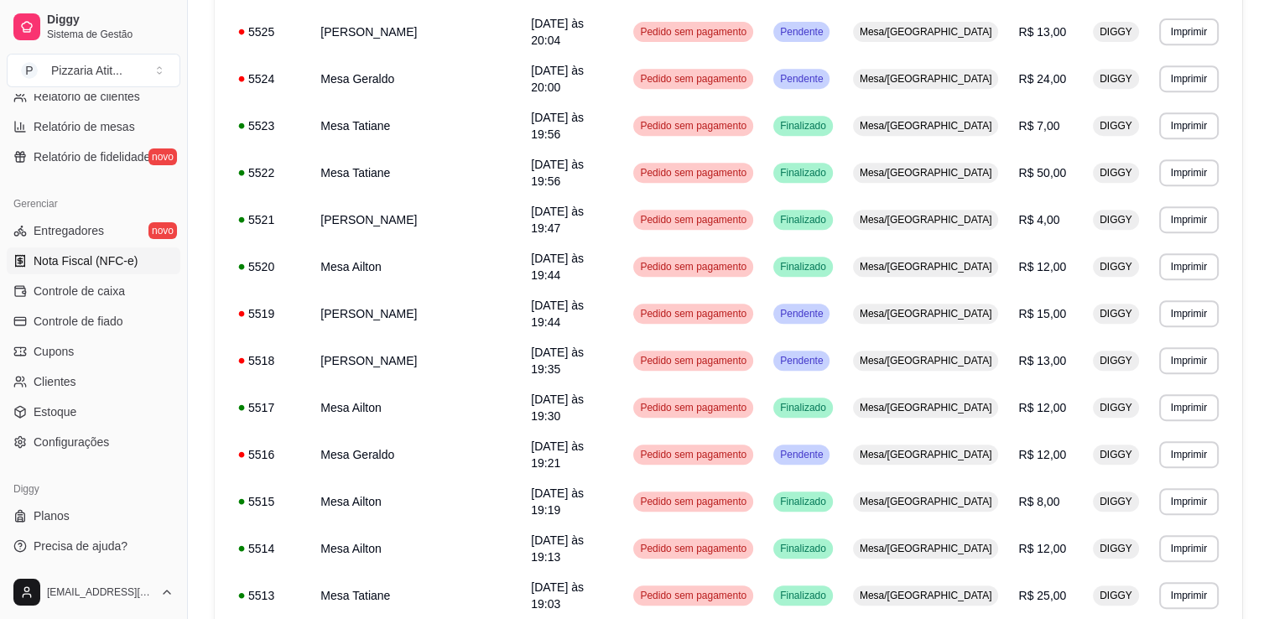
click at [127, 255] on span "Nota Fiscal (NFC-e)" at bounding box center [86, 260] width 104 height 17
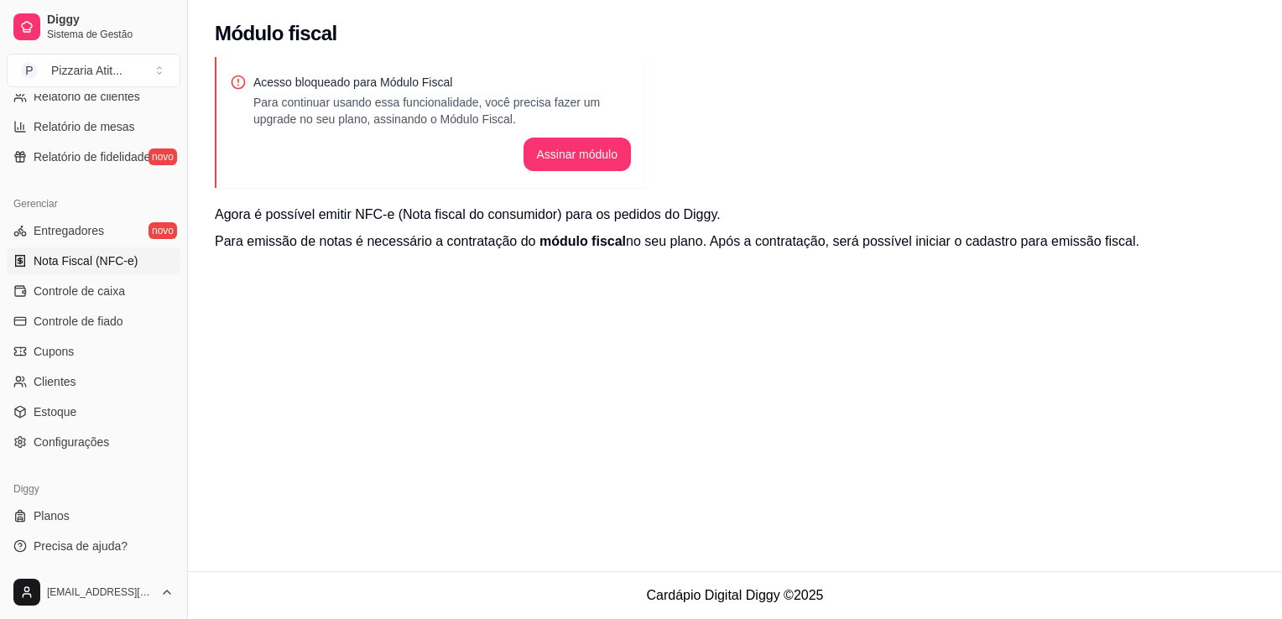
click at [127, 255] on span "Nota Fiscal (NFC-e)" at bounding box center [86, 260] width 104 height 17
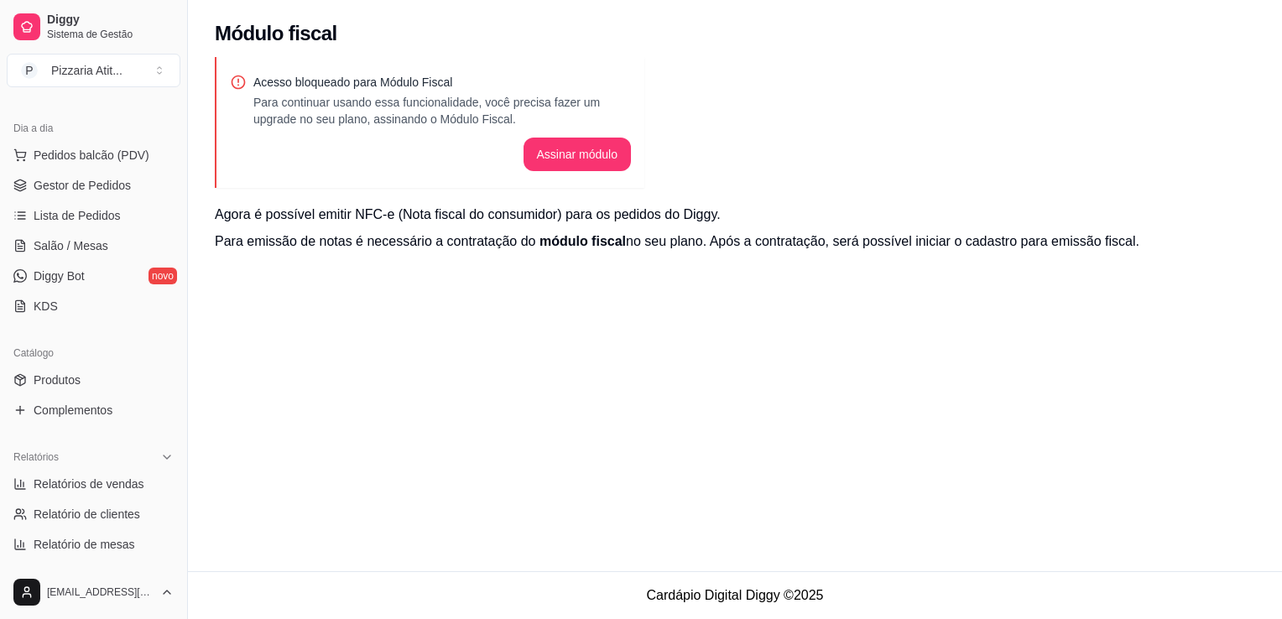
scroll to position [166, 0]
click at [64, 195] on span "Gestor de Pedidos" at bounding box center [82, 188] width 97 height 17
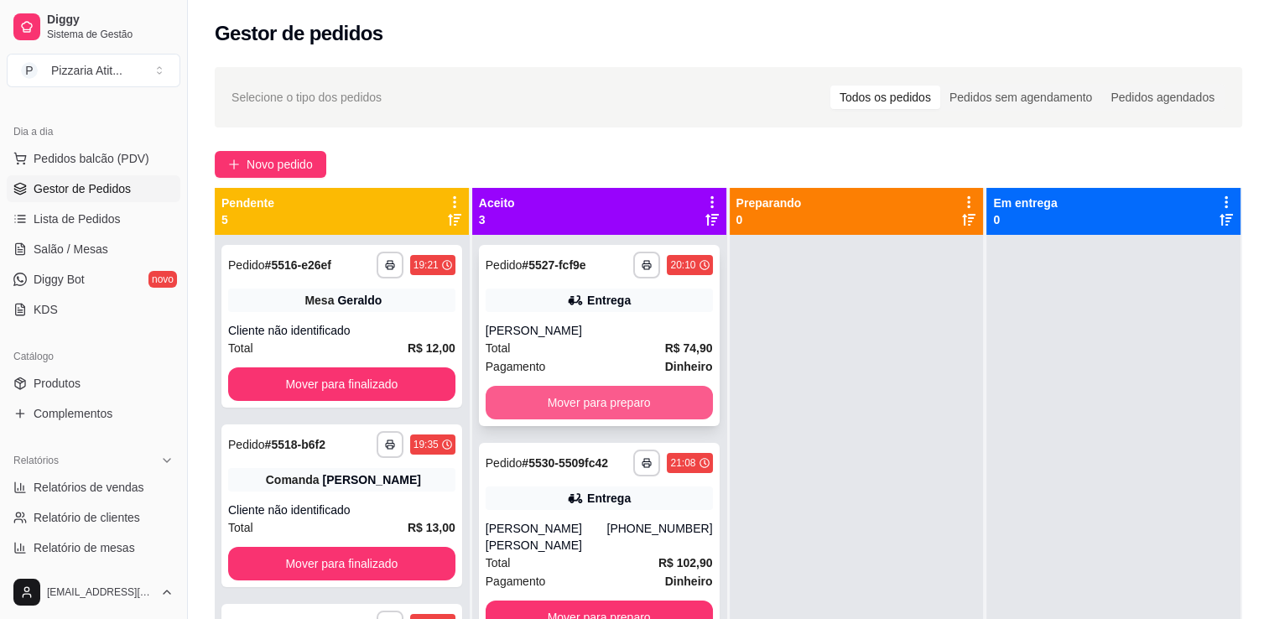
click at [576, 397] on button "Mover para preparo" at bounding box center [599, 403] width 227 height 34
click at [576, 397] on div "Mover para preparo" at bounding box center [599, 403] width 227 height 34
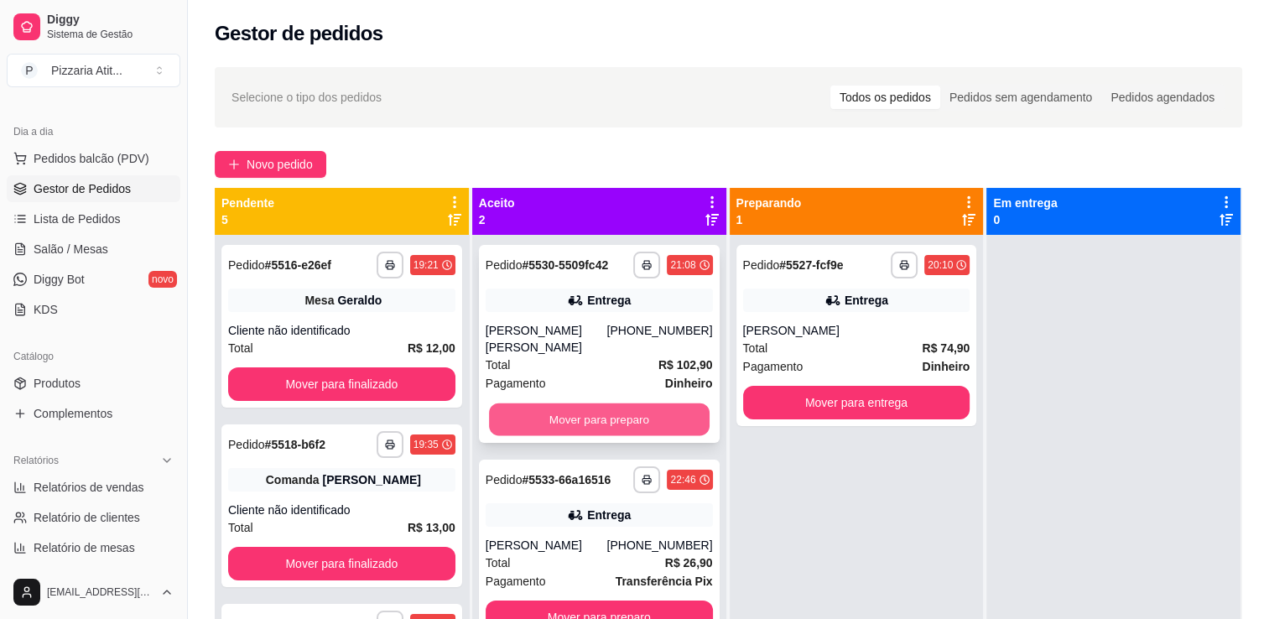
click at [606, 420] on button "Mover para preparo" at bounding box center [599, 419] width 221 height 33
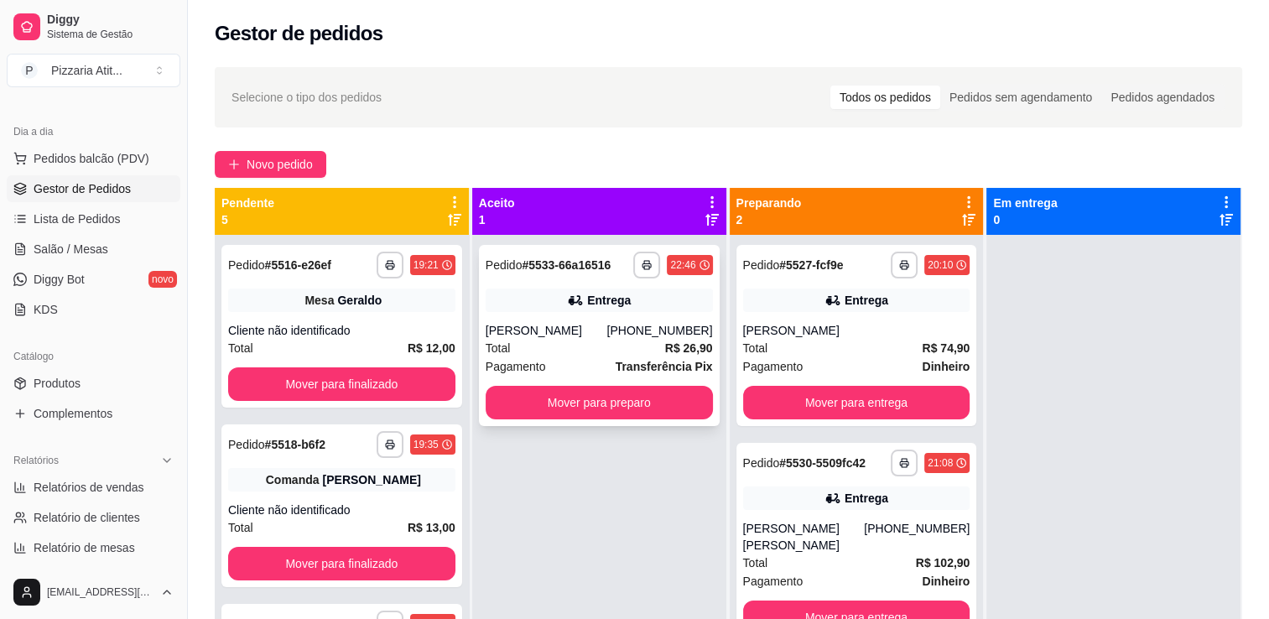
click at [580, 347] on div "Total R$ 26,90" at bounding box center [599, 348] width 227 height 18
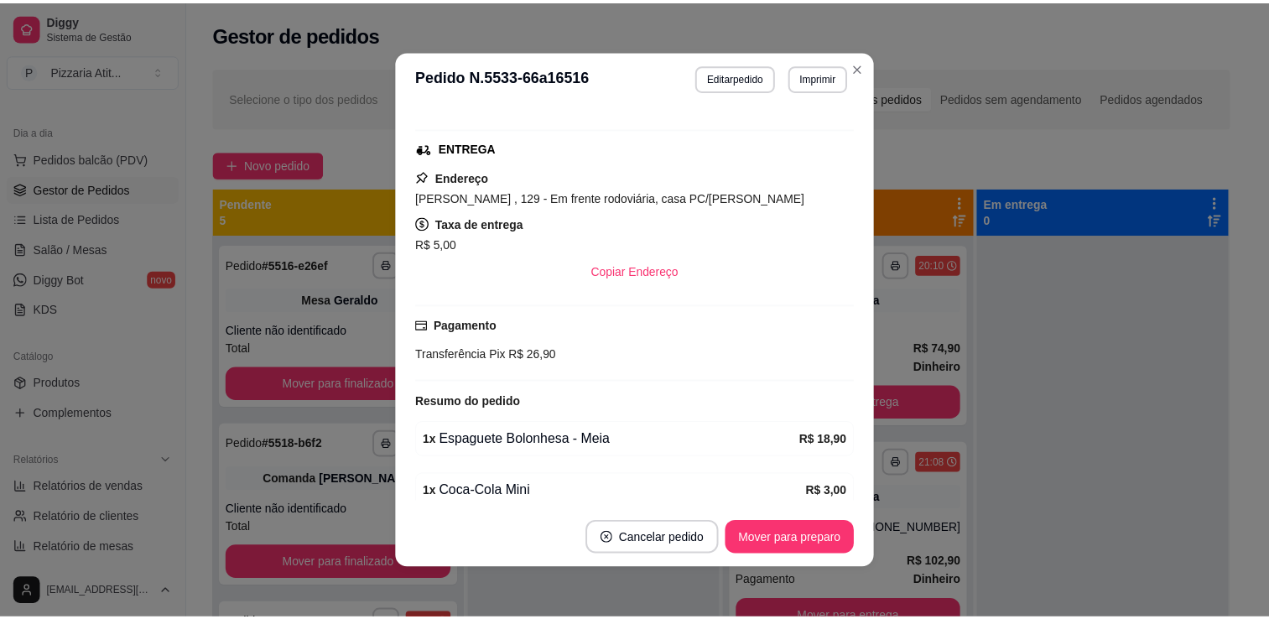
scroll to position [309, 0]
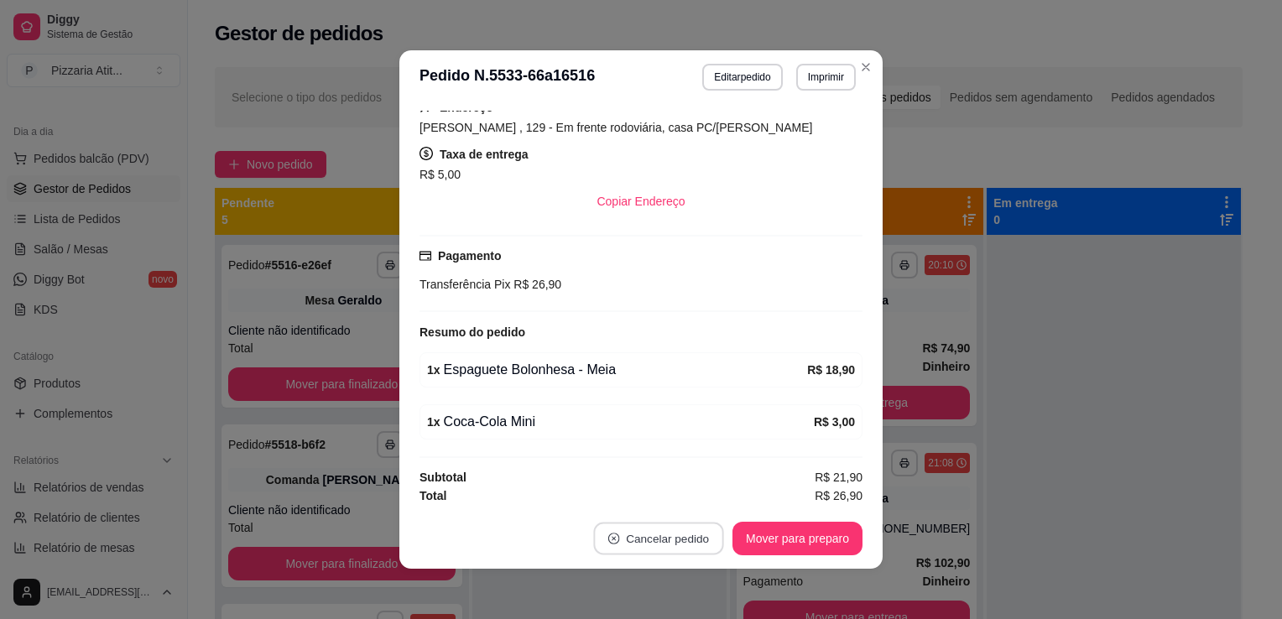
click at [651, 546] on button "Cancelar pedido" at bounding box center [658, 539] width 130 height 33
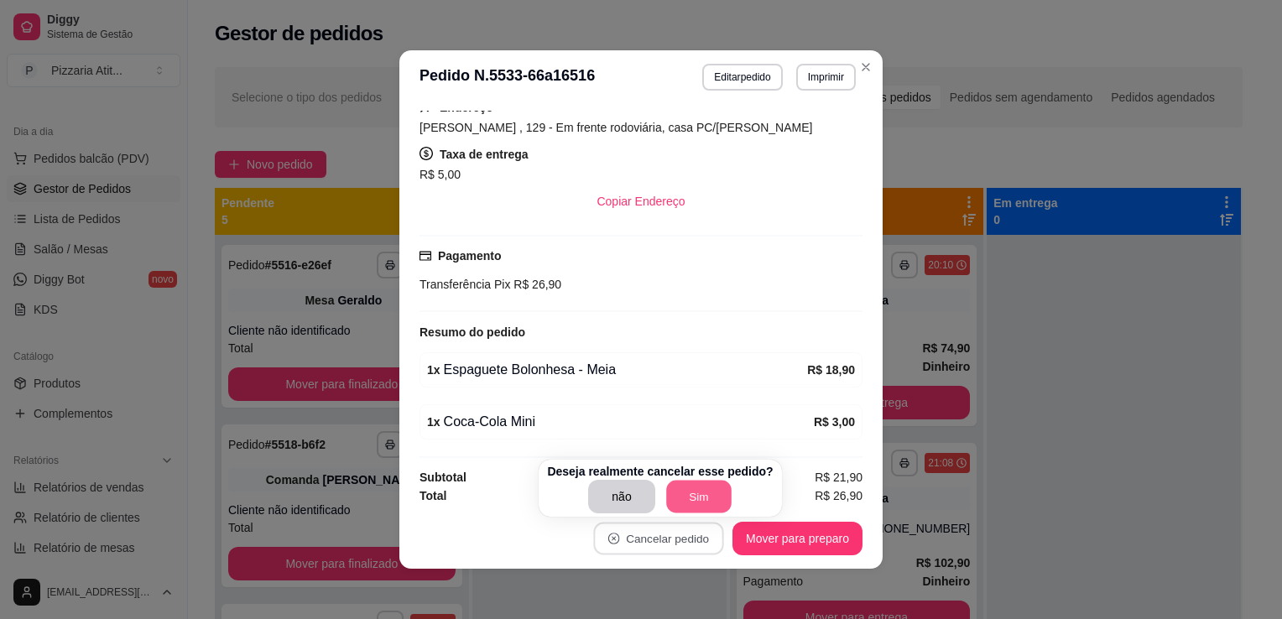
click at [684, 492] on button "Sim" at bounding box center [698, 497] width 65 height 33
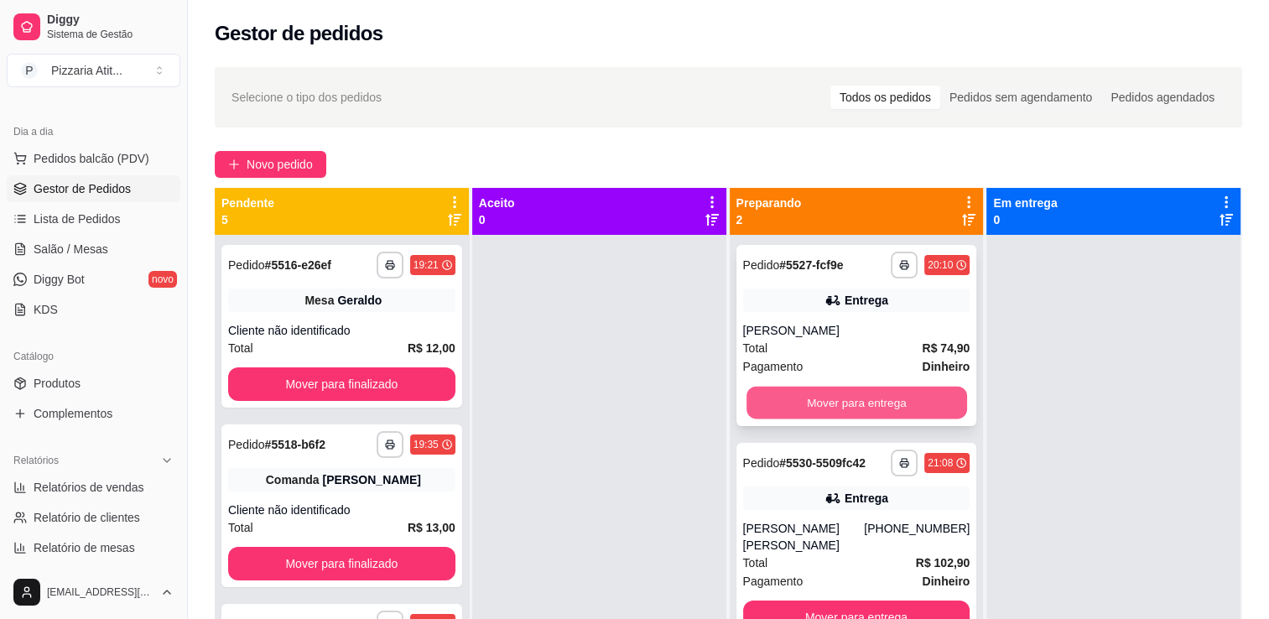
click at [781, 386] on div "Mover para entrega" at bounding box center [856, 403] width 227 height 34
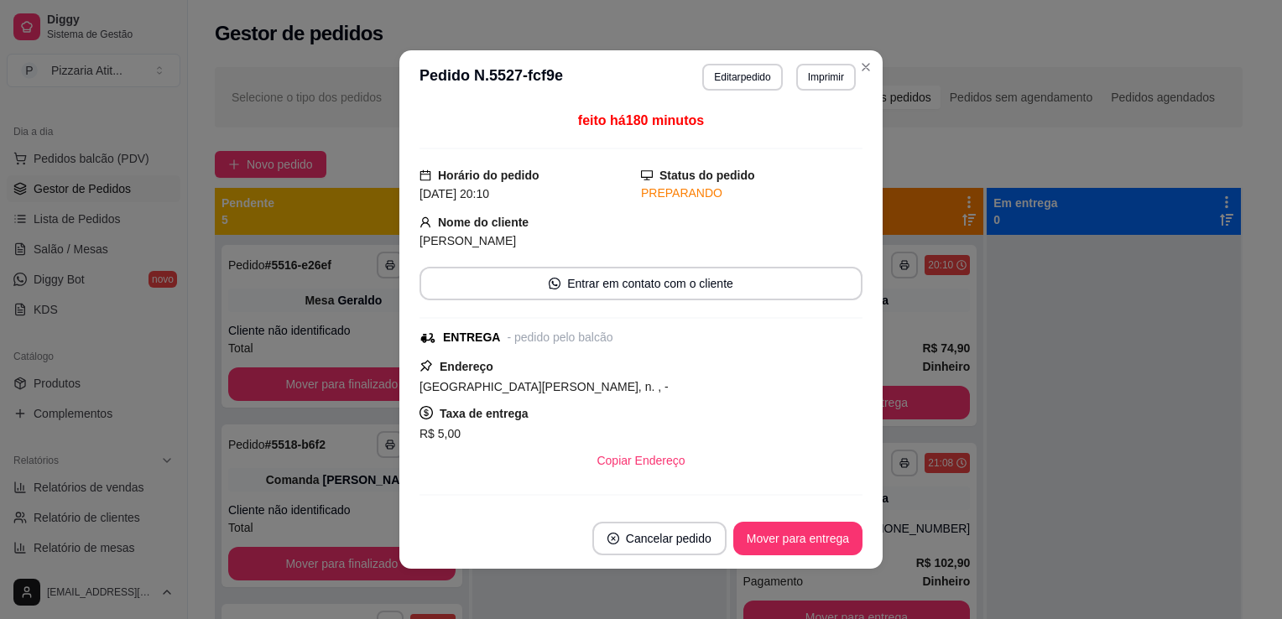
click at [792, 518] on footer "Cancelar pedido Mover para entrega" at bounding box center [640, 538] width 483 height 60
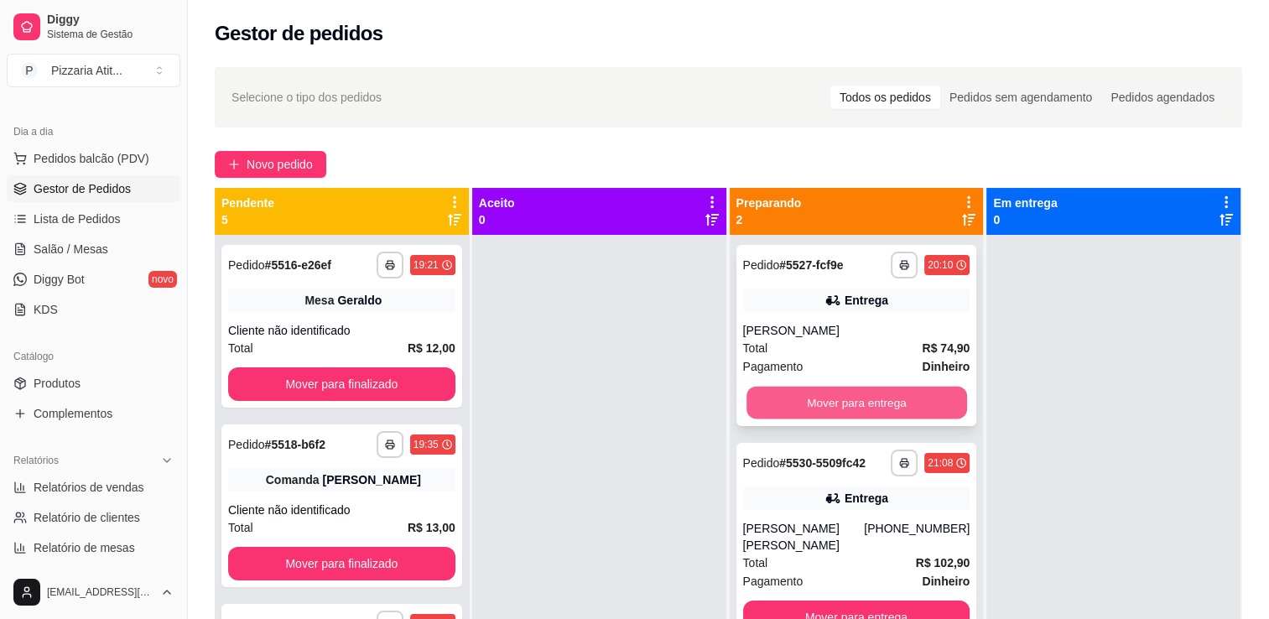
click at [851, 403] on button "Mover para entrega" at bounding box center [856, 403] width 221 height 33
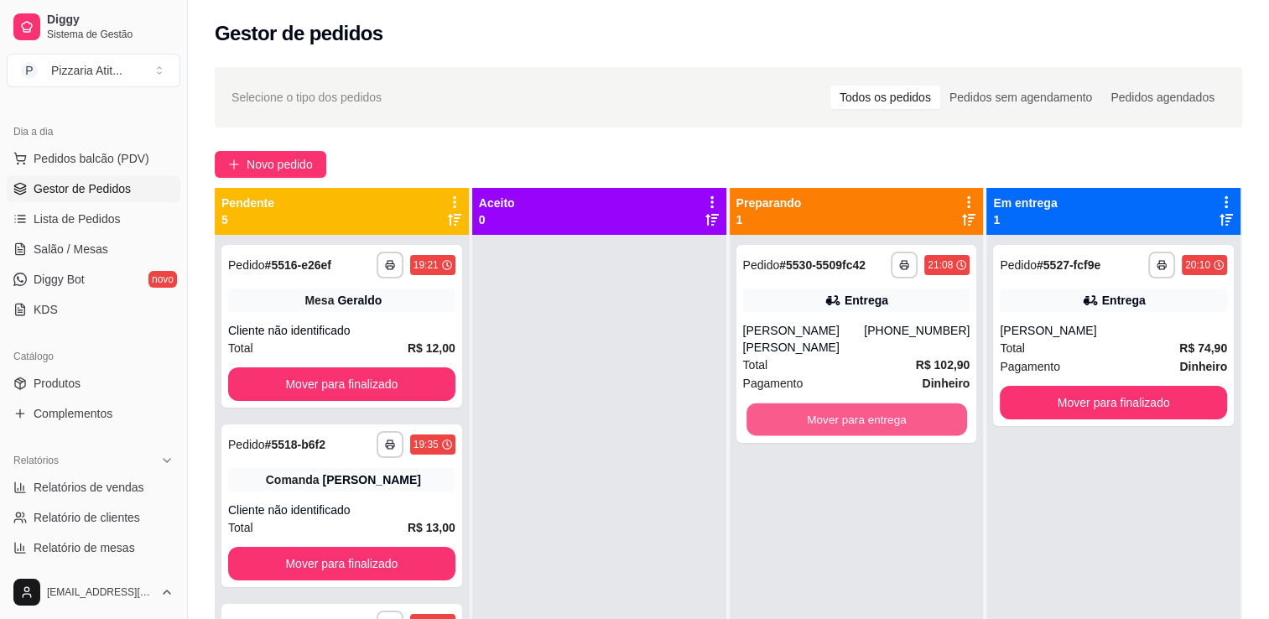
click at [851, 408] on button "Mover para entrega" at bounding box center [856, 419] width 221 height 33
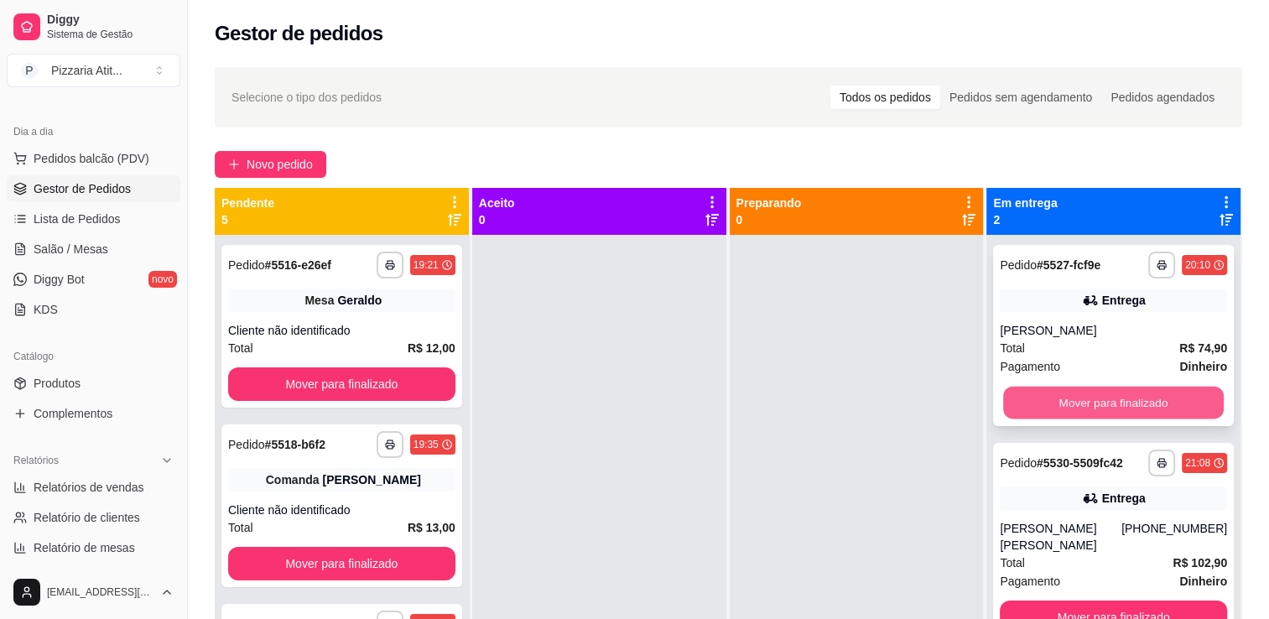
click at [1091, 406] on button "Mover para finalizado" at bounding box center [1113, 403] width 221 height 33
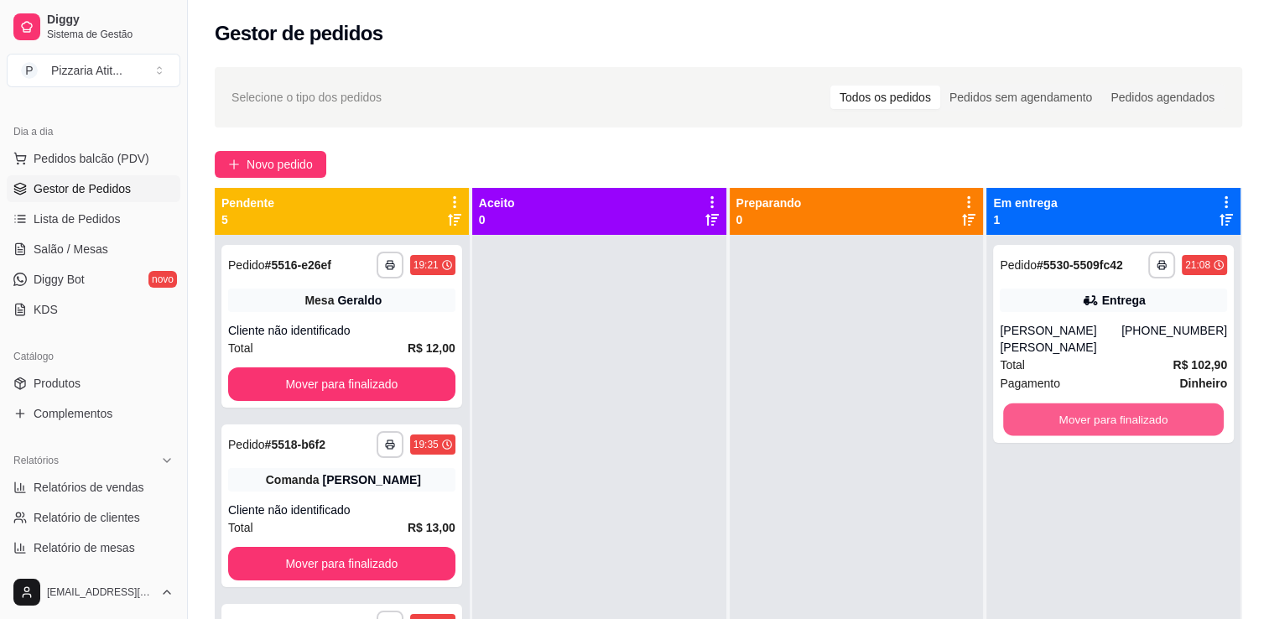
click at [1091, 406] on button "Mover para finalizado" at bounding box center [1113, 419] width 221 height 33
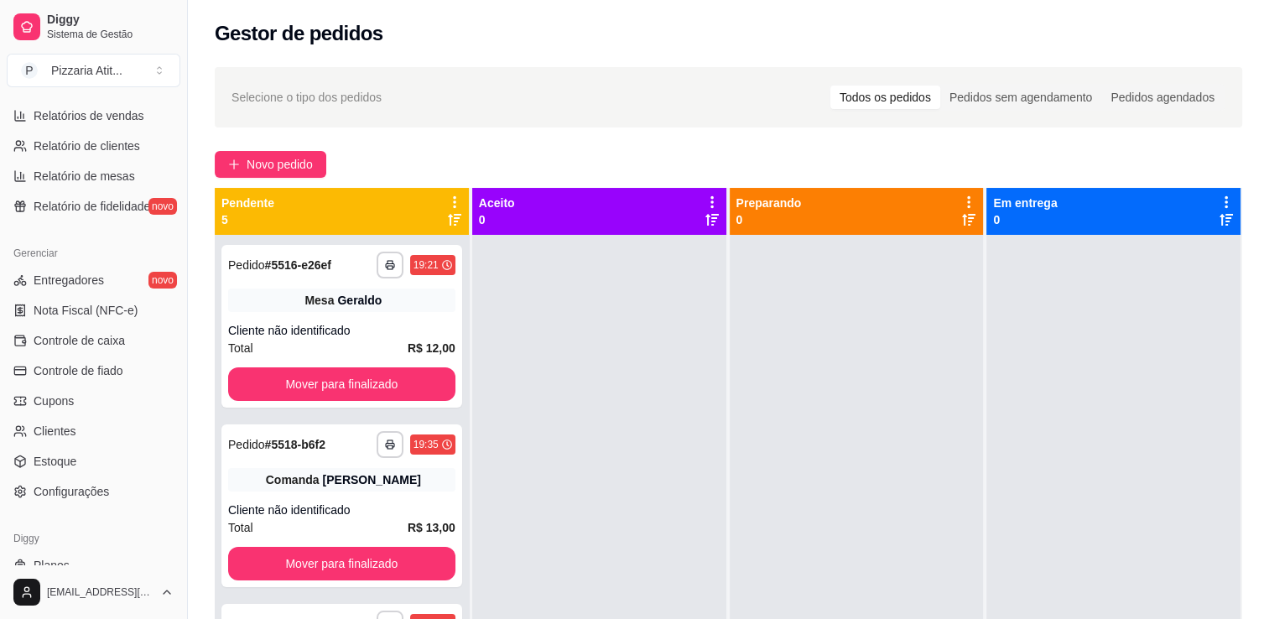
scroll to position [587, 0]
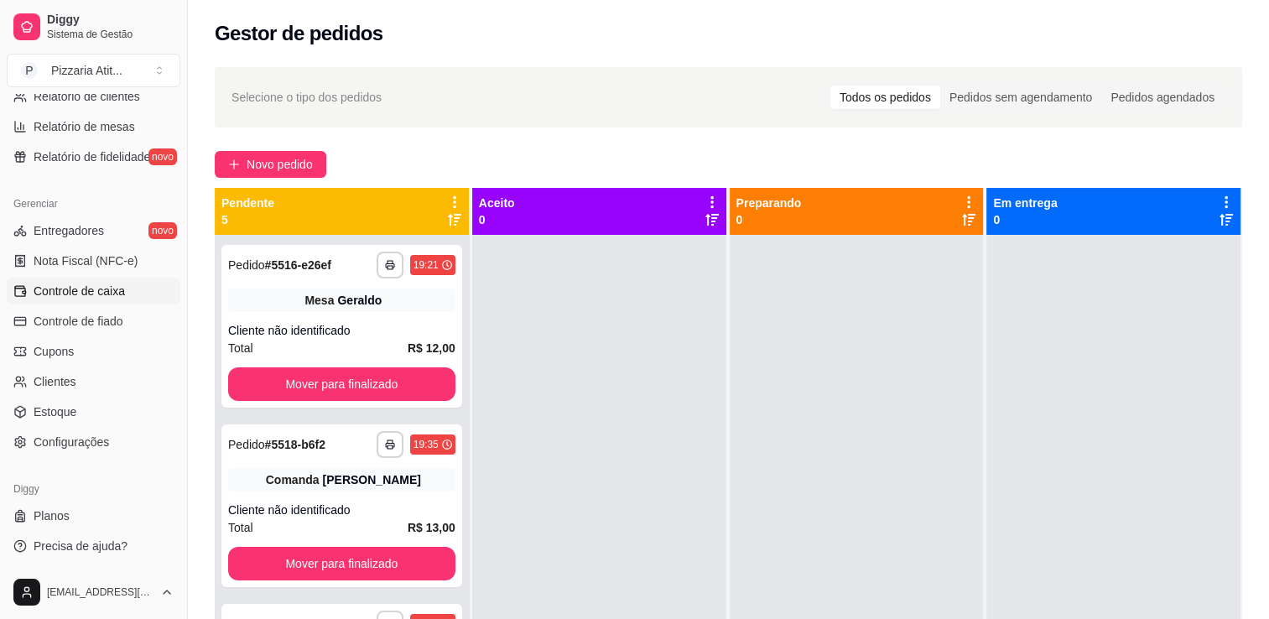
click at [130, 283] on link "Controle de caixa" at bounding box center [94, 291] width 174 height 27
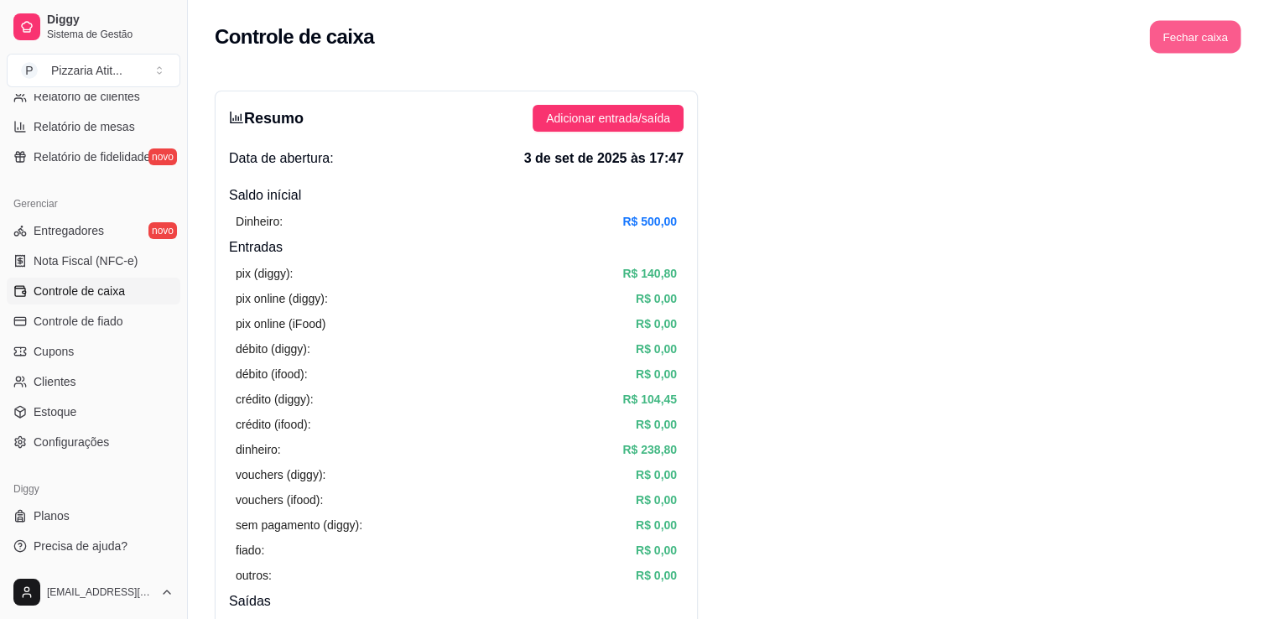
click at [1195, 32] on button "Fechar caixa" at bounding box center [1195, 37] width 91 height 33
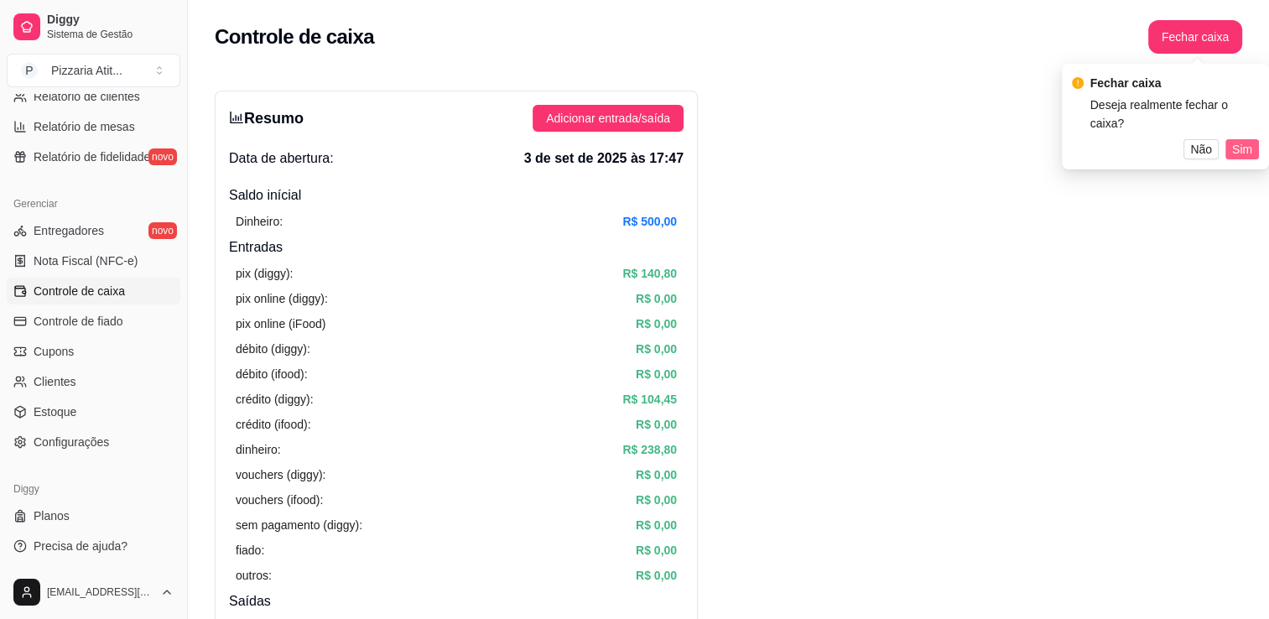
click at [1240, 149] on span "Sim" at bounding box center [1242, 149] width 20 height 18
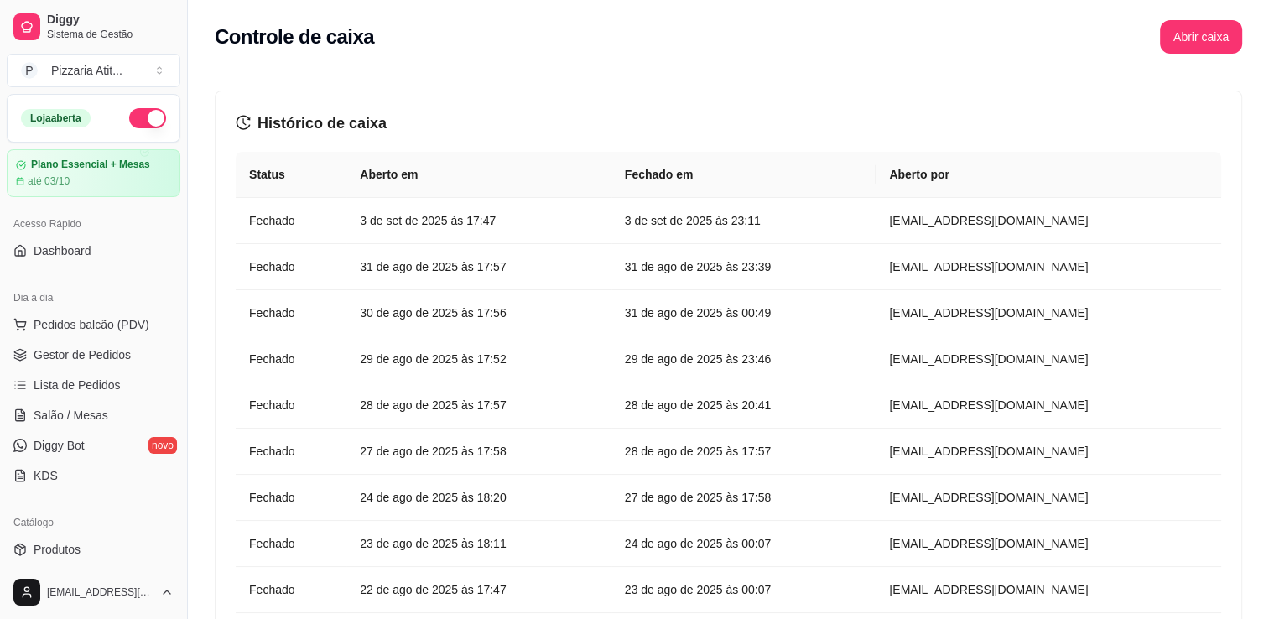
click at [129, 116] on button "button" at bounding box center [147, 118] width 37 height 20
